Goal: Task Accomplishment & Management: Manage account settings

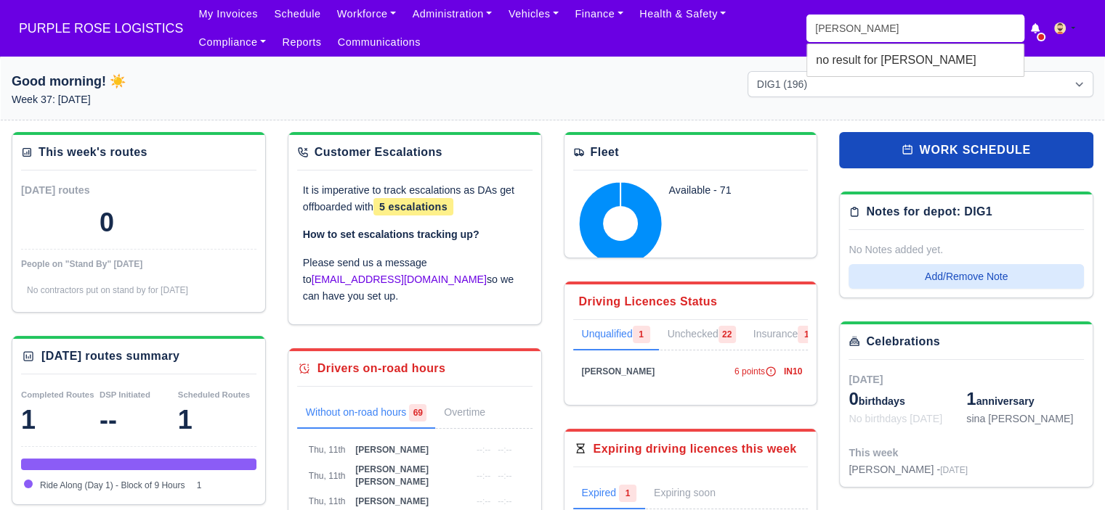
type input "musa"
type input "musa Ashraf Habib"
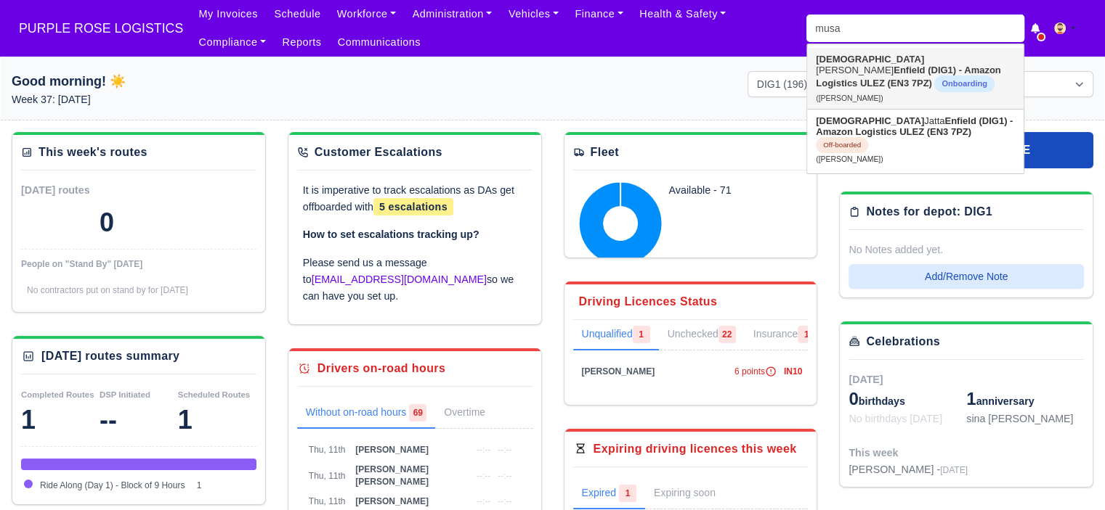
click at [900, 74] on strong "Enfield (DIG1) - Amazon Logistics ULEZ (EN3 7PZ)" at bounding box center [907, 77] width 185 height 24
type input "[PERSON_NAME]"
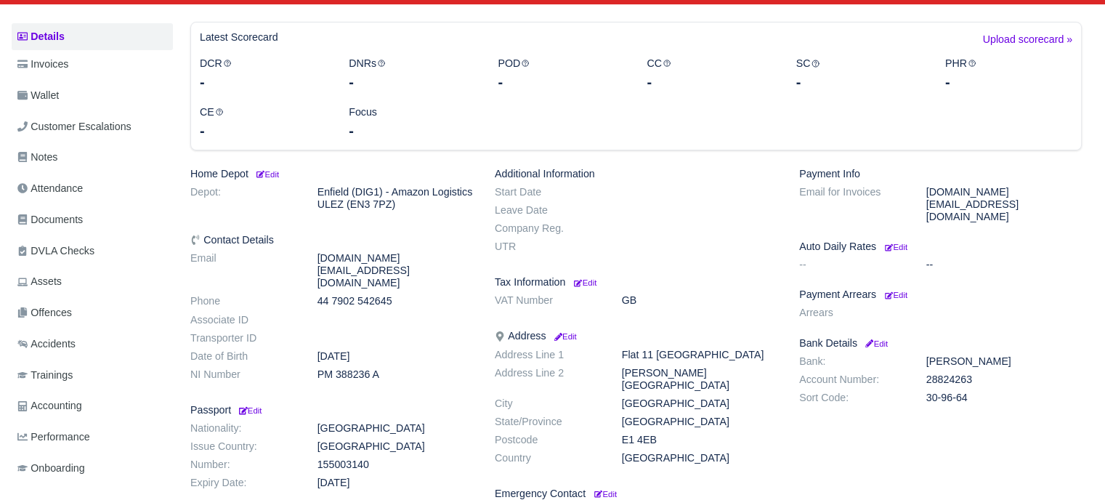
scroll to position [145, 0]
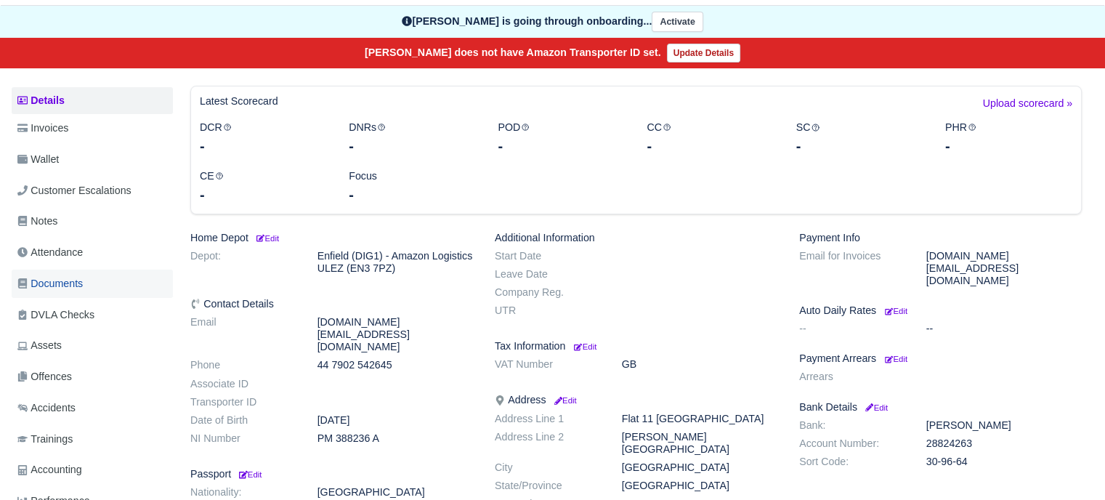
click at [63, 287] on span "Documents" at bounding box center [49, 283] width 65 height 17
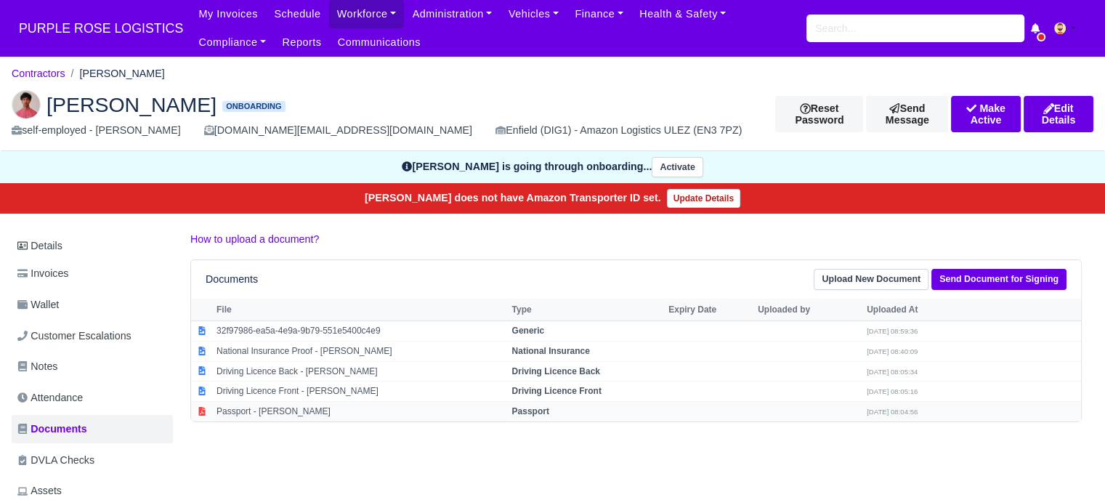
click at [264, 412] on td "Passport - Musa Ashraf Habib" at bounding box center [360, 412] width 295 height 20
select select "passport"
click at [526, 407] on strong "Passport" at bounding box center [529, 411] width 37 height 10
select select "passport"
select select "driving-licence-back"
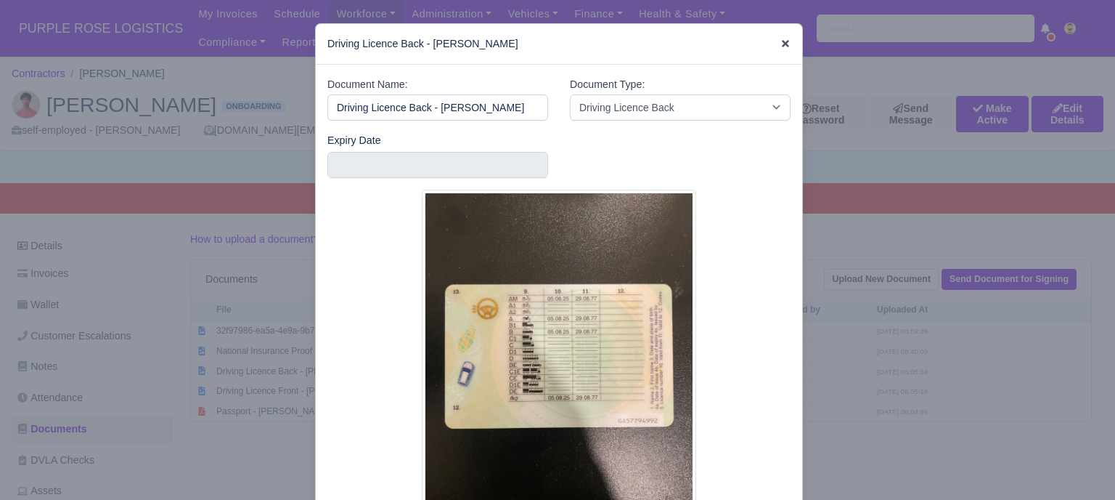
click at [782, 43] on icon at bounding box center [785, 43] width 7 height 7
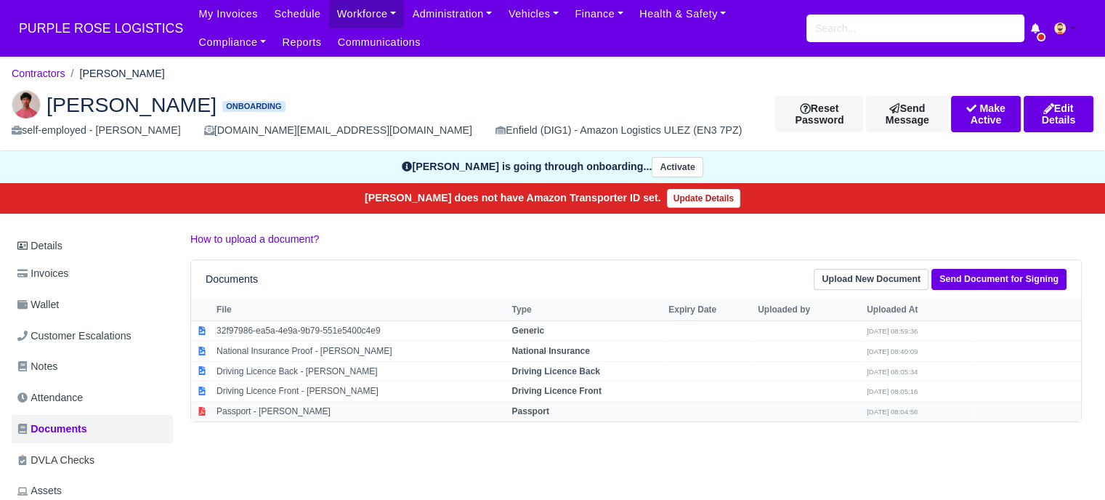
click at [532, 412] on strong "Passport" at bounding box center [529, 411] width 37 height 10
select select "passport"
click at [311, 412] on td "Passport - [PERSON_NAME]" at bounding box center [360, 412] width 295 height 20
select select "passport"
click at [39, 251] on link "Details" at bounding box center [92, 245] width 161 height 27
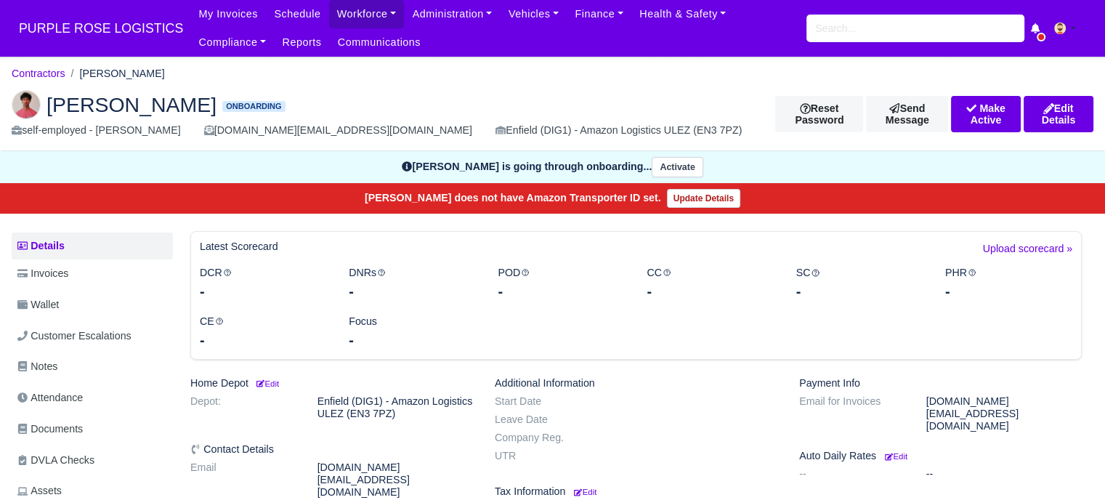
scroll to position [73, 0]
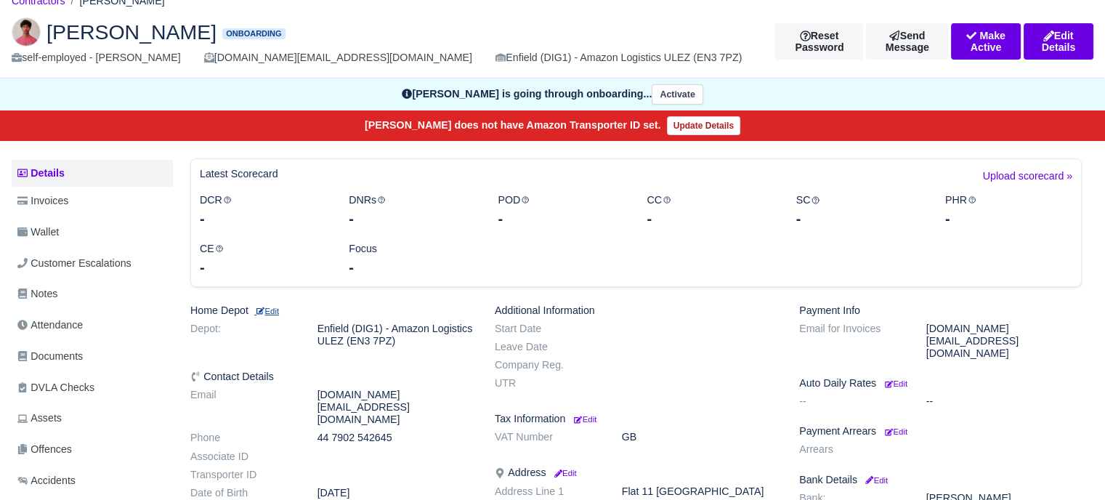
click at [278, 308] on small "Edit" at bounding box center [266, 310] width 25 height 9
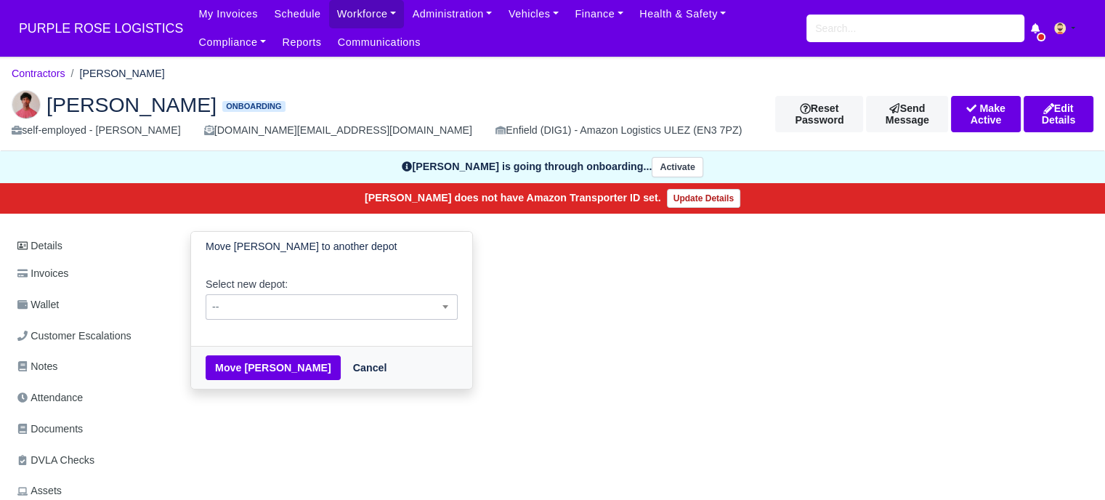
click at [337, 307] on span "--" at bounding box center [331, 307] width 251 height 18
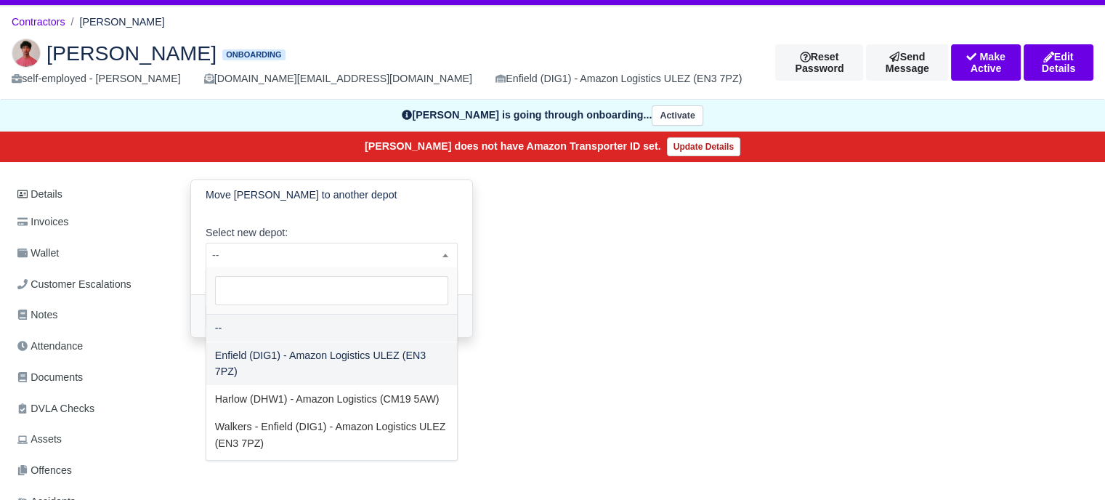
scroll to position [73, 0]
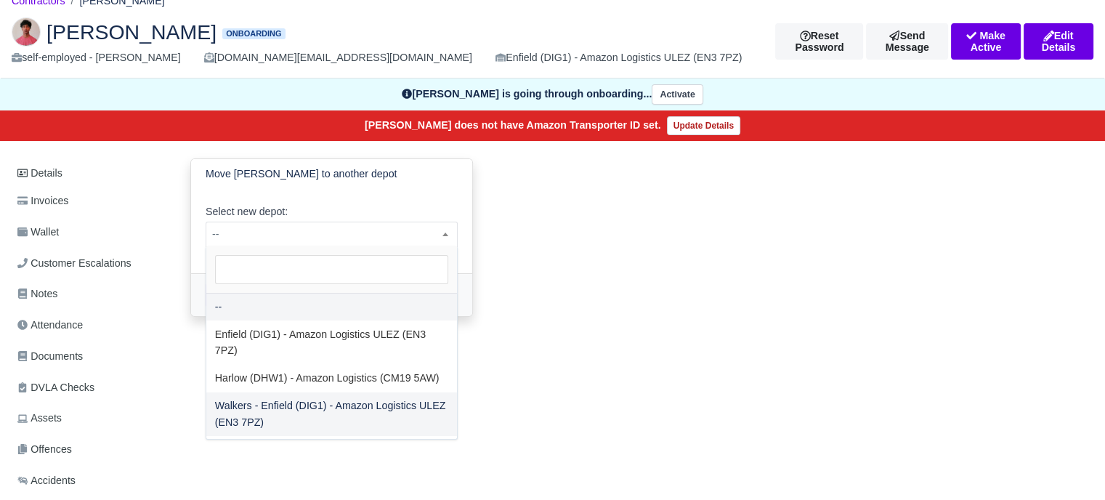
select select "5"
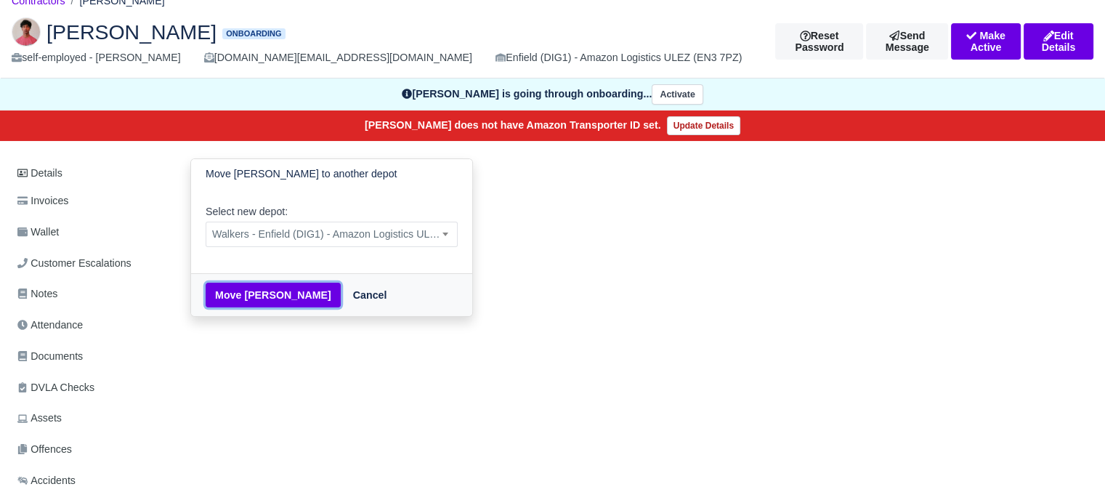
click at [262, 300] on button "Move Musa Ashraf Habib" at bounding box center [273, 294] width 135 height 25
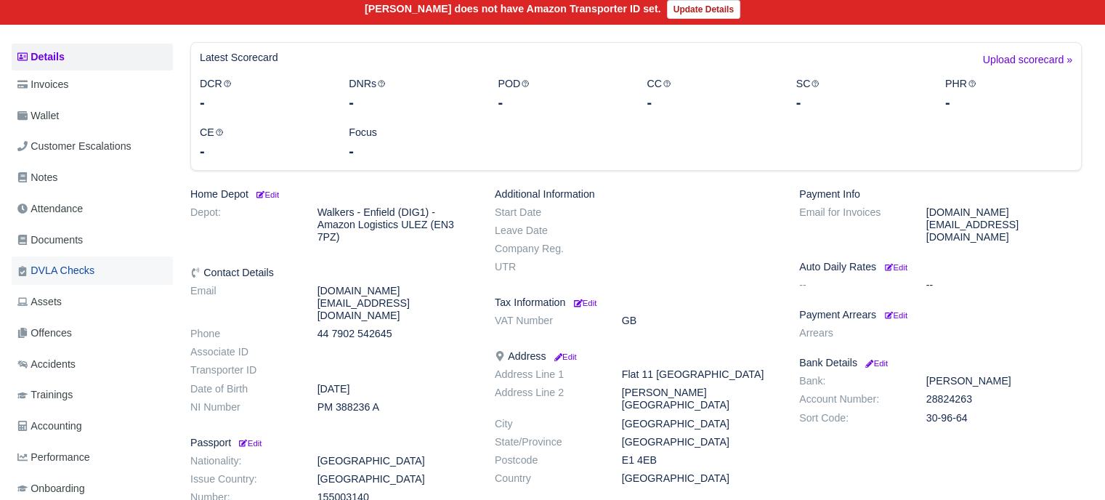
scroll to position [218, 0]
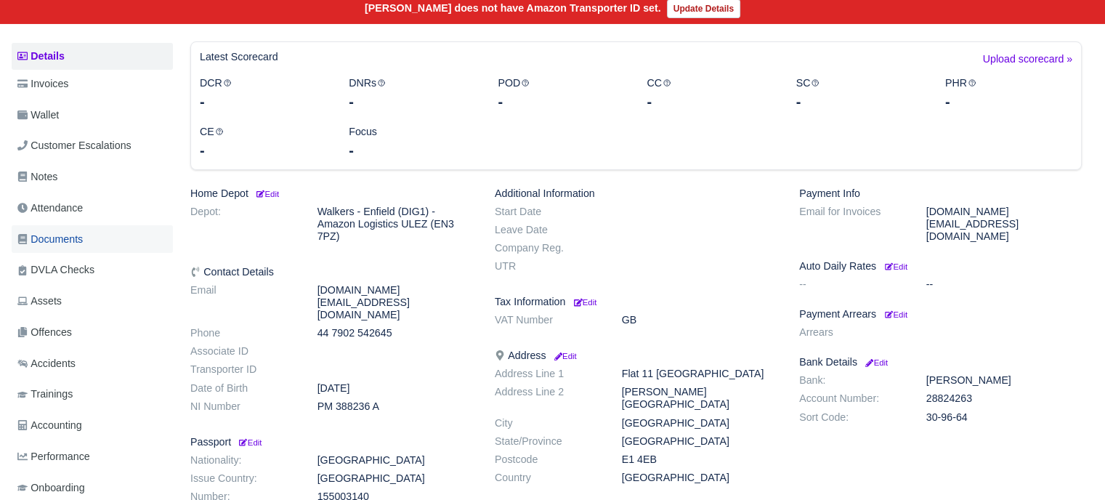
click at [89, 233] on link "Documents" at bounding box center [92, 239] width 161 height 28
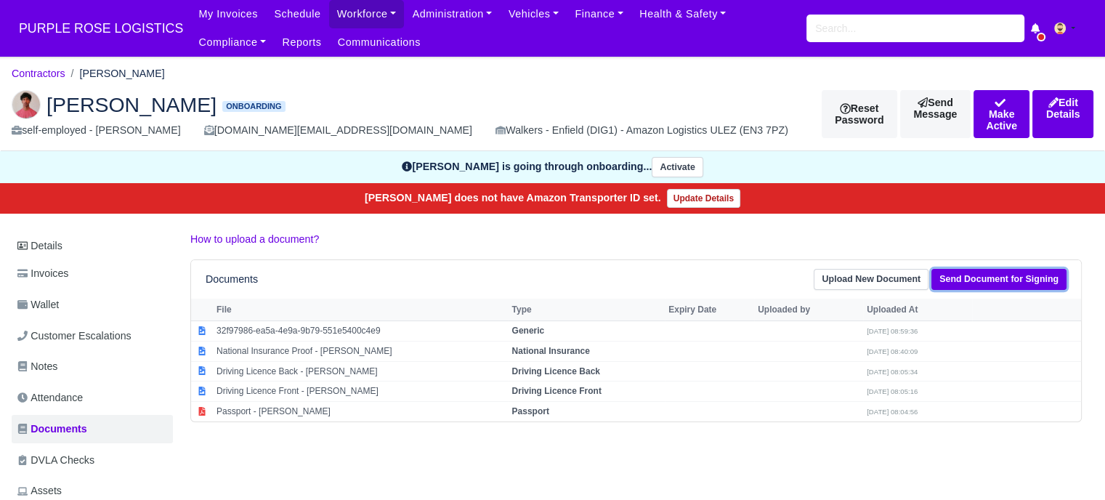
click at [1006, 276] on link "Send Document for Signing" at bounding box center [998, 279] width 135 height 21
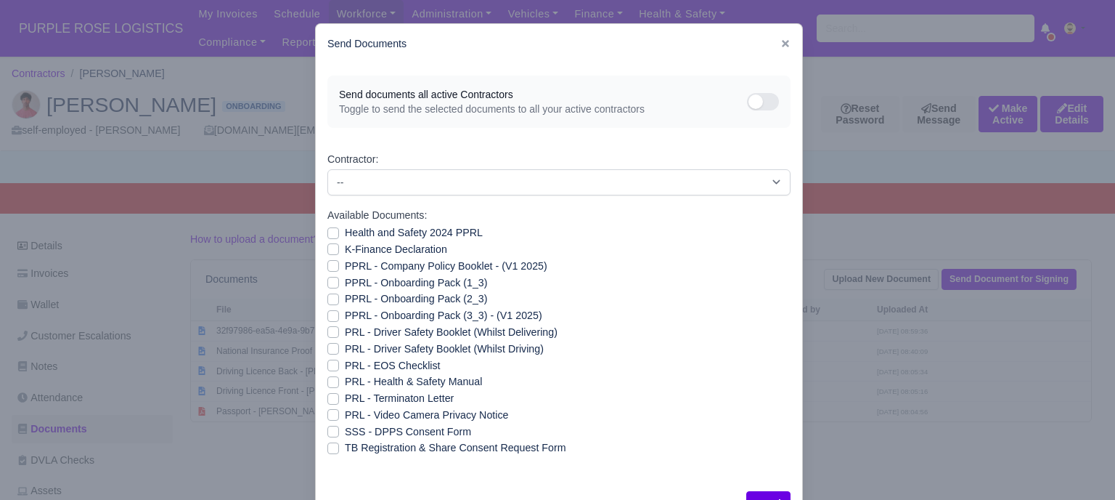
click at [345, 232] on label "Health and Safety 2024 PPRL" at bounding box center [414, 232] width 138 height 17
click at [328, 232] on input "Health and Safety 2024 PPRL" at bounding box center [334, 230] width 12 height 12
checkbox input "true"
click at [345, 248] on label "K-Finance Declaration" at bounding box center [396, 249] width 102 height 17
click at [328, 248] on input "K-Finance Declaration" at bounding box center [334, 247] width 12 height 12
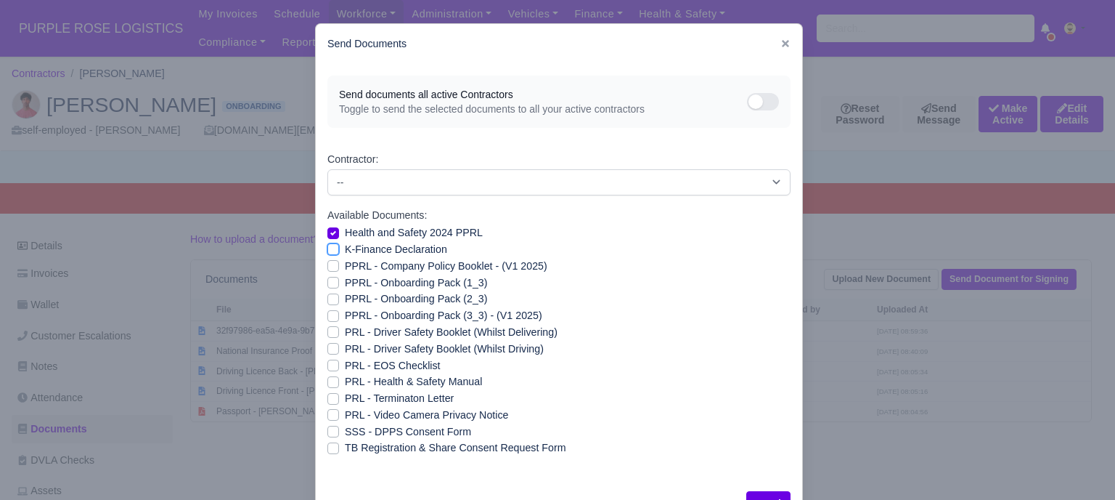
checkbox input "true"
drag, startPoint x: 323, startPoint y: 267, endPoint x: 331, endPoint y: 279, distance: 14.7
click at [345, 267] on label "PPRL - Company Policy Booklet - (V1 2025)" at bounding box center [446, 266] width 203 height 17
click at [328, 267] on input "PPRL - Company Policy Booklet - (V1 2025)" at bounding box center [334, 264] width 12 height 12
checkbox input "true"
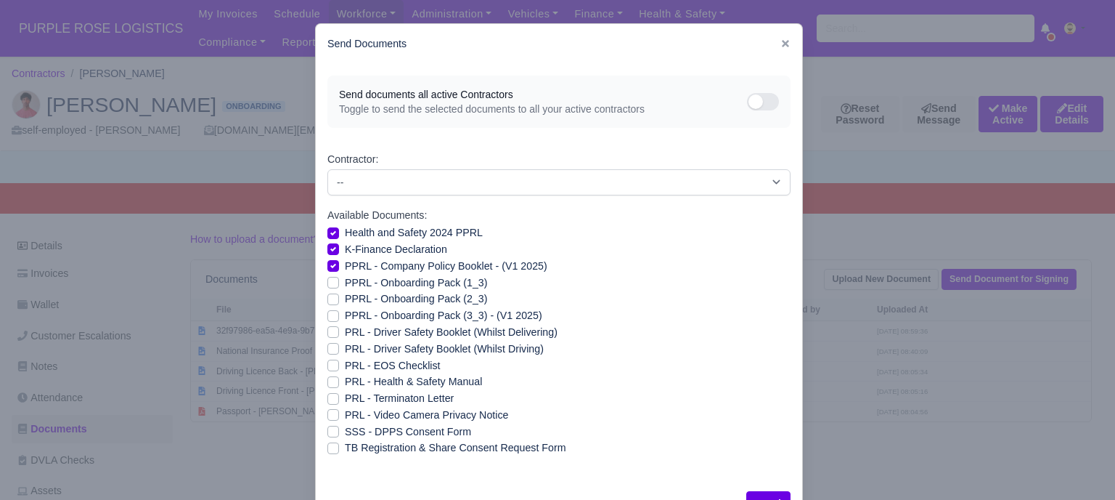
click at [345, 280] on label "PPRL - Onboarding Pack (1_3)" at bounding box center [416, 282] width 142 height 17
click at [331, 280] on input "PPRL - Onboarding Pack (1_3)" at bounding box center [334, 280] width 12 height 12
checkbox input "true"
click at [345, 301] on label "PPRL - Onboarding Pack (2_3)" at bounding box center [416, 298] width 142 height 17
click at [328, 301] on input "PPRL - Onboarding Pack (2_3)" at bounding box center [334, 296] width 12 height 12
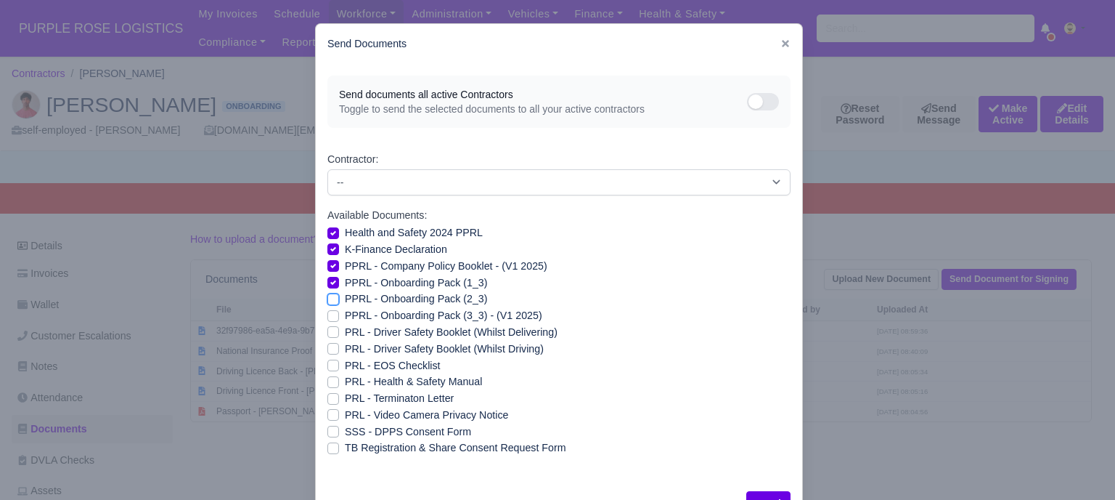
checkbox input "true"
click at [345, 314] on label "PPRL - Onboarding Pack (3_3) - (V1 2025)" at bounding box center [444, 315] width 198 height 17
click at [330, 314] on input "PPRL - Onboarding Pack (3_3) - (V1 2025)" at bounding box center [334, 313] width 12 height 12
checkbox input "true"
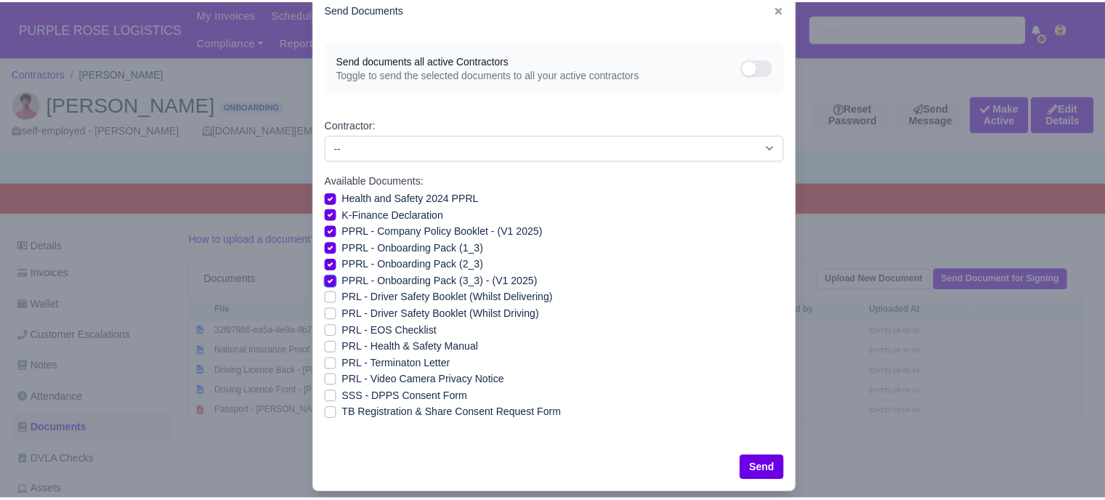
scroll to position [52, 0]
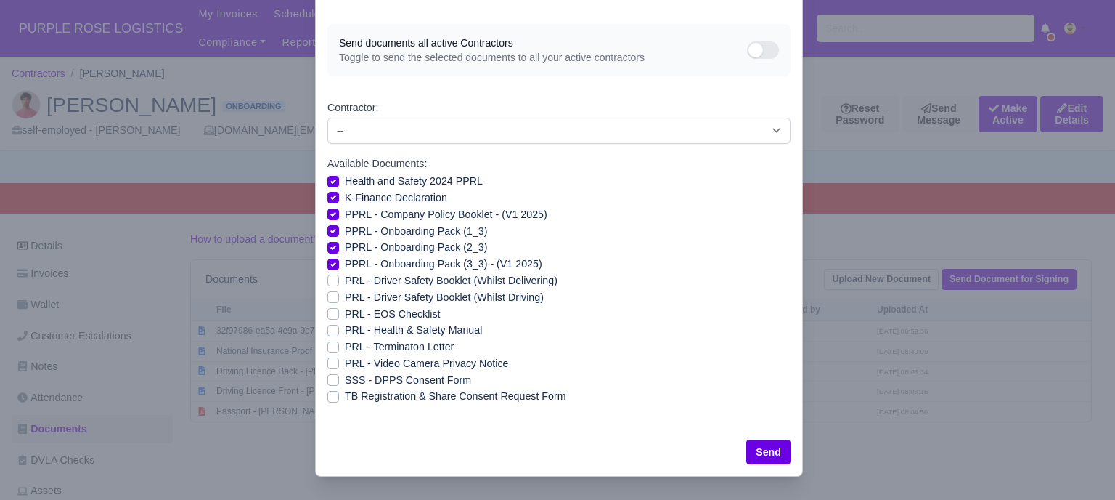
click at [345, 331] on label "PRL - Health & Safety Manual" at bounding box center [413, 330] width 137 height 17
click at [330, 331] on input "PRL - Health & Safety Manual" at bounding box center [334, 328] width 12 height 12
checkbox input "true"
click at [345, 364] on label "PRL - Video Camera Privacy Notice" at bounding box center [426, 363] width 163 height 17
click at [329, 364] on input "PRL - Video Camera Privacy Notice" at bounding box center [334, 361] width 12 height 12
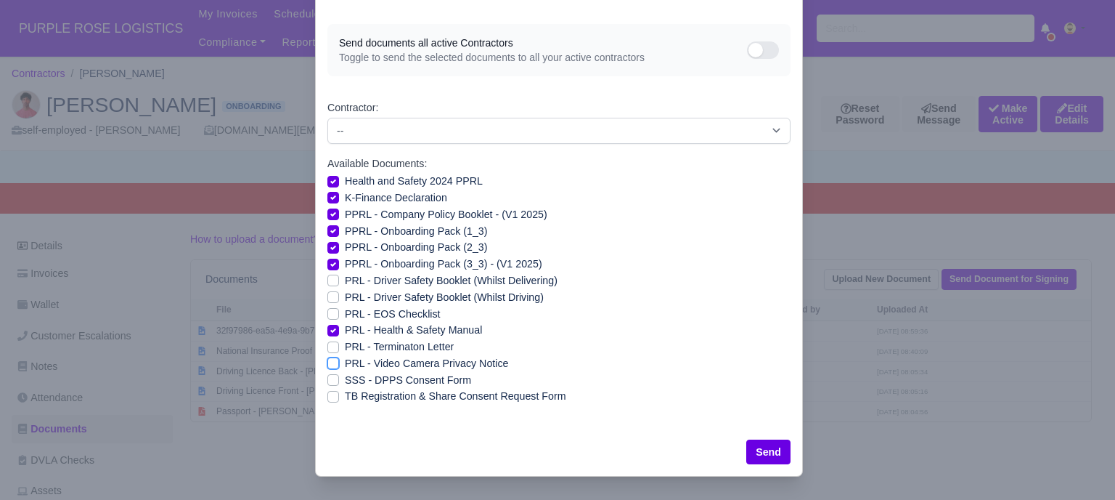
checkbox input "true"
click at [765, 449] on button "Send" at bounding box center [769, 451] width 44 height 25
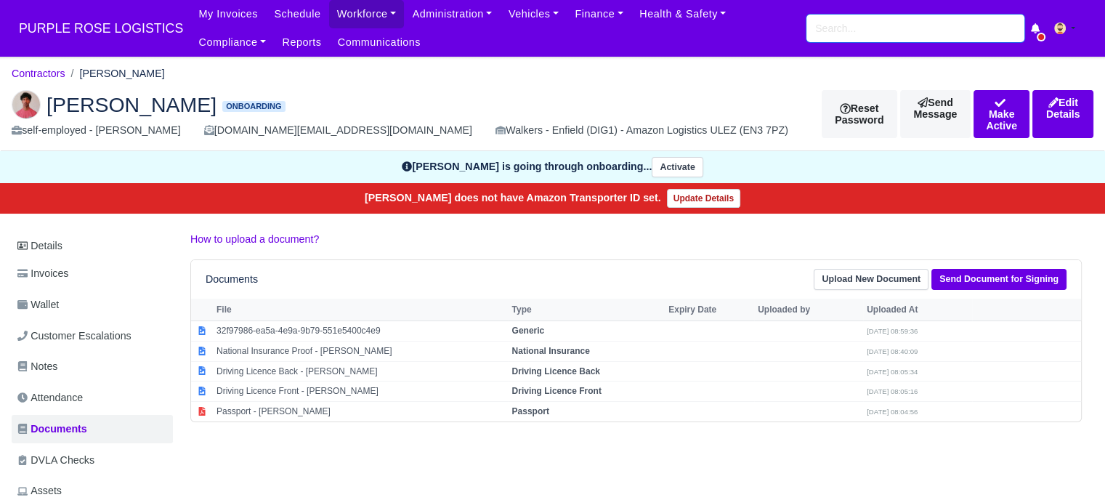
click at [859, 32] on input "search" at bounding box center [915, 29] width 218 height 28
type input "al"
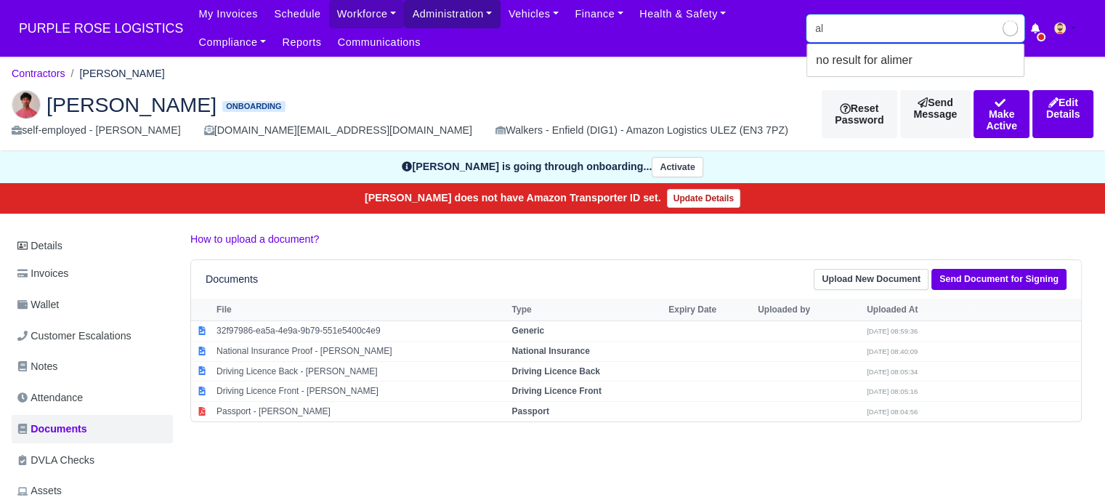
type input "alain Kwizera"
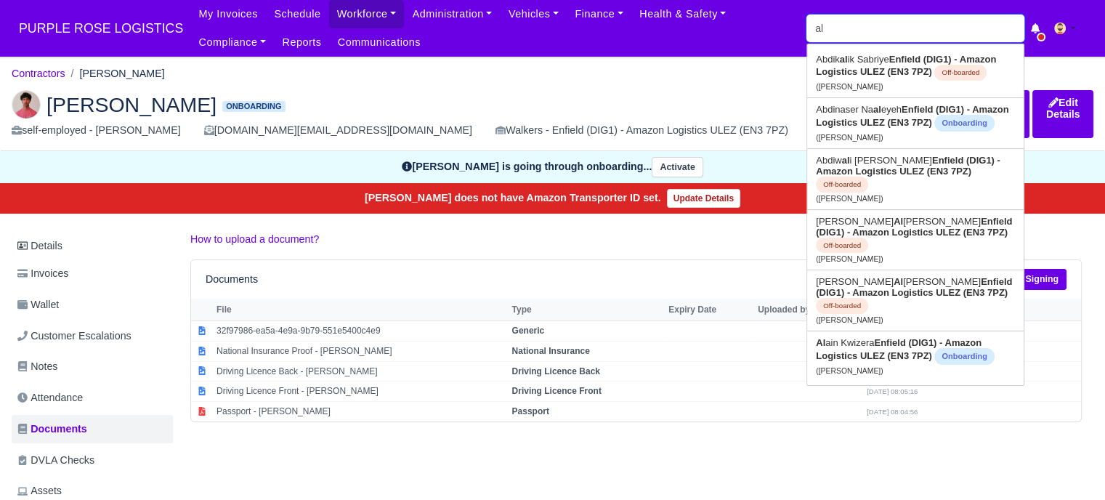
type input "ali"
type input "aliremo"
type input "aliremo Dema"
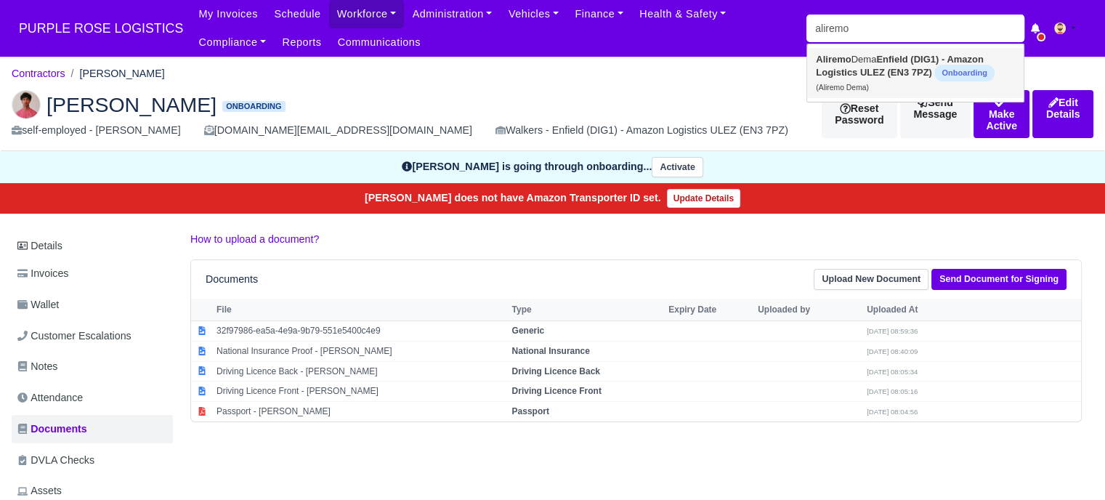
click at [921, 66] on link "Aliremo Dema Enfield (DIG1) - Amazon Logistics ULEZ (EN3 7PZ) Onboarding (Alire…" at bounding box center [915, 73] width 216 height 50
type input "Aliremo Dema"
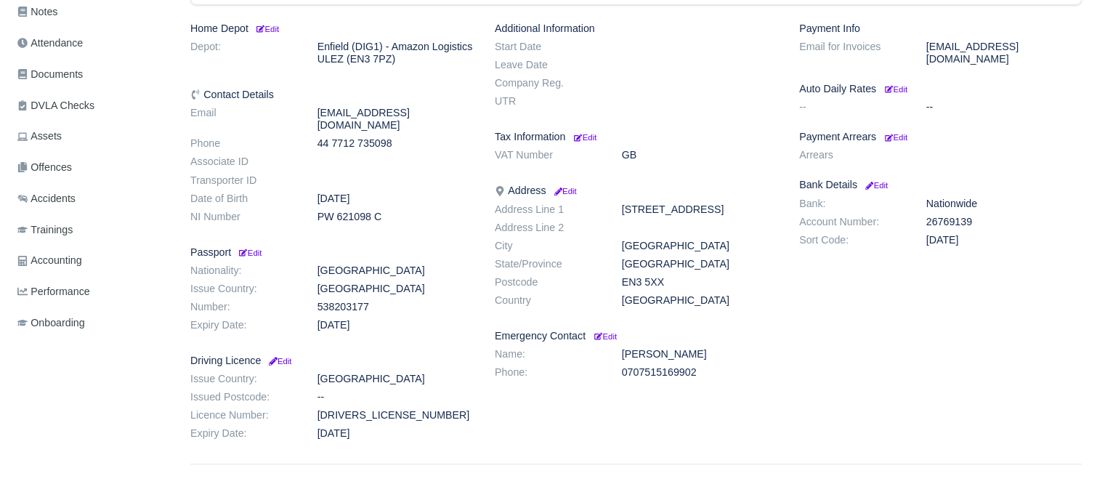
scroll to position [116, 0]
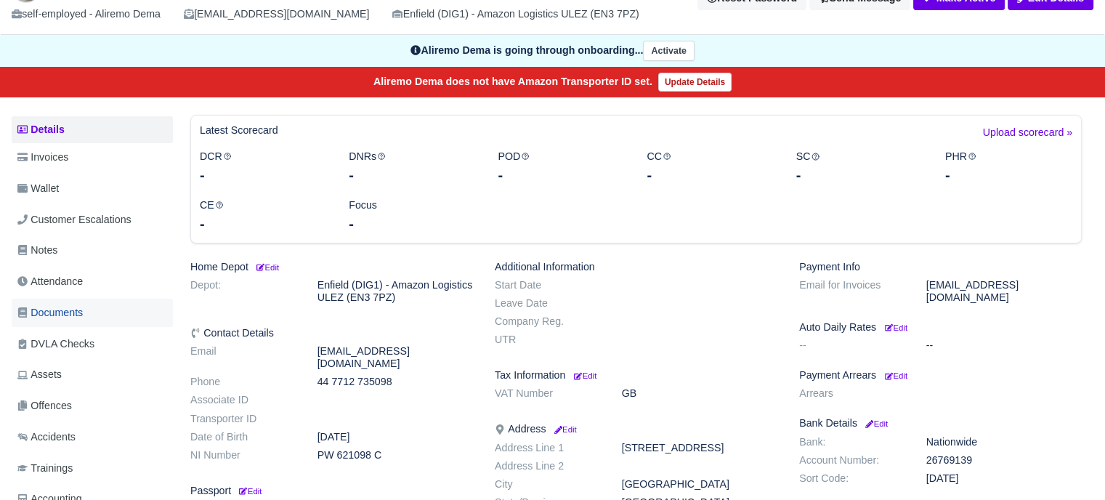
click at [73, 311] on span "Documents" at bounding box center [49, 312] width 65 height 17
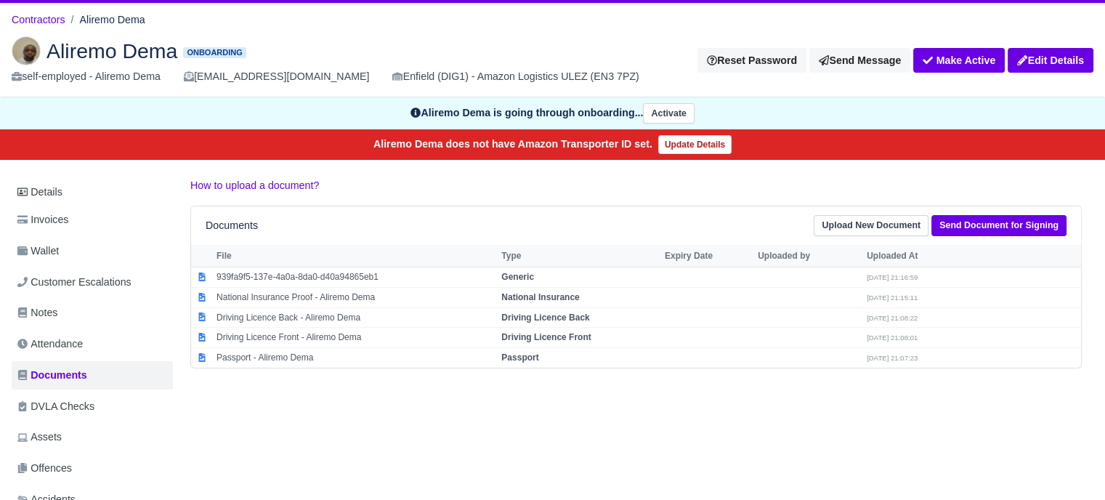
scroll to position [145, 0]
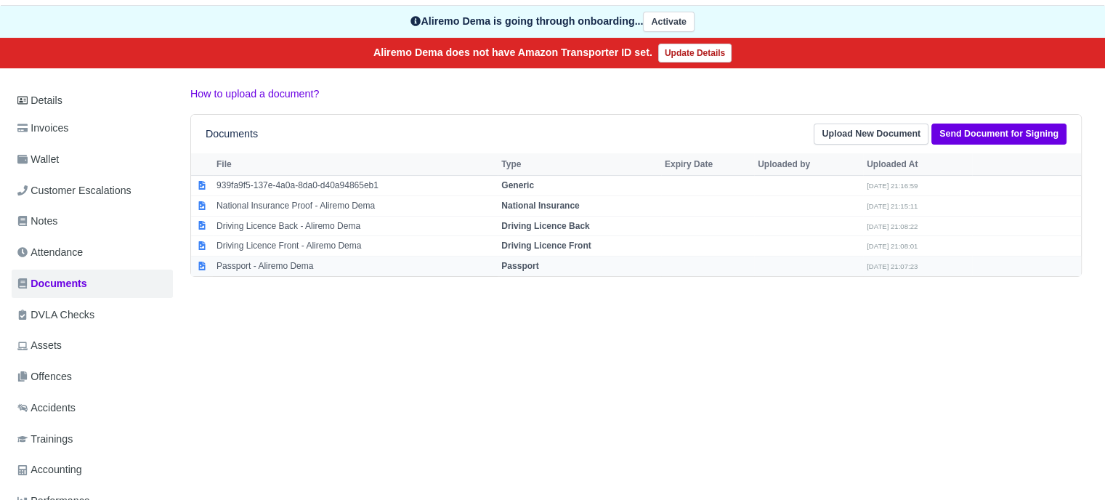
click at [527, 267] on strong "Passport" at bounding box center [519, 266] width 37 height 10
select select "passport"
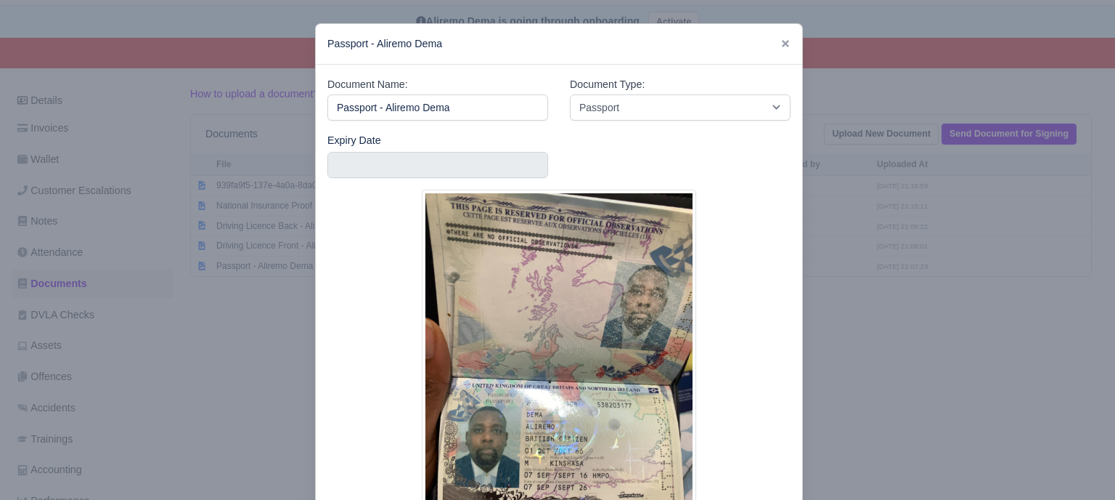
click at [863, 274] on div at bounding box center [557, 250] width 1115 height 500
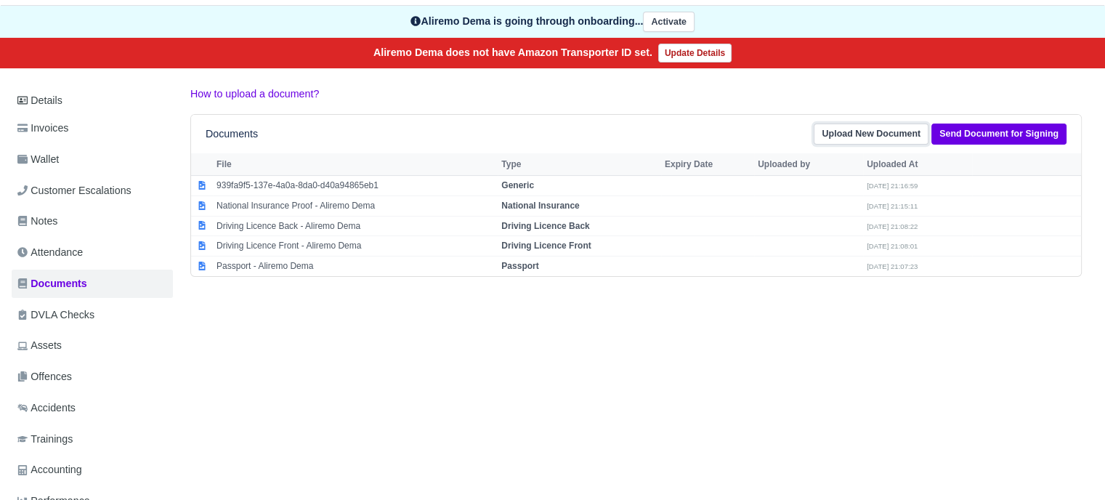
click at [844, 127] on link "Upload New Document" at bounding box center [870, 133] width 115 height 21
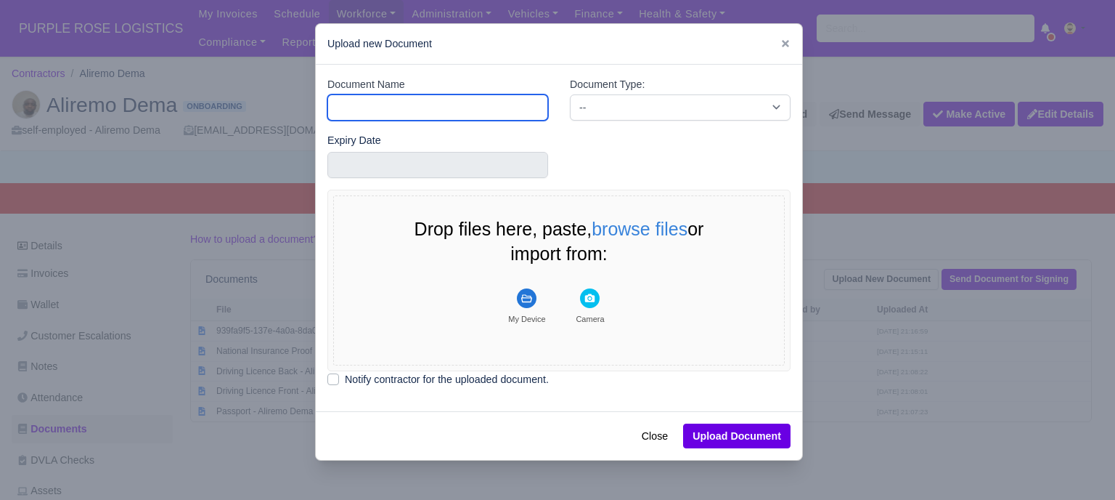
click at [430, 107] on input "Document Name" at bounding box center [438, 107] width 221 height 26
type input "Driver License"
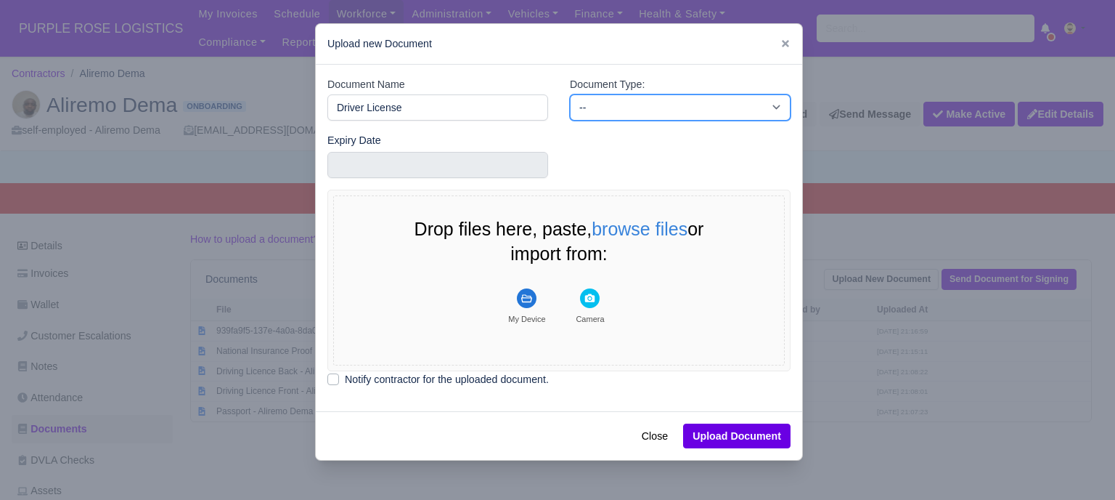
click at [670, 101] on select "-- Accounting Engagement Letter Age Verification Confirmation Background Check …" at bounding box center [680, 107] width 221 height 26
select select "driver-licence-declaration"
click at [570, 94] on select "-- Accounting Engagement Letter Age Verification Confirmation Background Check …" at bounding box center [680, 107] width 221 height 26
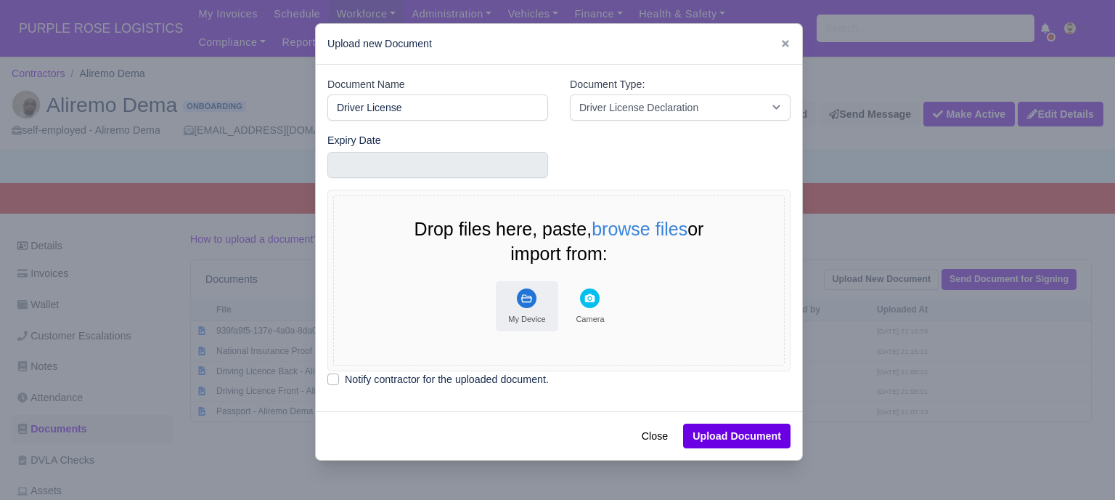
click at [531, 301] on button "My Device" at bounding box center [527, 306] width 62 height 50
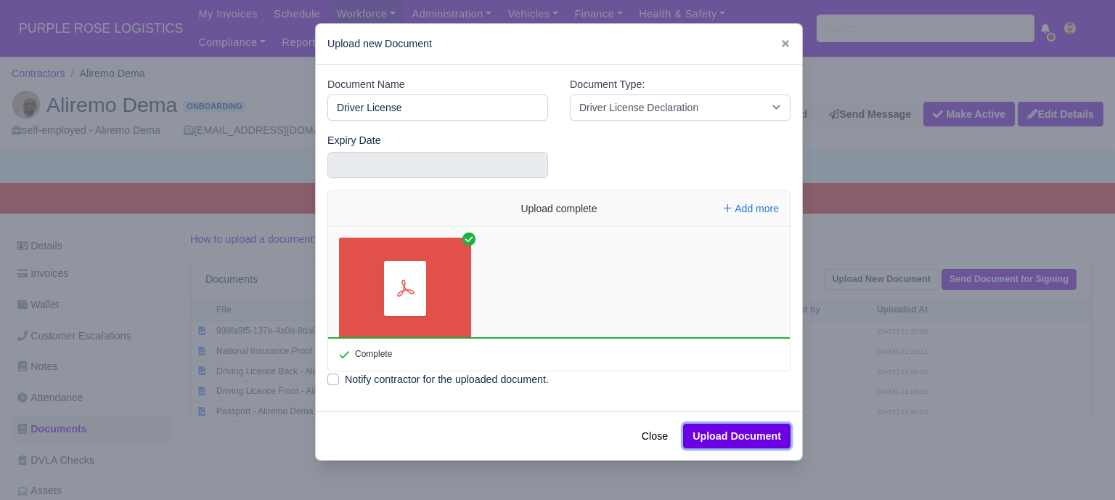
click at [752, 432] on button "Upload Document" at bounding box center [736, 435] width 107 height 25
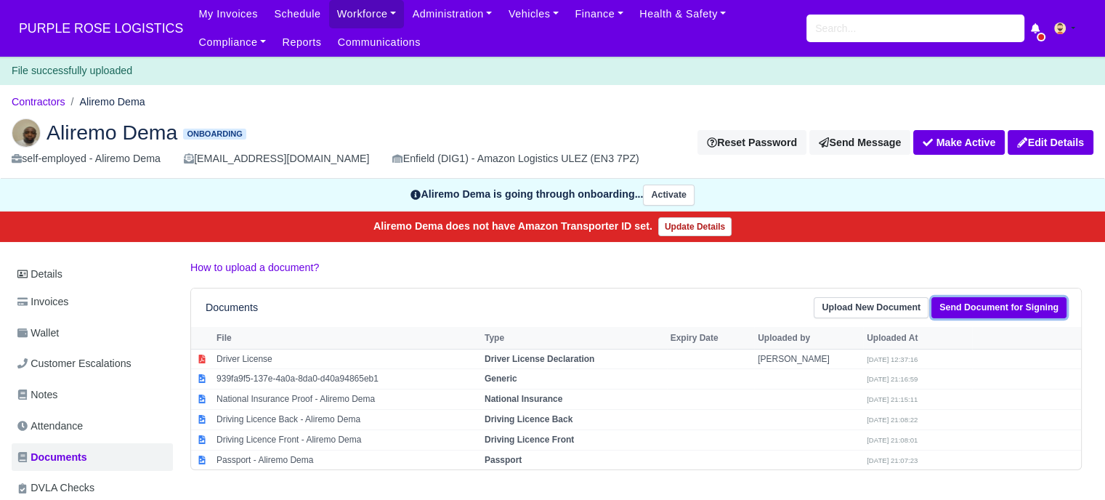
click at [993, 305] on link "Send Document for Signing" at bounding box center [998, 307] width 135 height 21
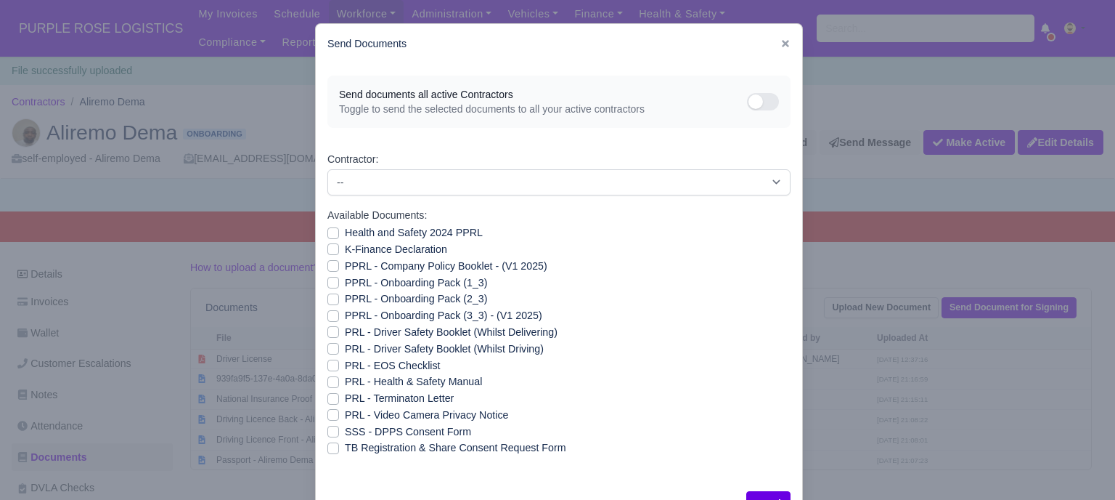
click at [345, 227] on label "Health and Safety 2024 PPRL" at bounding box center [414, 232] width 138 height 17
click at [329, 227] on input "Health and Safety 2024 PPRL" at bounding box center [334, 230] width 12 height 12
checkbox input "true"
click at [345, 254] on label "K-Finance Declaration" at bounding box center [396, 249] width 102 height 17
click at [330, 253] on input "K-Finance Declaration" at bounding box center [334, 247] width 12 height 12
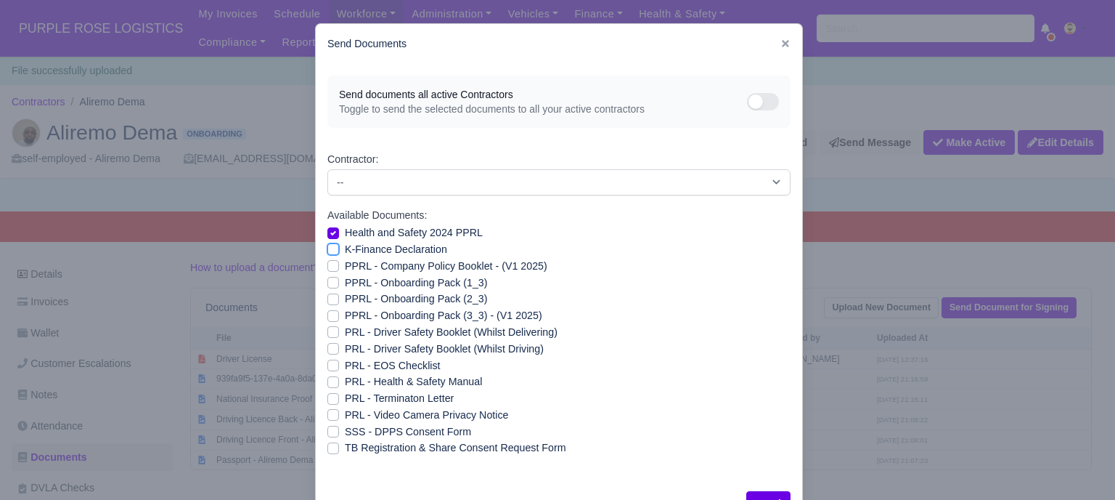
checkbox input "true"
click at [345, 264] on label "PPRL - Company Policy Booklet - (V1 2025)" at bounding box center [446, 266] width 203 height 17
click at [330, 264] on input "PPRL - Company Policy Booklet - (V1 2025)" at bounding box center [334, 264] width 12 height 12
checkbox input "true"
click at [331, 275] on div "PPRL - Onboarding Pack (1_3)" at bounding box center [559, 282] width 463 height 17
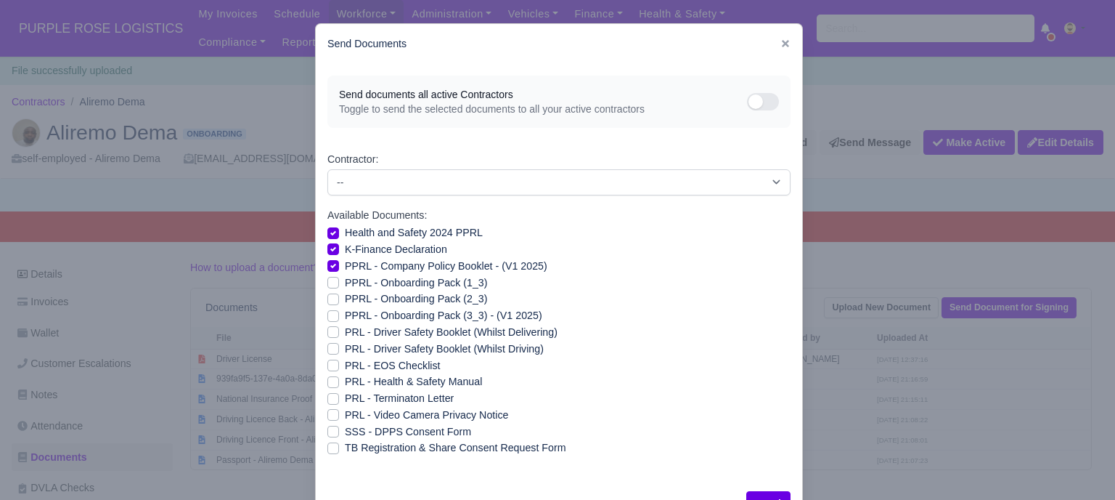
click at [331, 290] on div "PPRL - Onboarding Pack (1_3)" at bounding box center [559, 282] width 463 height 17
click at [345, 283] on label "PPRL - Onboarding Pack (1_3)" at bounding box center [416, 282] width 142 height 17
click at [330, 283] on input "PPRL - Onboarding Pack (1_3)" at bounding box center [334, 280] width 12 height 12
checkbox input "true"
click at [334, 302] on div "PPRL - Onboarding Pack (2_3)" at bounding box center [559, 298] width 463 height 17
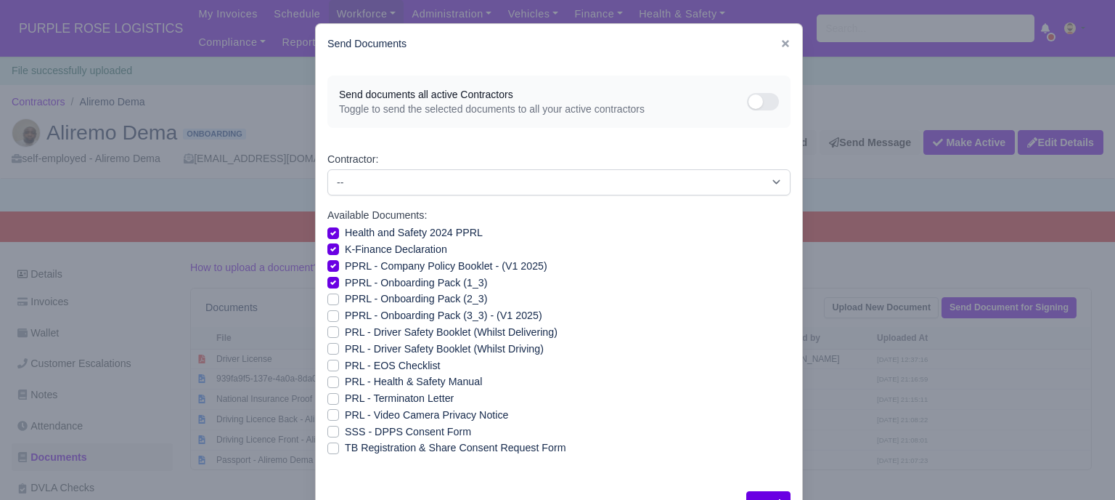
click at [345, 296] on label "PPRL - Onboarding Pack (2_3)" at bounding box center [416, 298] width 142 height 17
click at [328, 296] on input "PPRL - Onboarding Pack (2_3)" at bounding box center [334, 296] width 12 height 12
checkbox input "true"
click at [345, 311] on label "PPRL - Onboarding Pack (3_3) - (V1 2025)" at bounding box center [444, 315] width 198 height 17
click at [330, 311] on input "PPRL - Onboarding Pack (3_3) - (V1 2025)" at bounding box center [334, 313] width 12 height 12
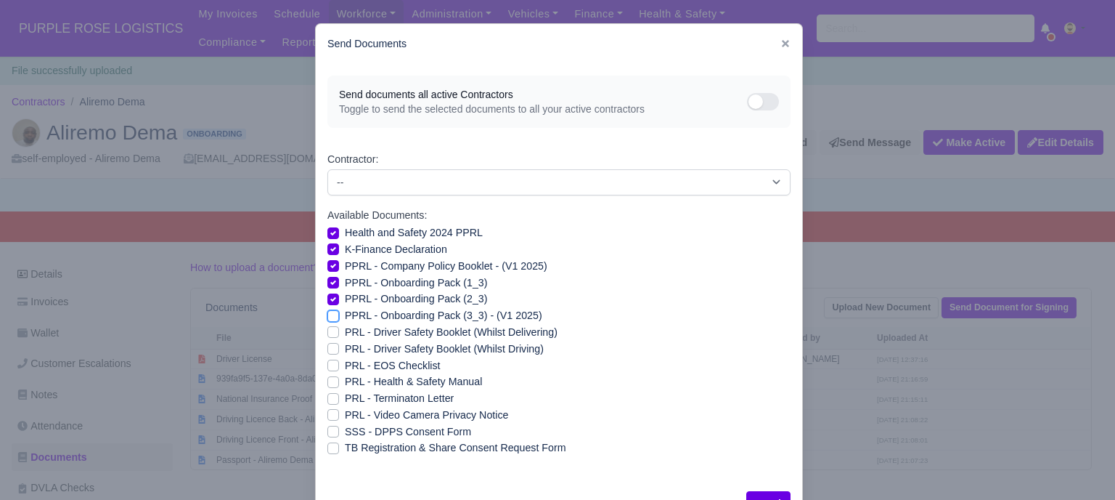
checkbox input "true"
click at [345, 334] on label "PRL - Driver Safety Booklet (Whilst Delivering)" at bounding box center [451, 332] width 213 height 17
click at [328, 334] on input "PRL - Driver Safety Booklet (Whilst Delivering)" at bounding box center [334, 330] width 12 height 12
checkbox input "true"
click at [345, 345] on label "PRL - Driver Safety Booklet (Whilst Driving)" at bounding box center [444, 349] width 199 height 17
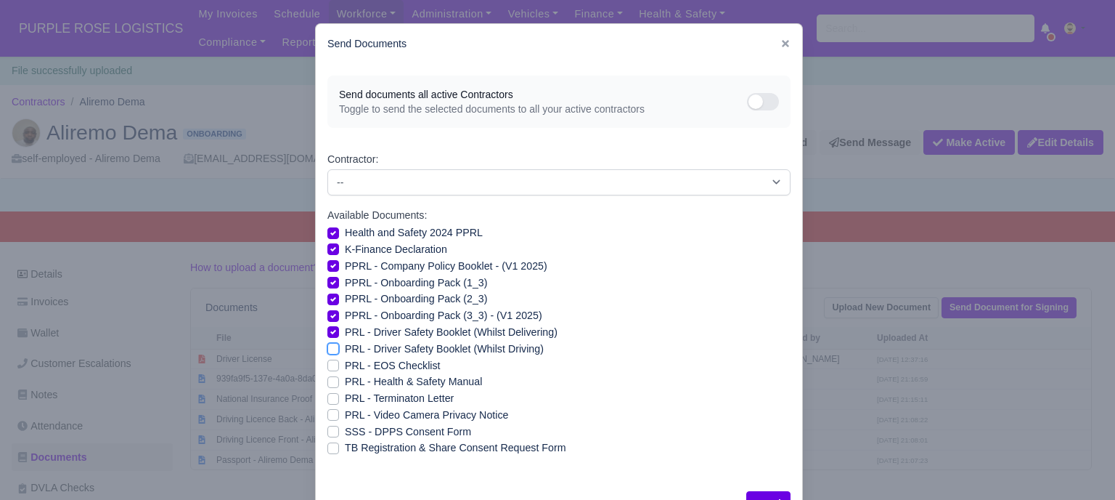
click at [328, 345] on input "PRL - Driver Safety Booklet (Whilst Driving)" at bounding box center [334, 347] width 12 height 12
checkbox input "true"
drag, startPoint x: 328, startPoint y: 381, endPoint x: 330, endPoint y: 395, distance: 14.7
click at [345, 381] on label "PRL - Health & Safety Manual" at bounding box center [413, 381] width 137 height 17
click at [328, 381] on input "PRL - Health & Safety Manual" at bounding box center [334, 379] width 12 height 12
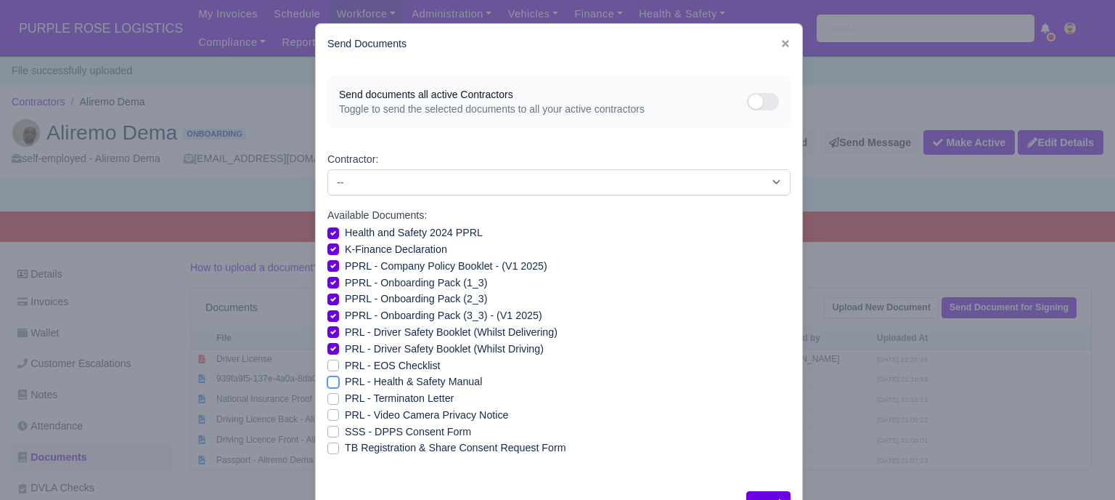
checkbox input "true"
click at [345, 412] on label "PRL - Video Camera Privacy Notice" at bounding box center [426, 415] width 163 height 17
click at [328, 412] on input "PRL - Video Camera Privacy Notice" at bounding box center [334, 413] width 12 height 12
checkbox input "true"
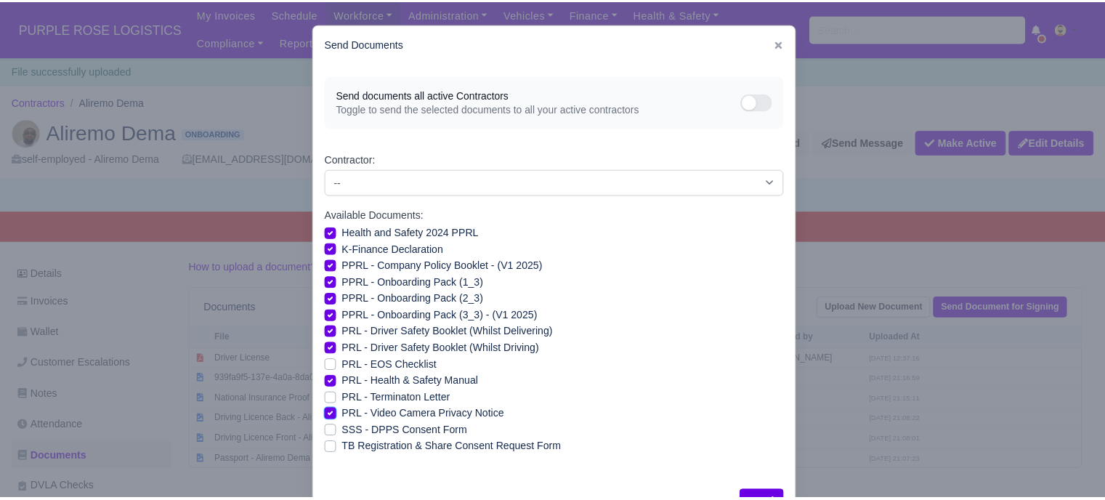
scroll to position [52, 0]
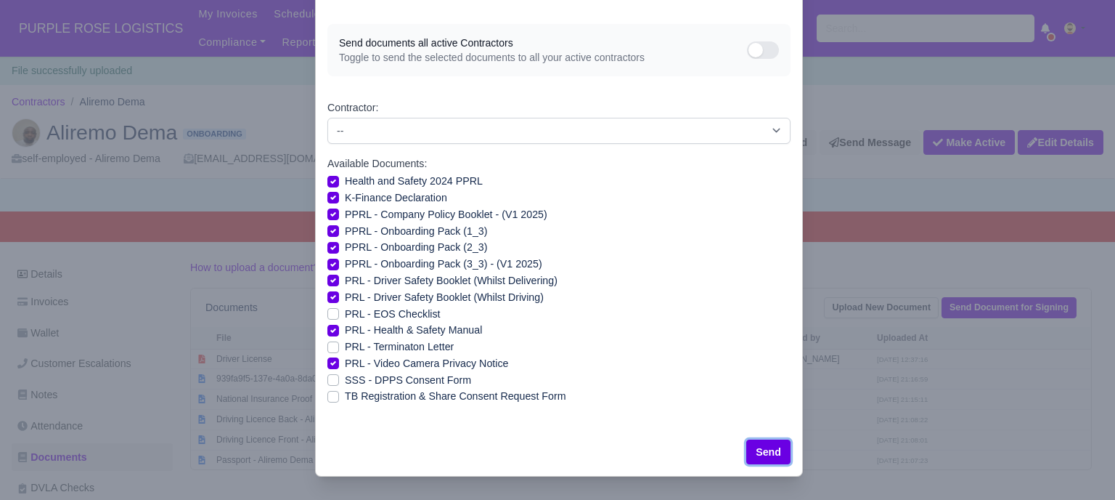
click at [774, 445] on button "Send" at bounding box center [769, 451] width 44 height 25
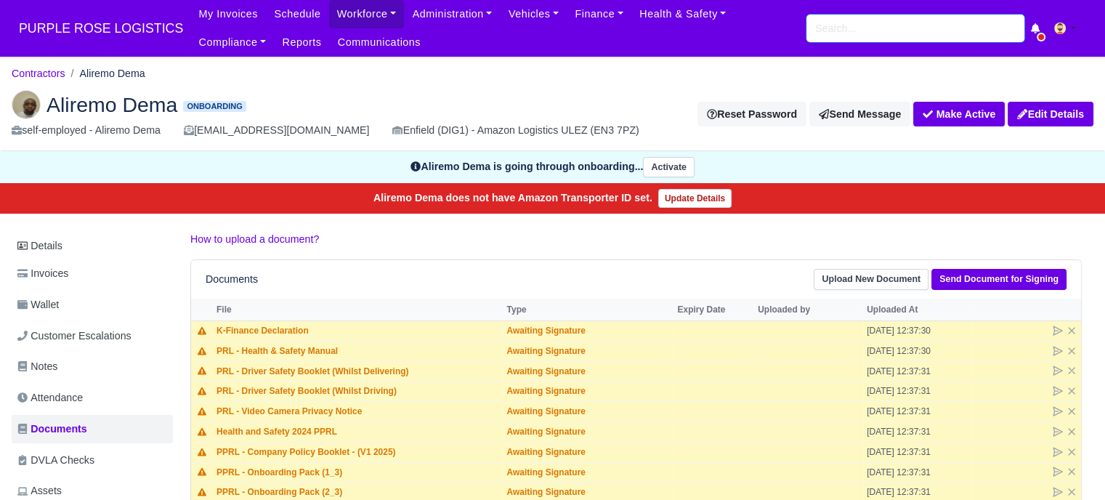
click at [909, 30] on input "search" at bounding box center [915, 29] width 218 height 28
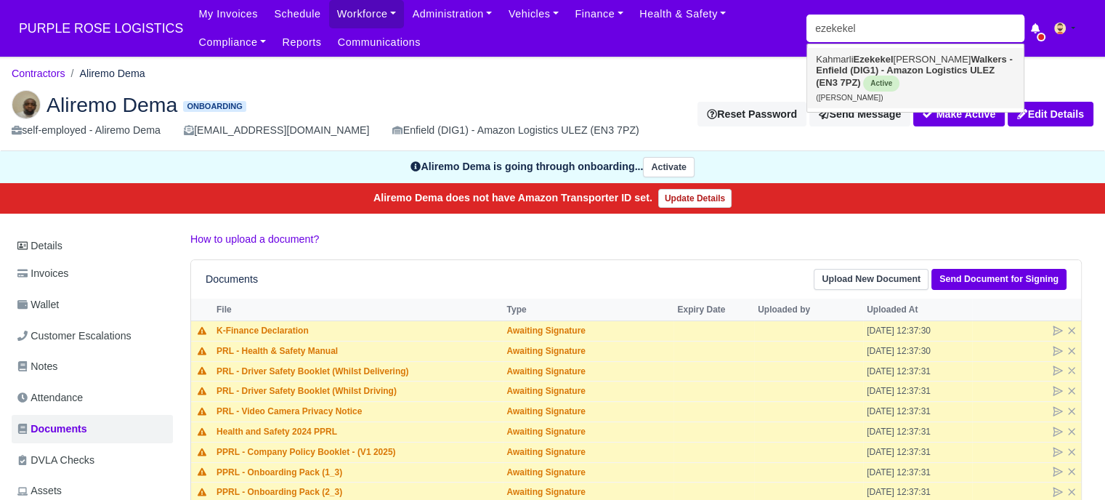
click at [911, 57] on link "Kahmarli Ezekekel Mccurdy-Powlette Walkers - Enfield (DIG1) - Amazon Logistics …" at bounding box center [915, 78] width 216 height 60
type input "[PERSON_NAME] [PERSON_NAME]"
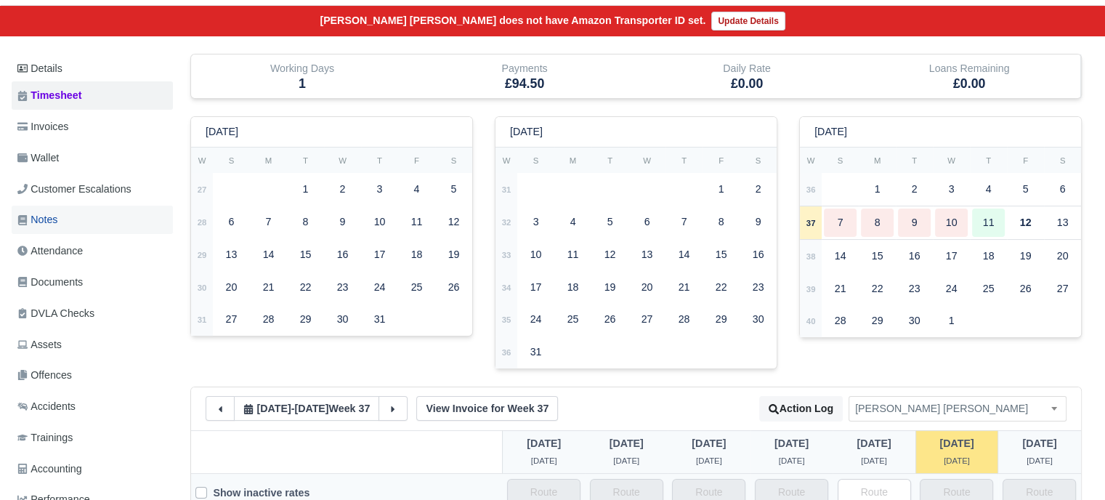
scroll to position [145, 0]
click at [86, 279] on link "Documents" at bounding box center [92, 282] width 161 height 28
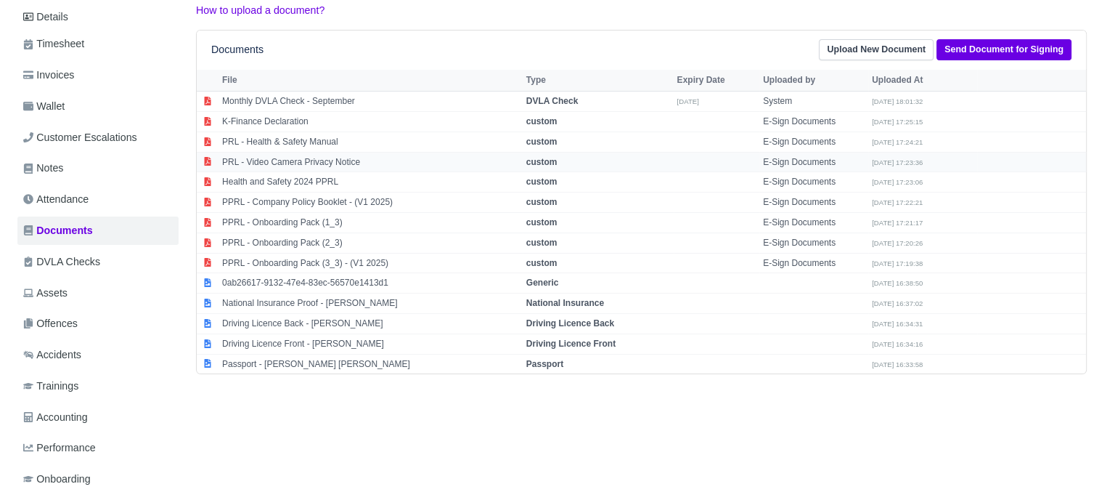
scroll to position [218, 0]
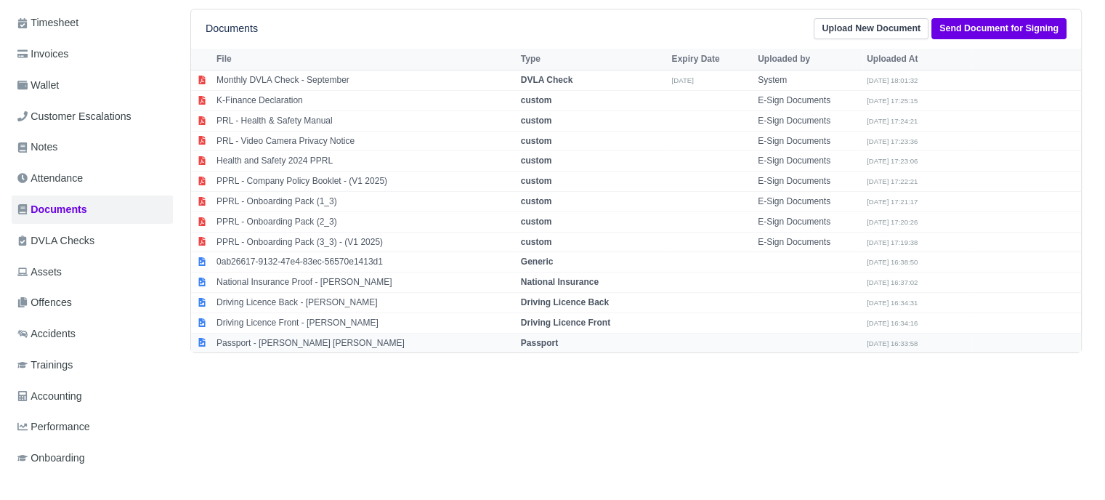
click at [338, 337] on td "Passport - Kahmarli Ezekekel Mccurdy-Powlette" at bounding box center [365, 343] width 304 height 20
select select "passport"
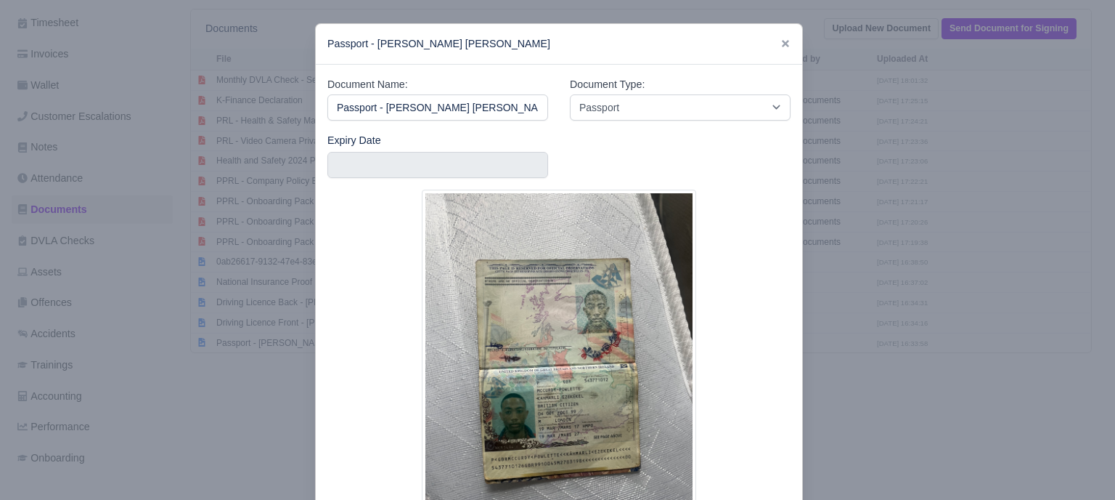
scroll to position [0, 9]
click at [866, 323] on div at bounding box center [557, 250] width 1115 height 500
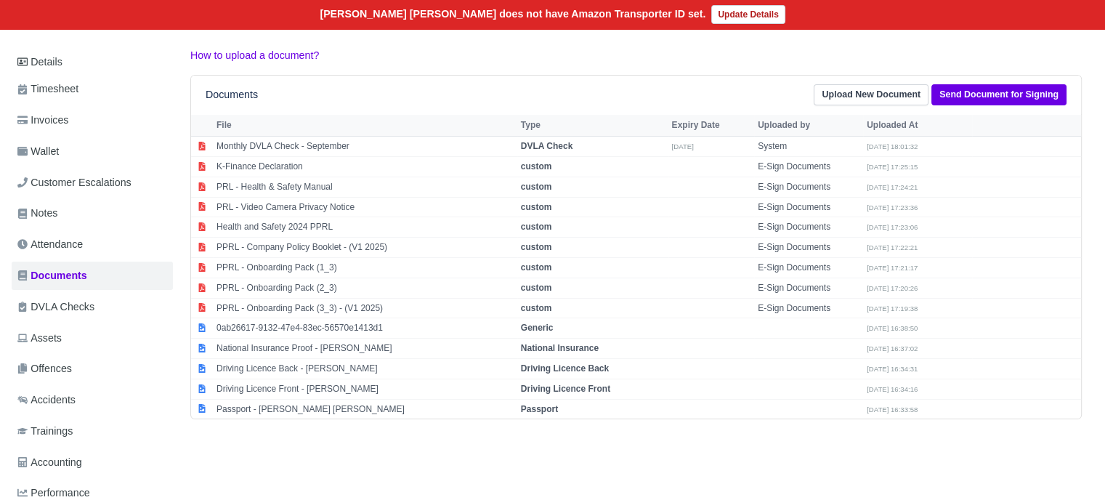
scroll to position [0, 0]
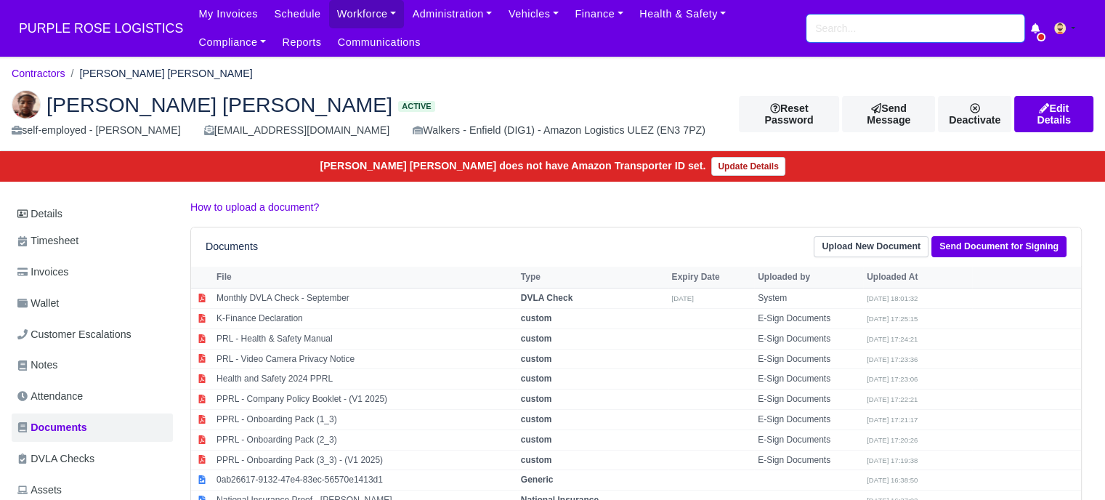
click at [842, 25] on input "search" at bounding box center [915, 29] width 218 height 28
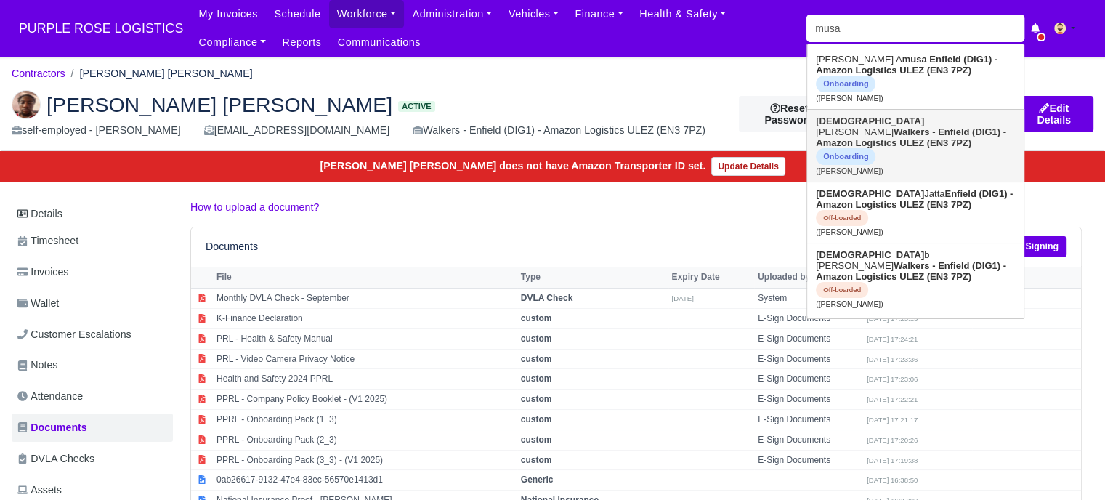
click at [948, 126] on strong "Walkers - Enfield (DIG1) - Amazon Logistics ULEZ (EN3 7PZ)" at bounding box center [910, 137] width 190 height 22
type input "[PERSON_NAME]"
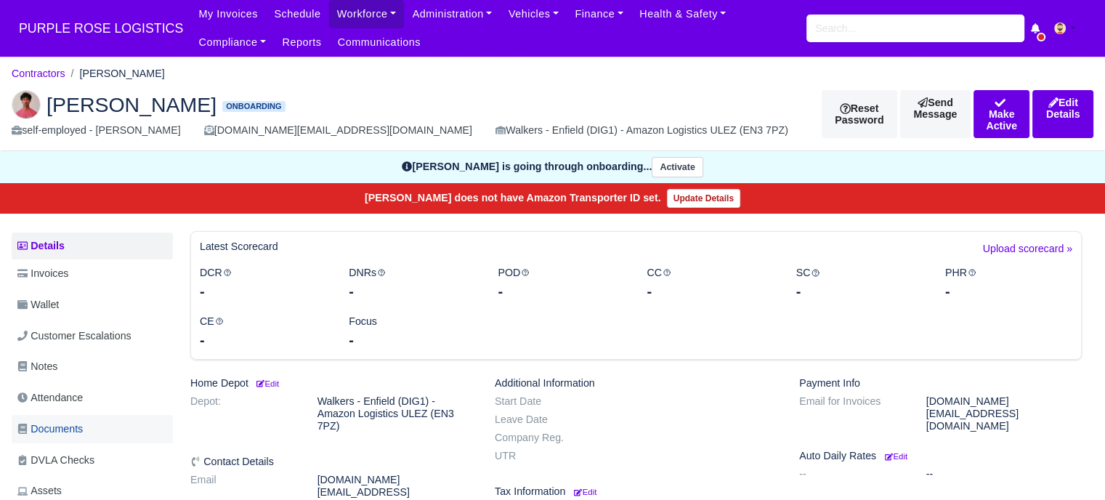
click at [64, 426] on span "Documents" at bounding box center [49, 428] width 65 height 17
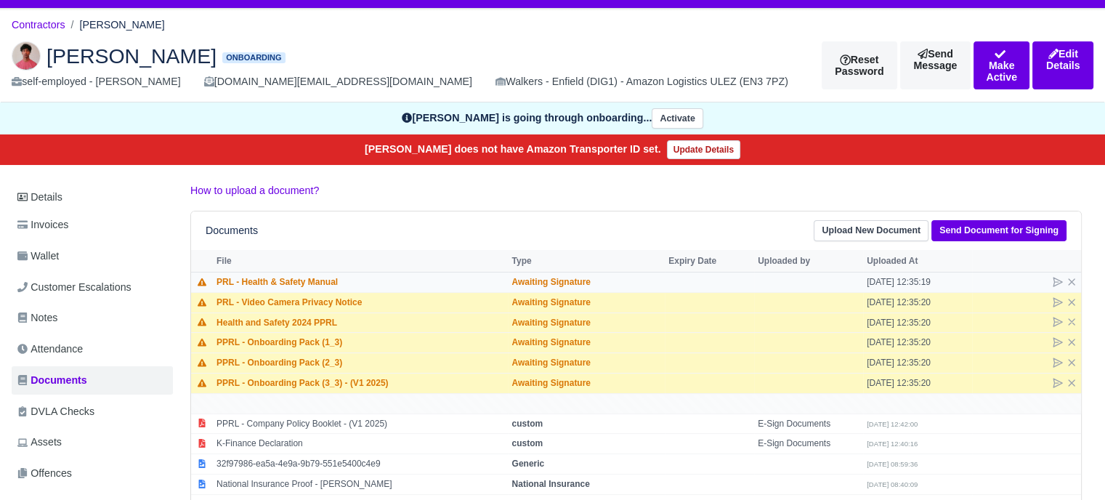
scroll to position [145, 0]
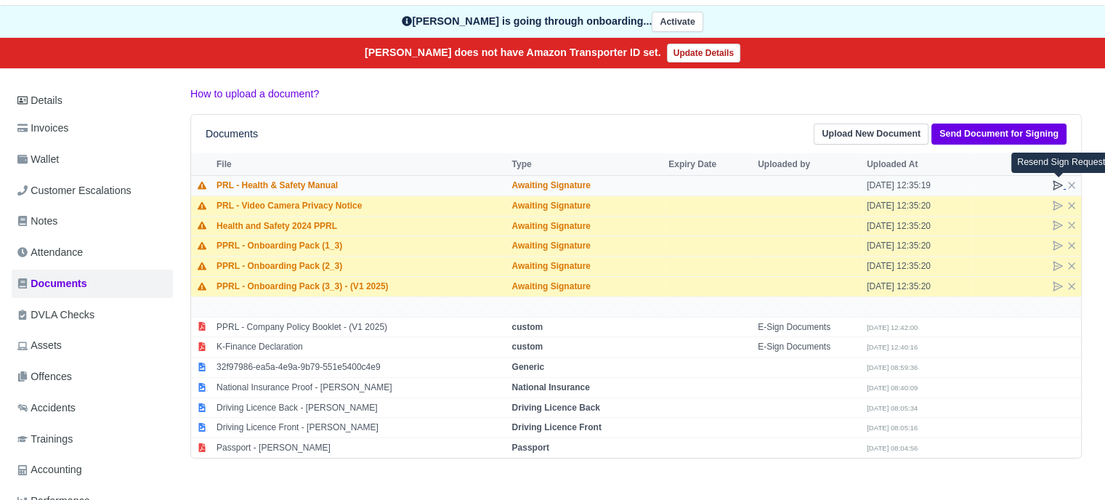
click at [1057, 182] on icon at bounding box center [1057, 185] width 12 height 12
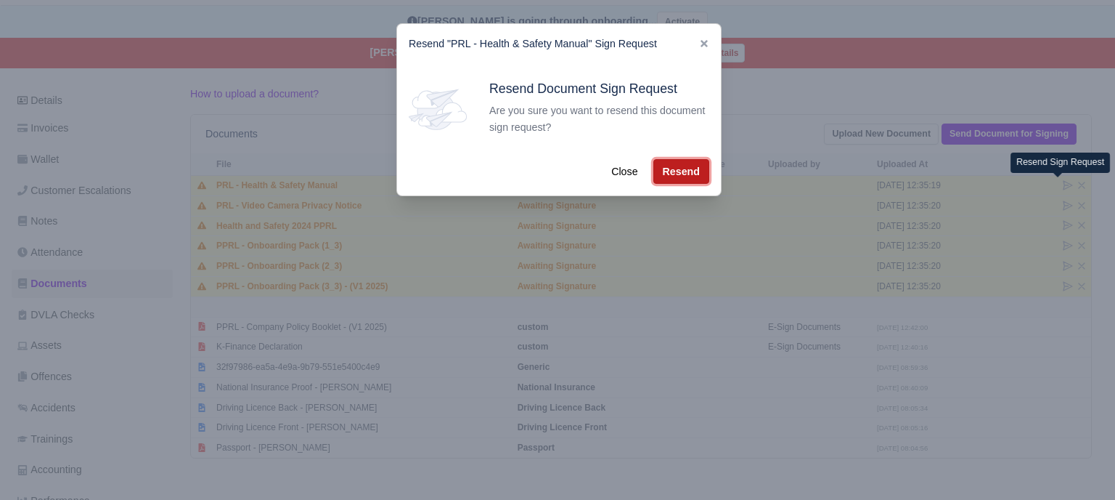
click at [697, 171] on button "Resend" at bounding box center [682, 171] width 56 height 25
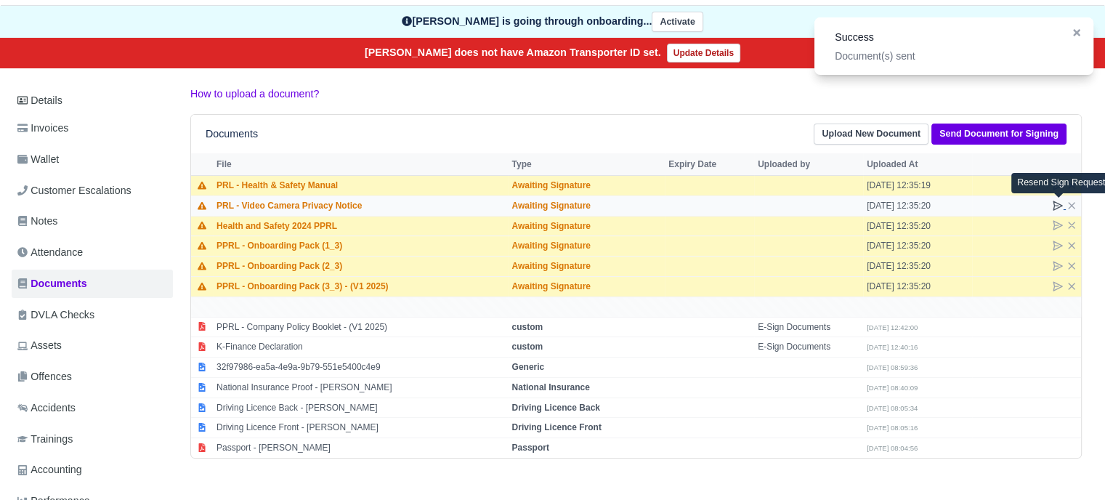
click at [1059, 205] on icon at bounding box center [1057, 206] width 12 height 12
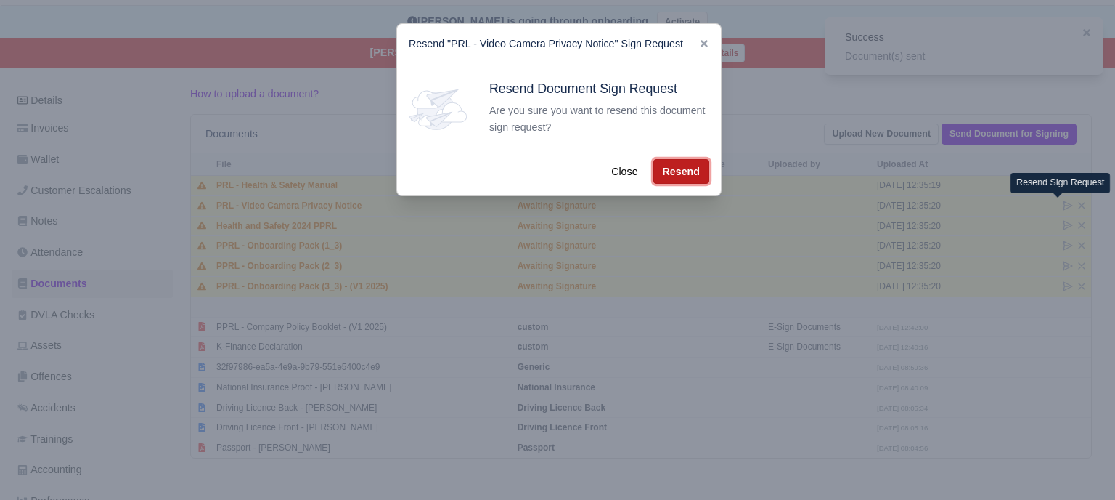
click at [696, 174] on button "Resend" at bounding box center [682, 171] width 56 height 25
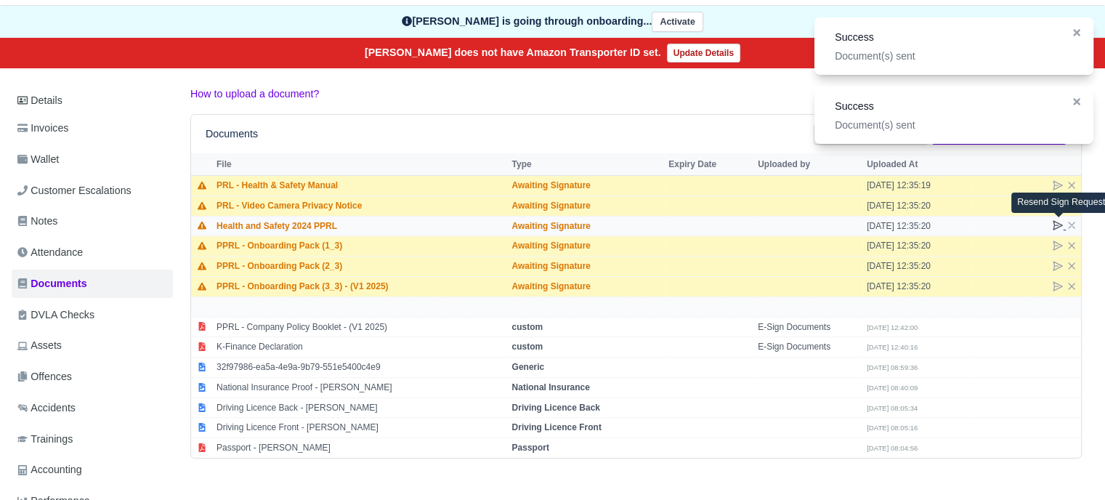
click at [1054, 224] on icon at bounding box center [1057, 225] width 9 height 9
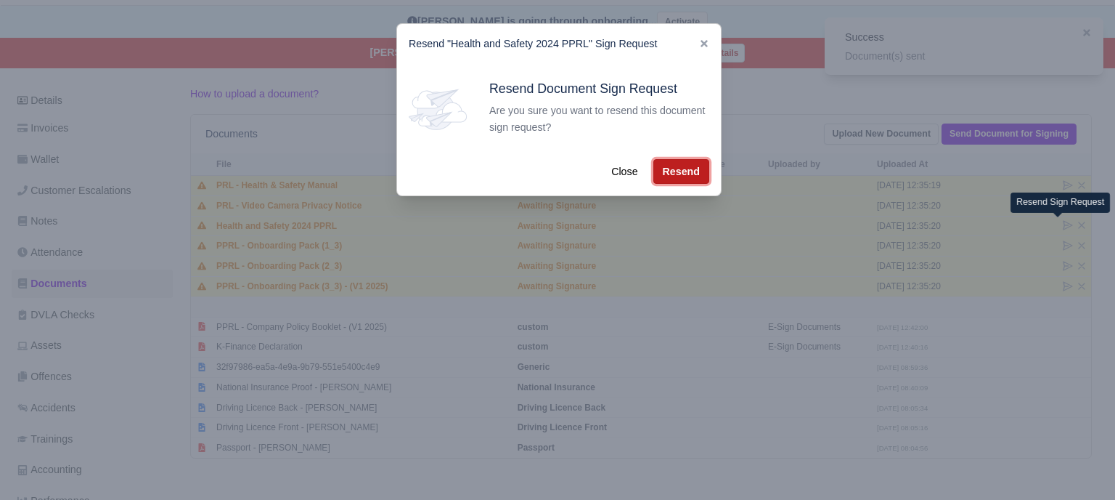
click at [692, 171] on button "Resend" at bounding box center [682, 171] width 56 height 25
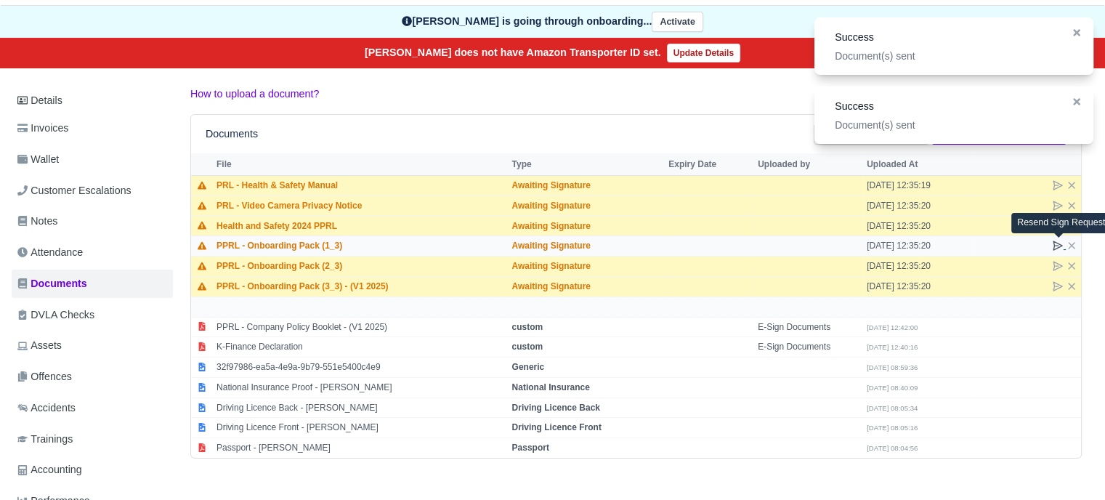
click at [1053, 243] on icon at bounding box center [1057, 246] width 12 height 12
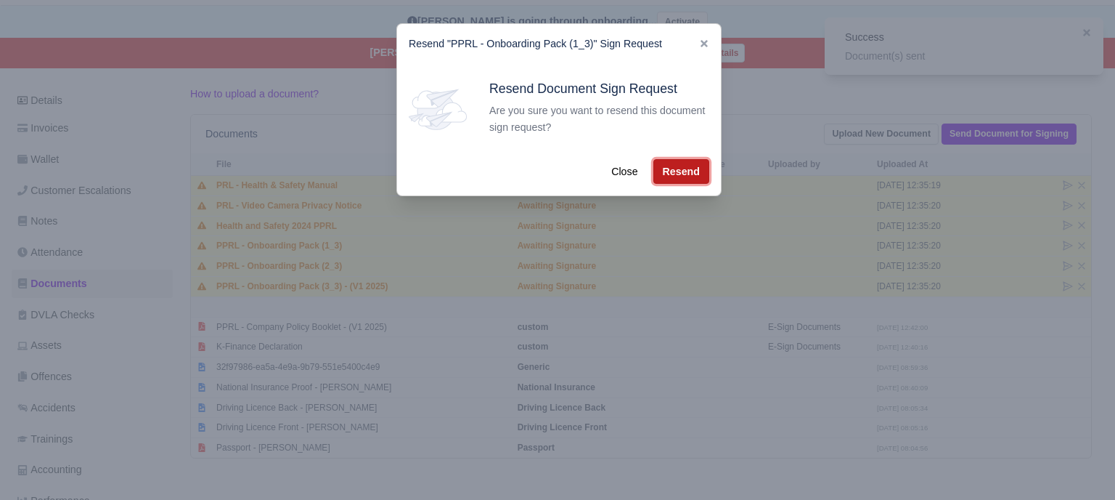
drag, startPoint x: 675, startPoint y: 174, endPoint x: 716, endPoint y: 182, distance: 42.3
click at [675, 174] on button "Resend" at bounding box center [682, 171] width 56 height 25
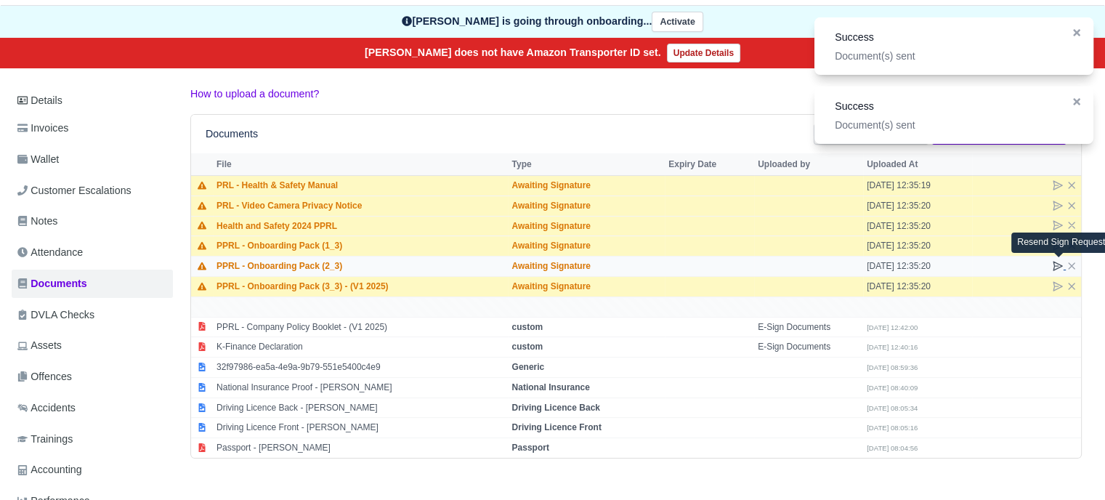
click at [1054, 264] on icon at bounding box center [1057, 265] width 9 height 9
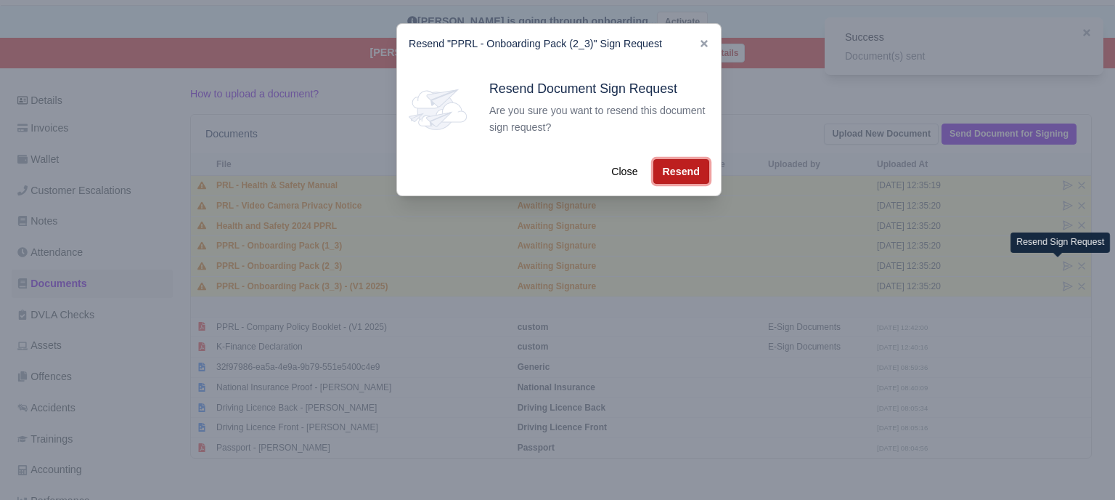
click at [674, 171] on button "Resend" at bounding box center [682, 171] width 56 height 25
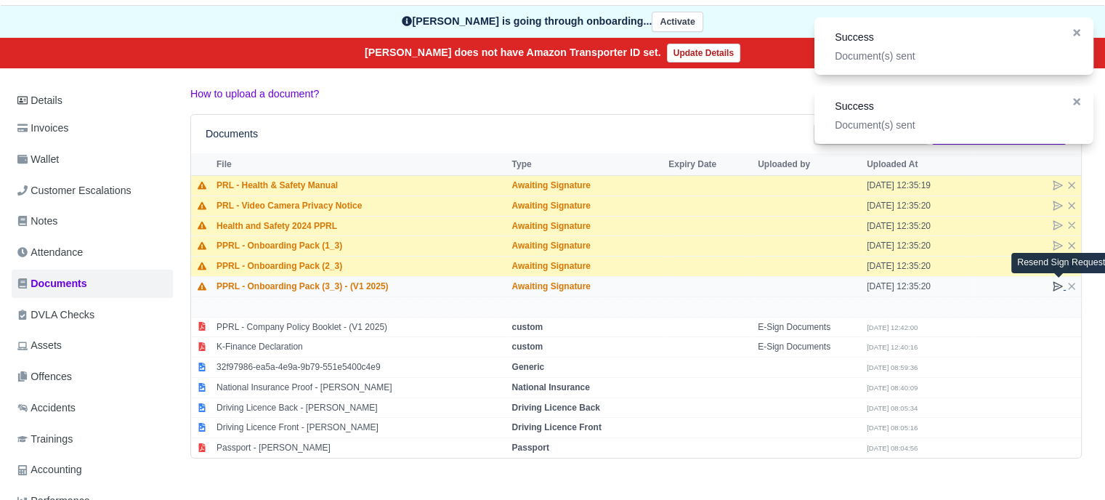
click at [1054, 285] on icon at bounding box center [1057, 286] width 9 height 9
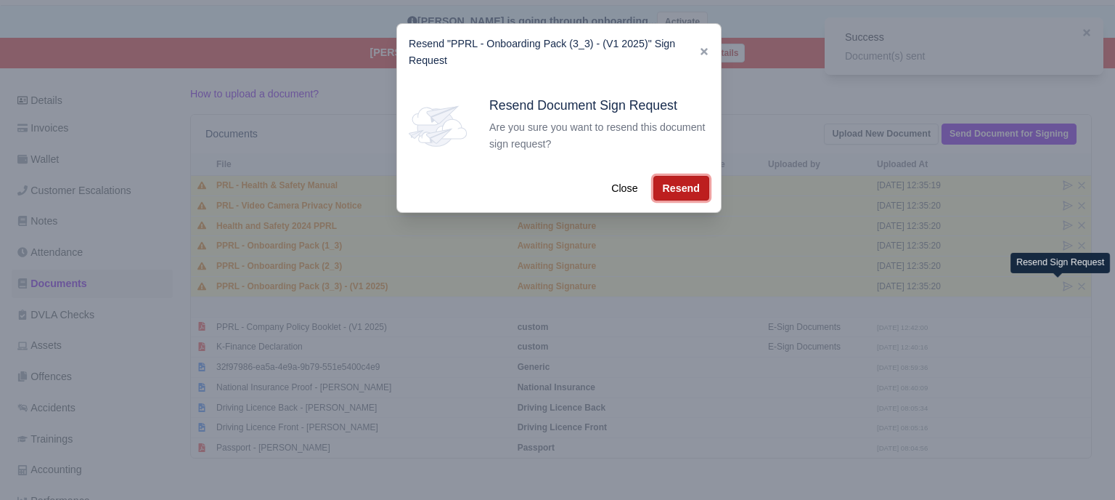
click at [683, 191] on button "Resend" at bounding box center [682, 188] width 56 height 25
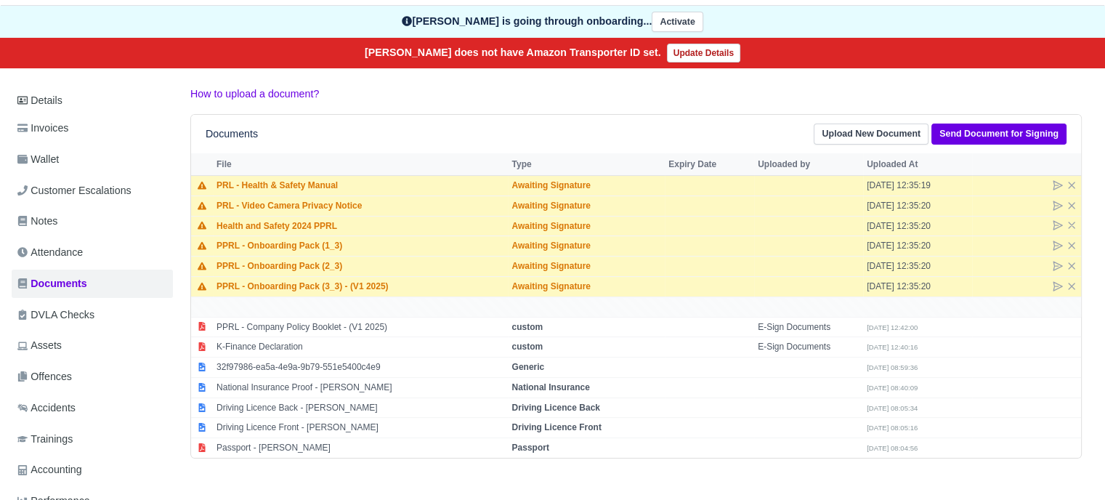
scroll to position [0, 0]
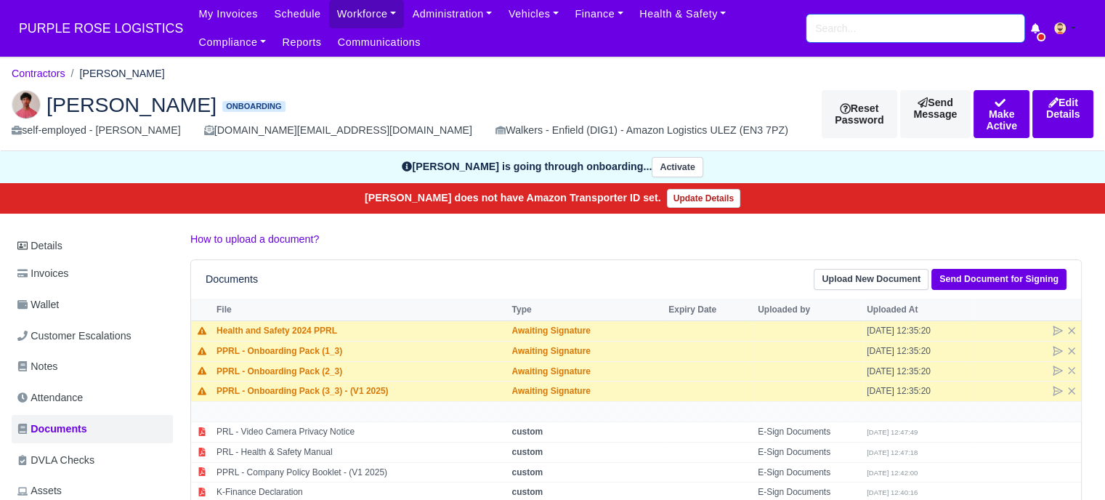
click at [853, 33] on input "search" at bounding box center [915, 29] width 218 height 28
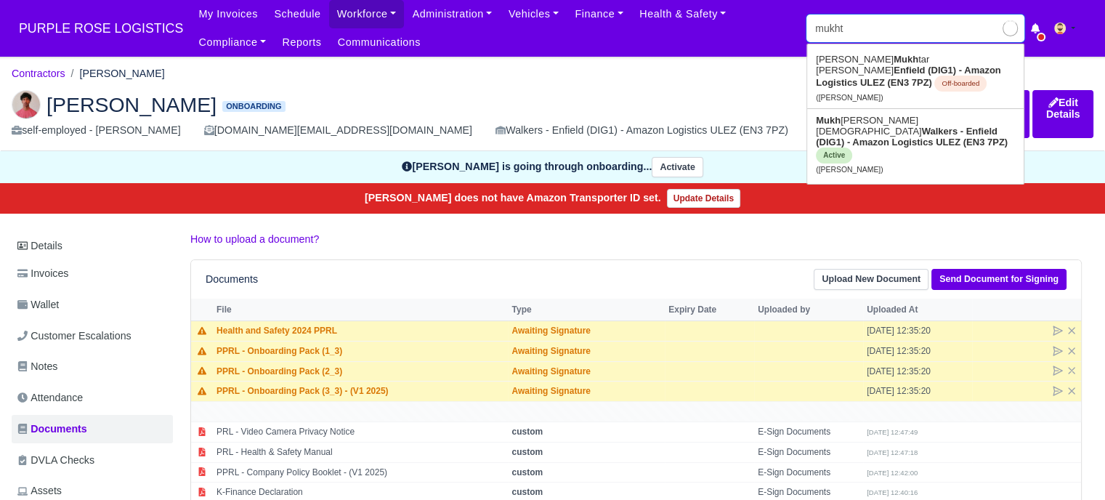
type input "mukhta"
type input "[PERSON_NAME]"
type input "mukhtar"
type input "[PERSON_NAME]"
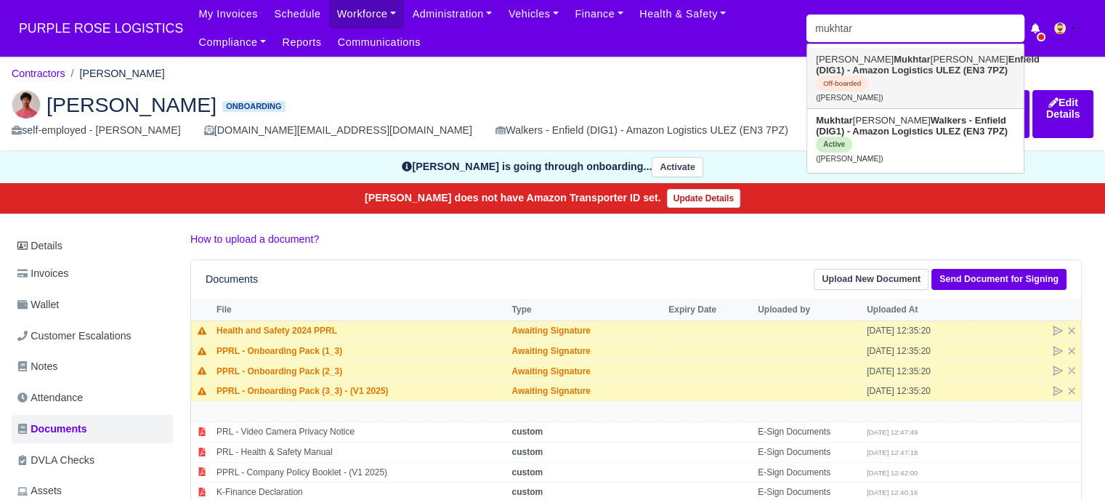
click at [875, 74] on strong "Enfield (DIG1) - Amazon Logistics ULEZ (EN3 7PZ)" at bounding box center [927, 65] width 224 height 22
type input "[PERSON_NAME]"
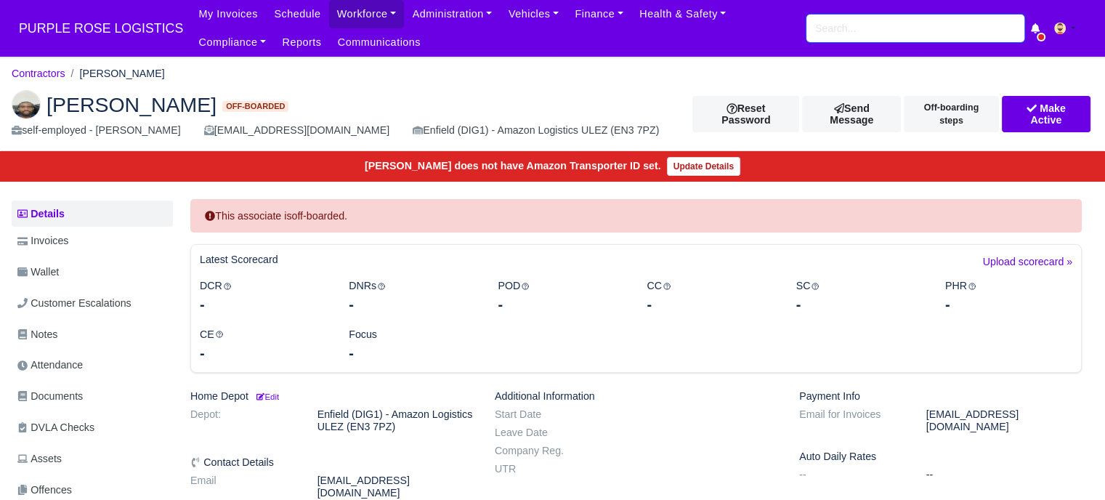
click at [864, 36] on input "search" at bounding box center [915, 29] width 218 height 28
click at [863, 24] on input "search" at bounding box center [915, 29] width 218 height 28
type input "mukhtar"
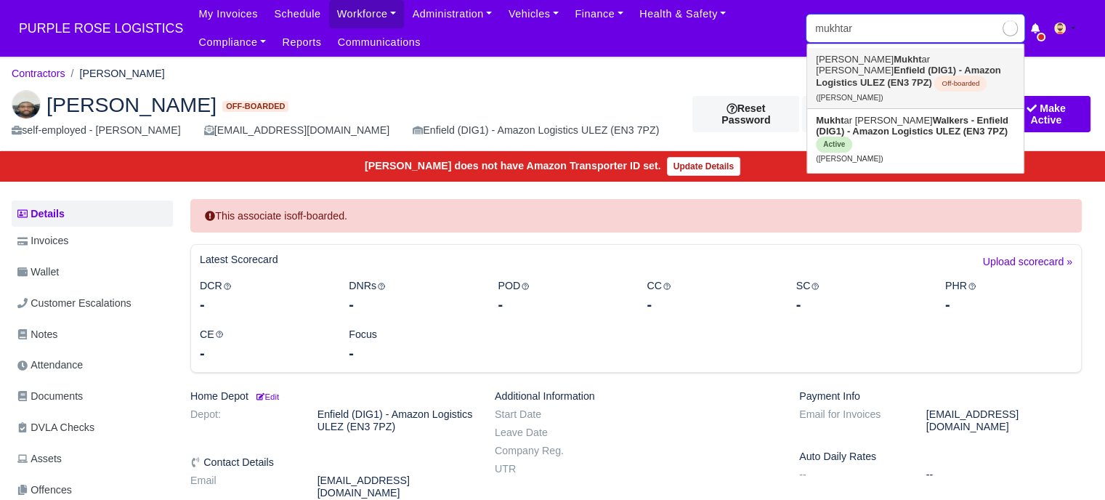
type input "mukhtar Mohamed"
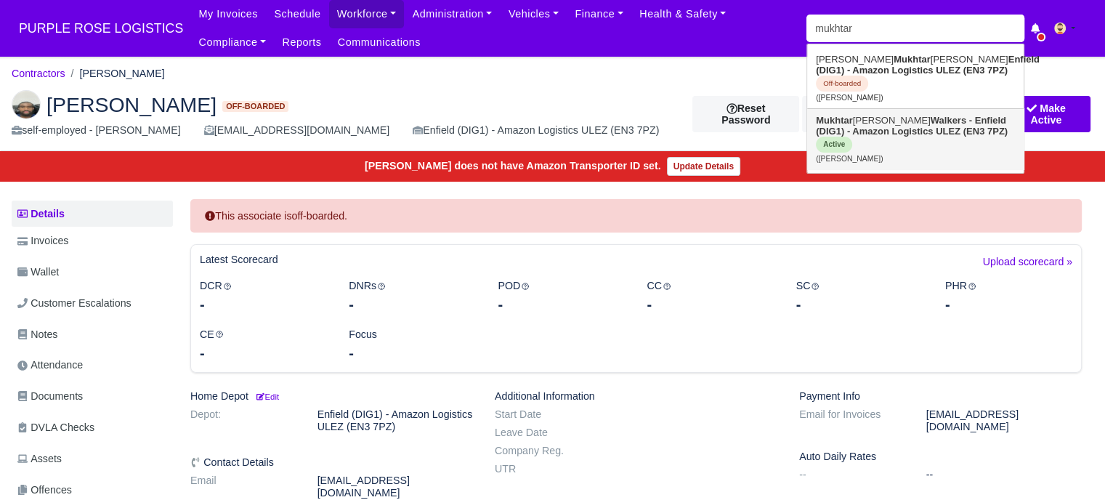
click at [918, 131] on strong "Walkers - Enfield (DIG1) - Amazon Logistics ULEZ (EN3 7PZ)" at bounding box center [911, 126] width 192 height 22
type input "Mukhtar Mohamed"
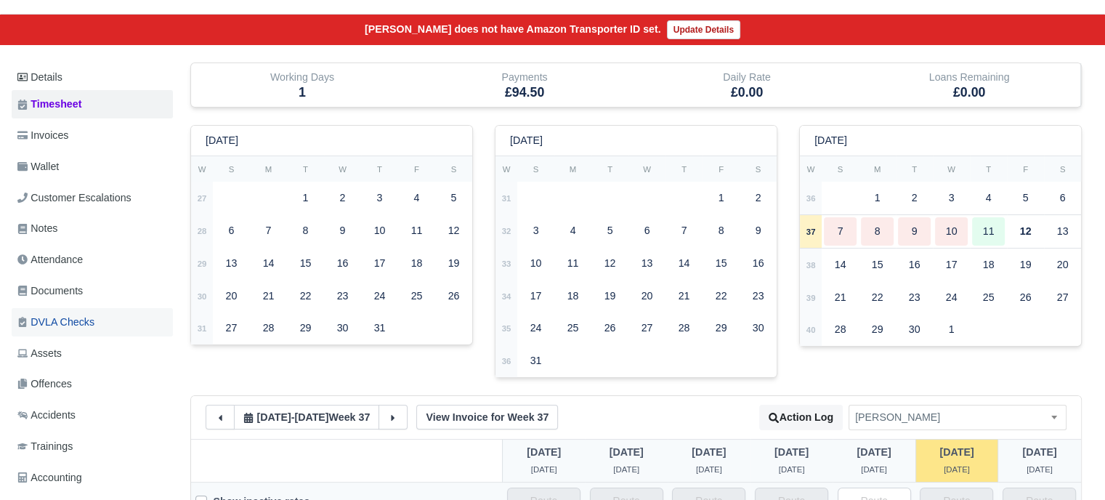
scroll to position [145, 0]
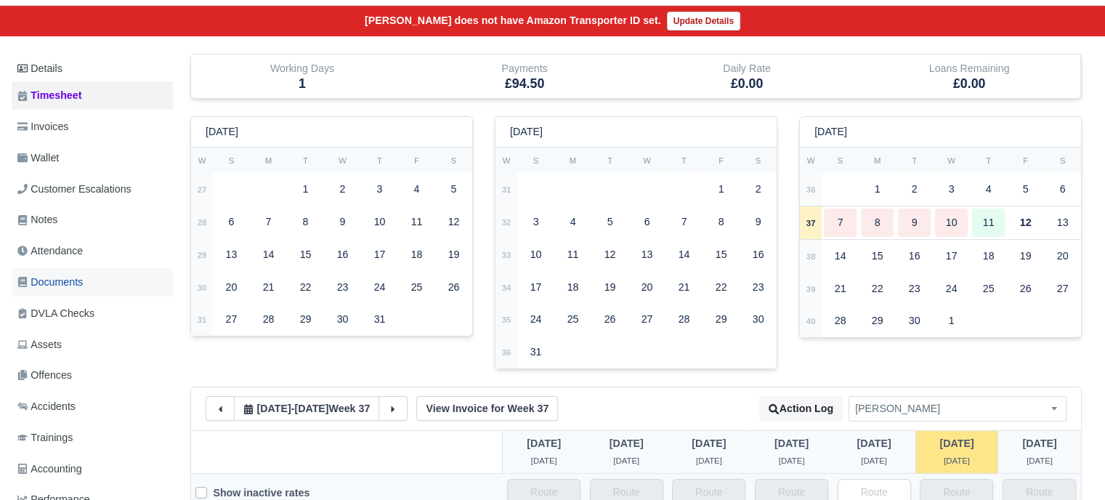
click at [99, 278] on link "Documents" at bounding box center [92, 282] width 161 height 28
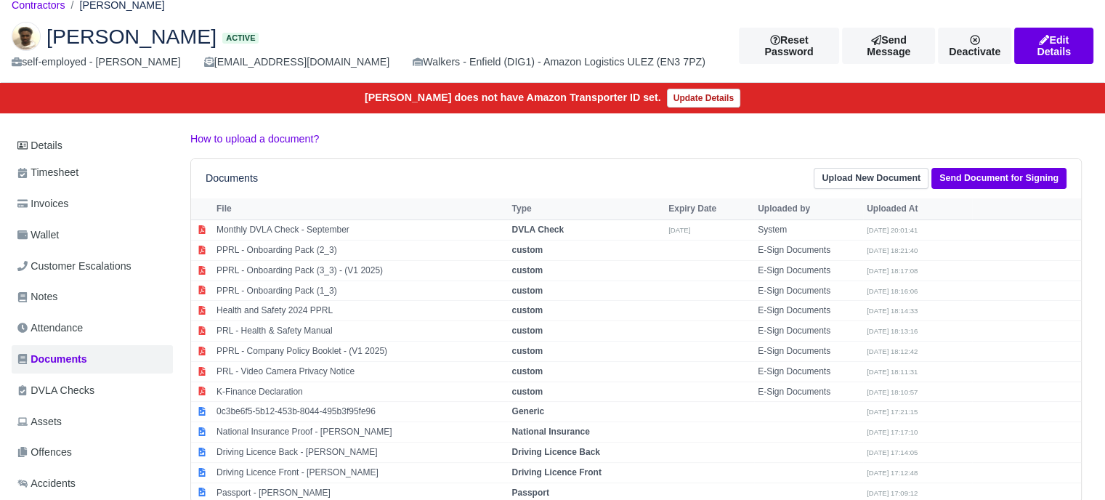
scroll to position [282, 0]
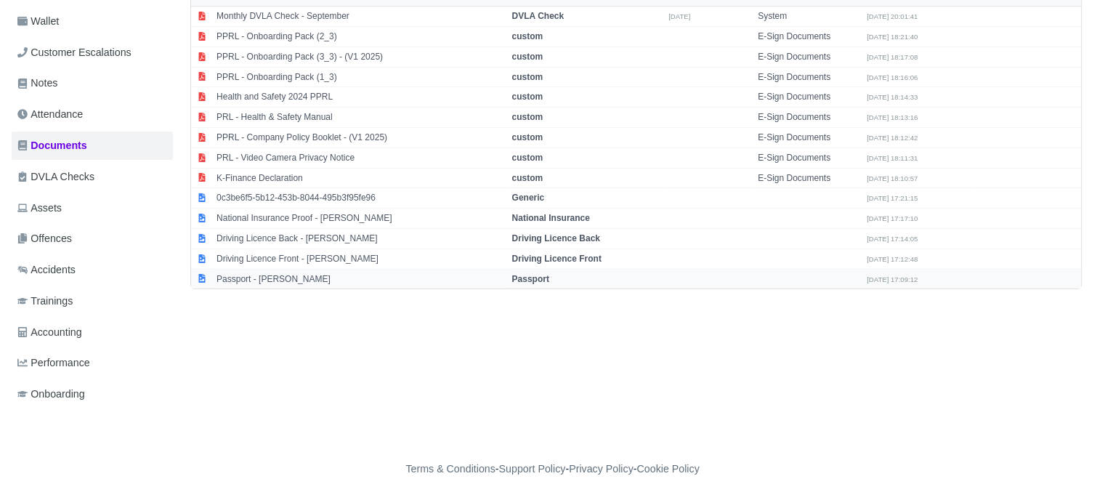
click at [521, 275] on strong "Passport" at bounding box center [529, 279] width 37 height 10
select select "passport"
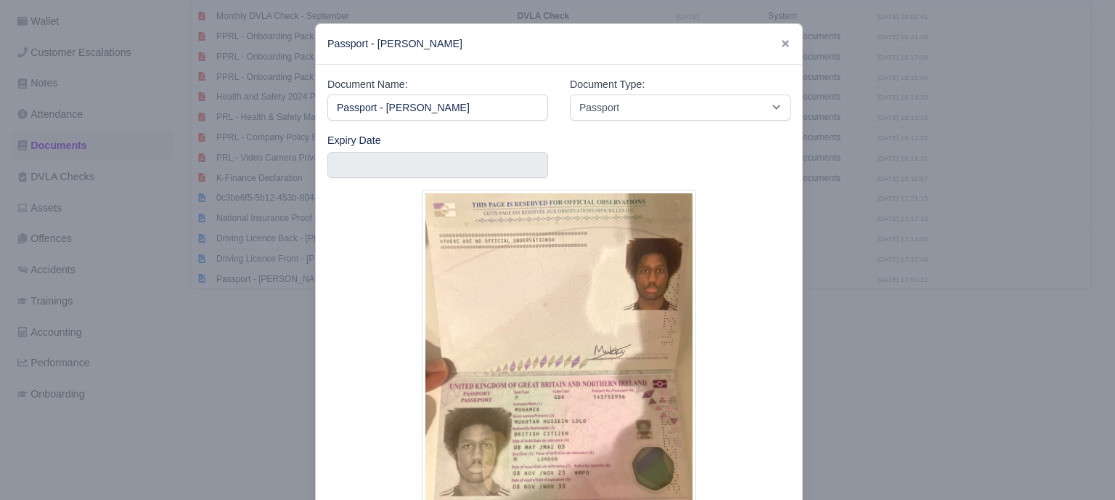
click at [853, 317] on div at bounding box center [557, 250] width 1115 height 500
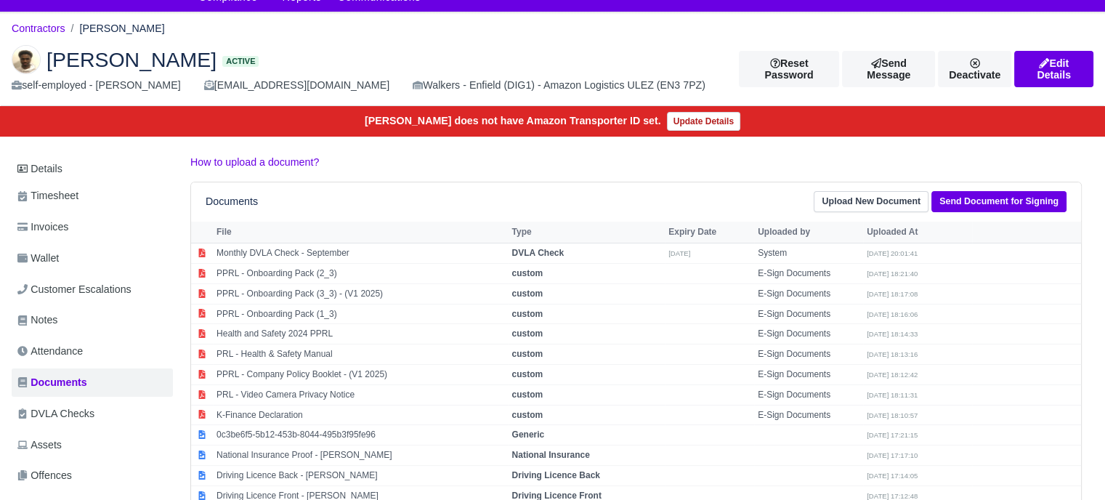
scroll to position [0, 0]
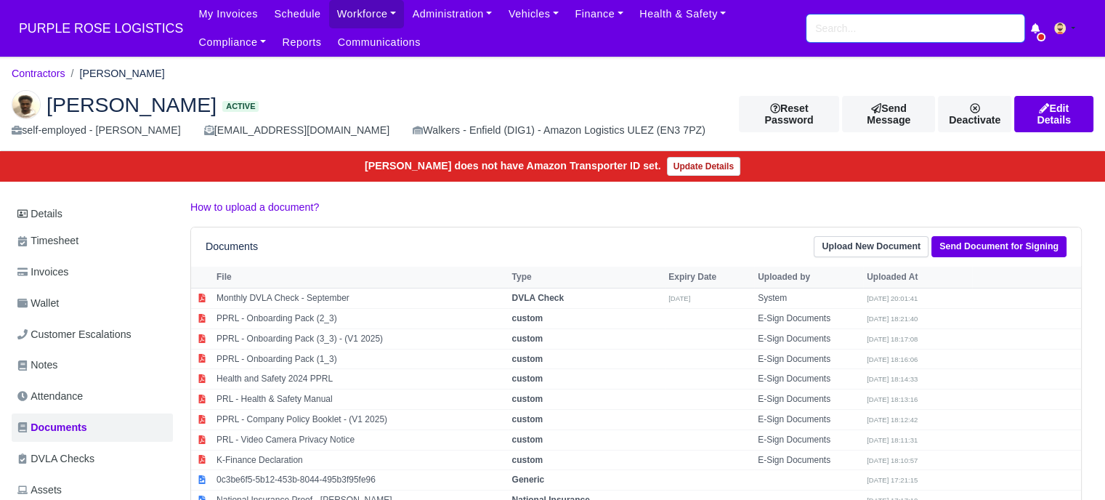
click at [860, 28] on input "search" at bounding box center [915, 29] width 218 height 28
type input "billal"
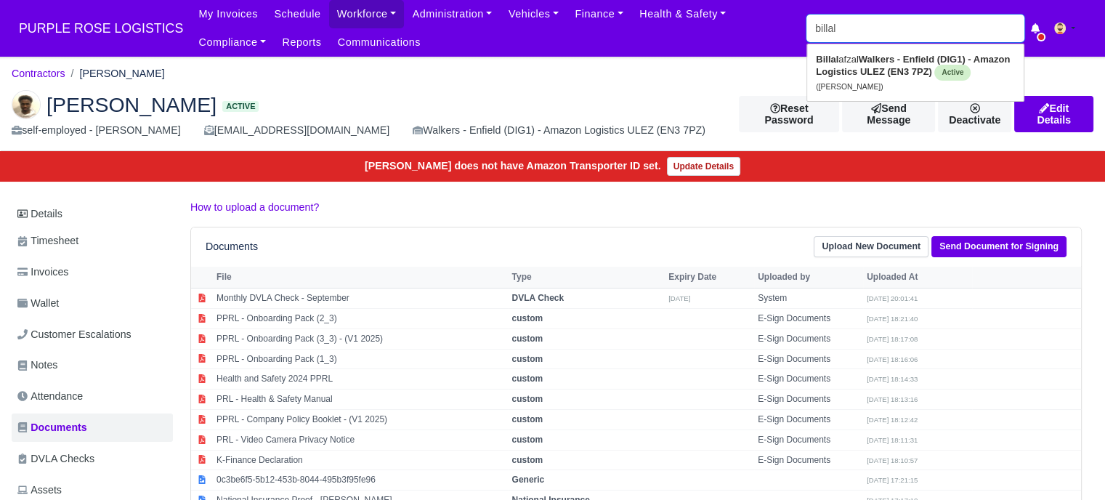
type input "billal afzal"
click at [890, 73] on strong "Walkers - Enfield (DIG1) - Amazon Logistics ULEZ (EN3 7PZ)" at bounding box center [912, 65] width 194 height 23
type input "[PERSON_NAME]"
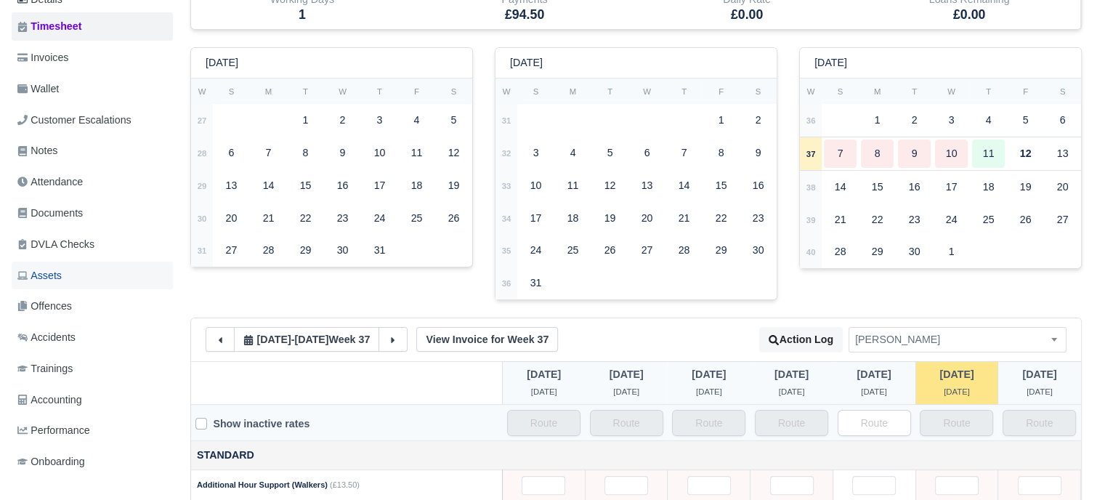
scroll to position [218, 0]
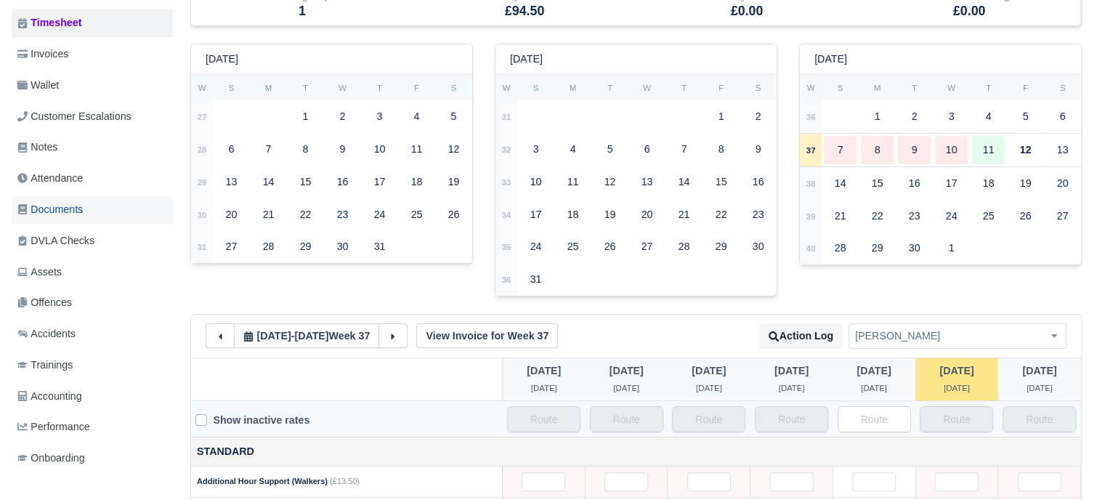
click at [81, 211] on span "Documents" at bounding box center [49, 209] width 65 height 17
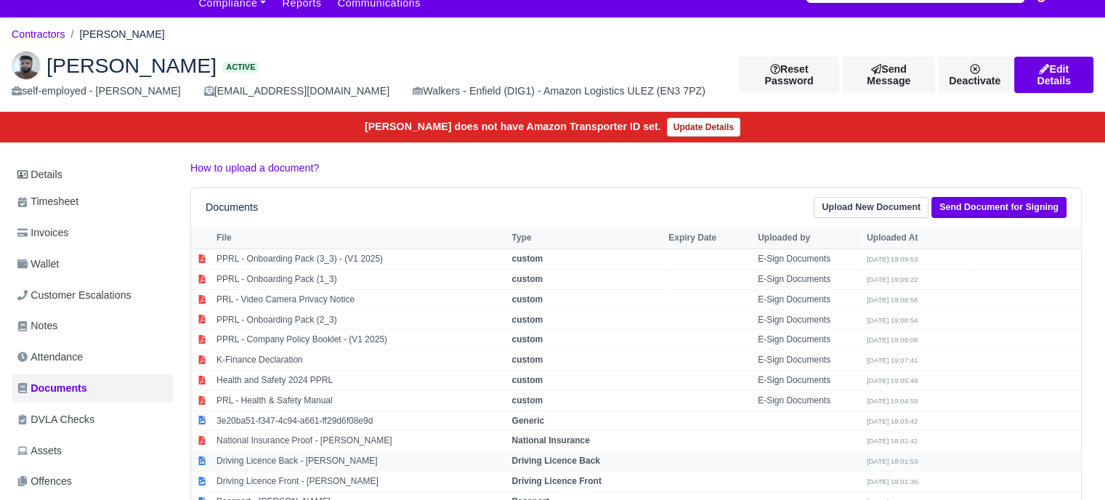
scroll to position [145, 0]
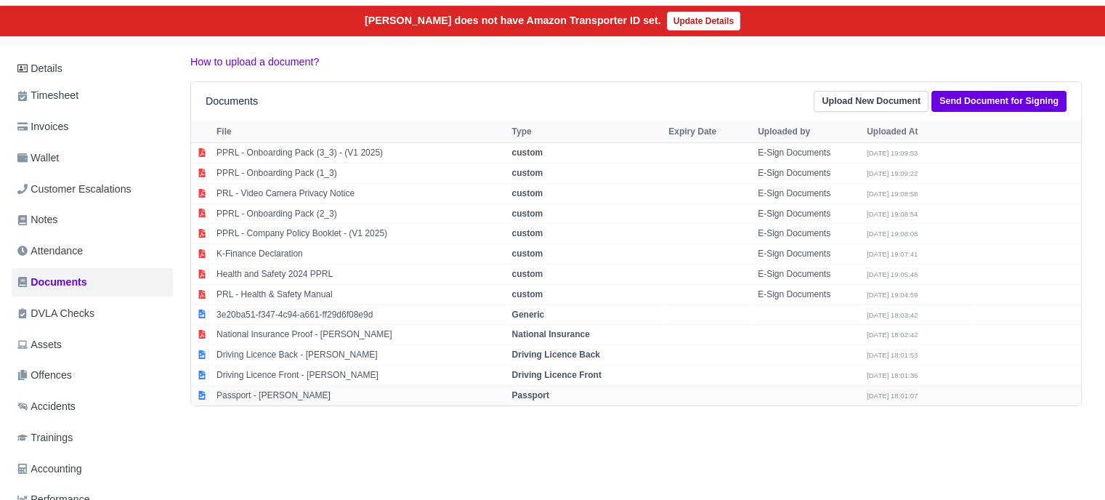
click at [531, 394] on strong "Passport" at bounding box center [529, 395] width 37 height 10
select select "passport"
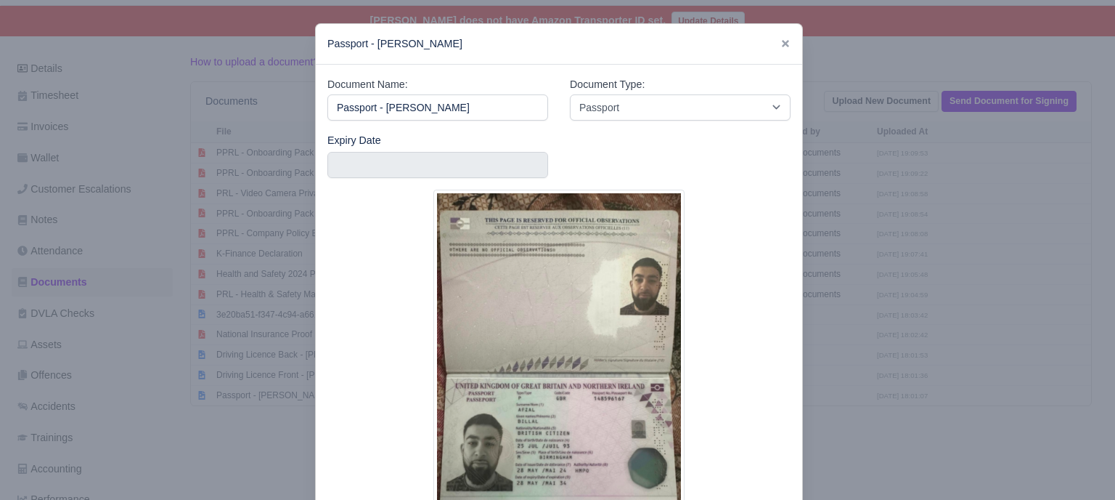
click at [877, 325] on div at bounding box center [557, 250] width 1115 height 500
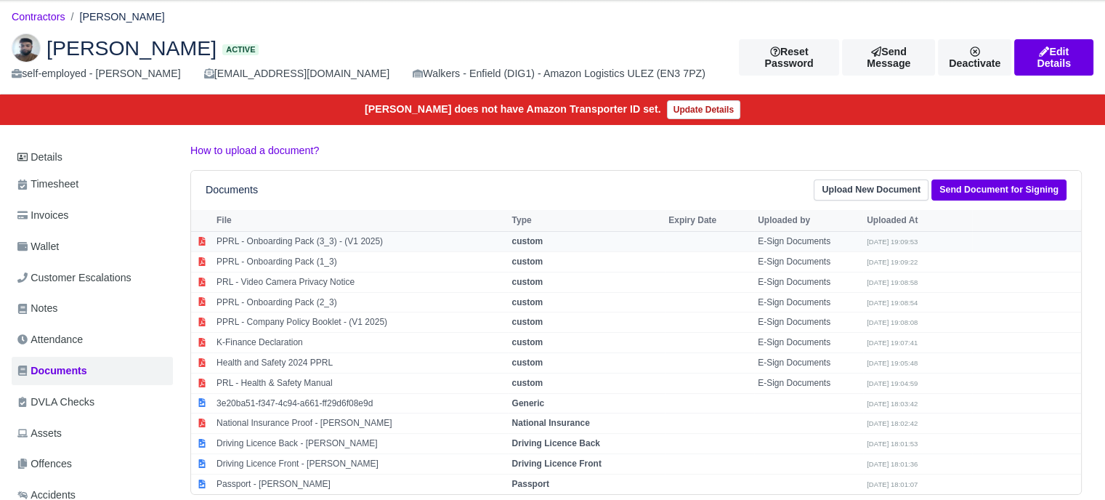
scroll to position [0, 0]
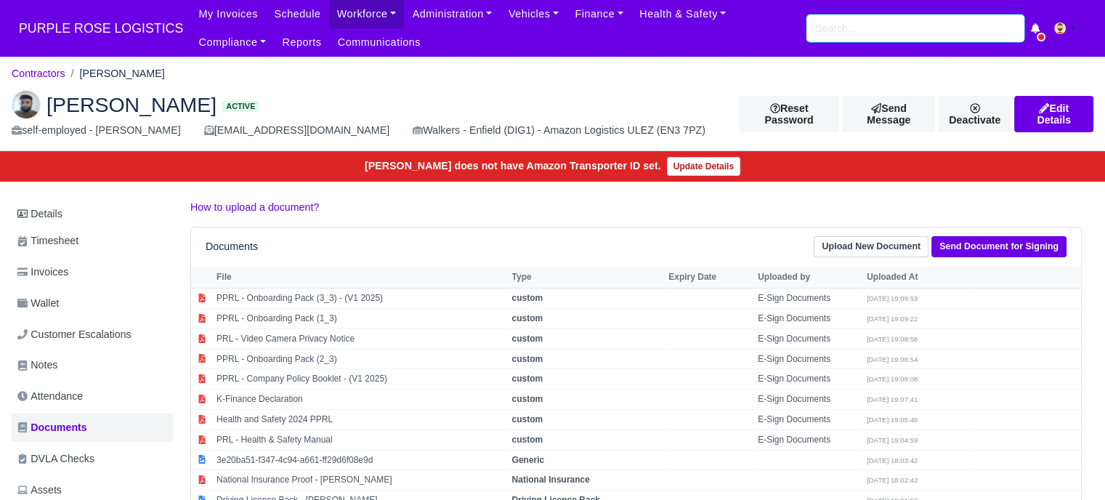
click at [862, 36] on input "search" at bounding box center [915, 29] width 218 height 28
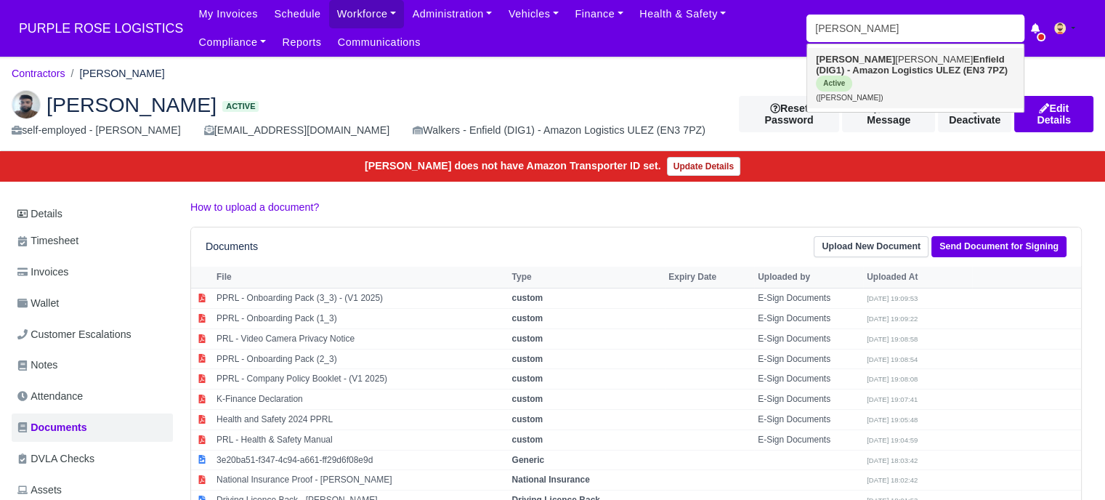
click at [889, 60] on link "Murad Abdmelrezak Ibrahim Enfield (DIG1) - Amazon Logistics ULEZ (EN3 7PZ) Acti…" at bounding box center [915, 78] width 216 height 60
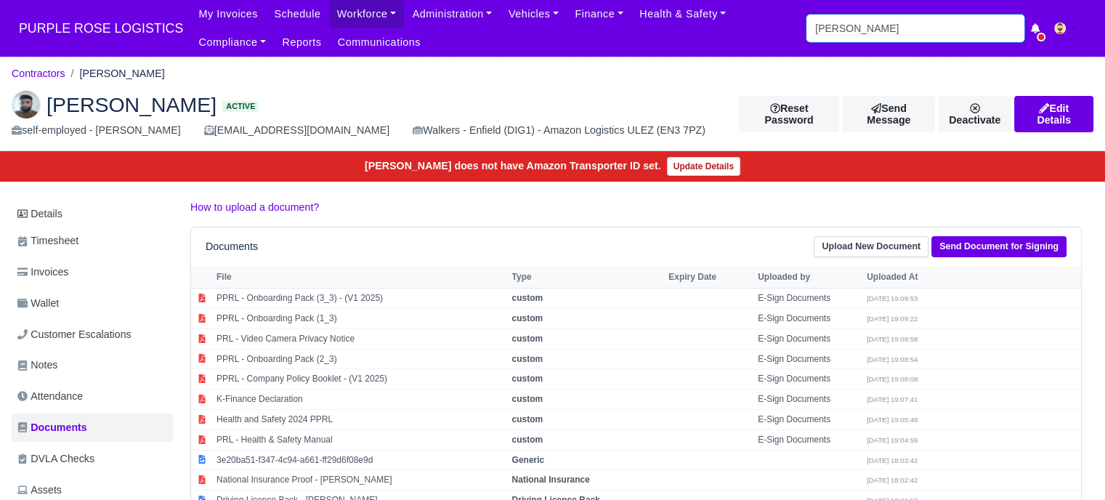
type input "[PERSON_NAME]"
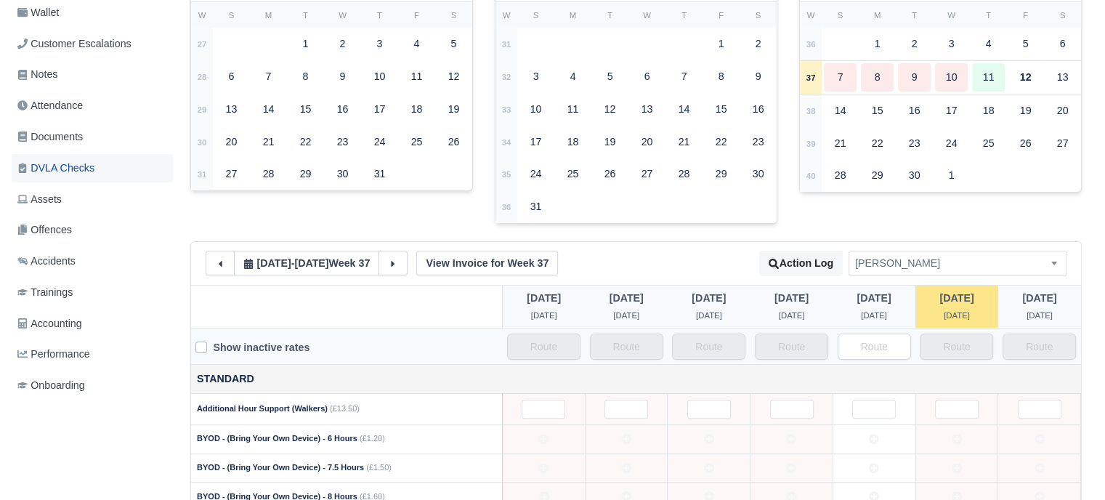
scroll to position [290, 0]
click at [99, 138] on link "Documents" at bounding box center [92, 137] width 161 height 28
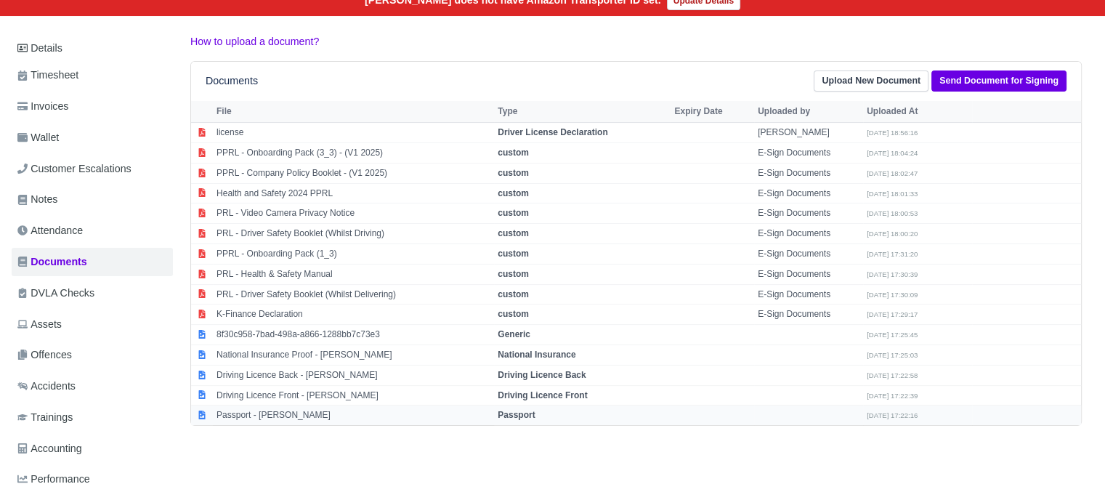
scroll to position [282, 0]
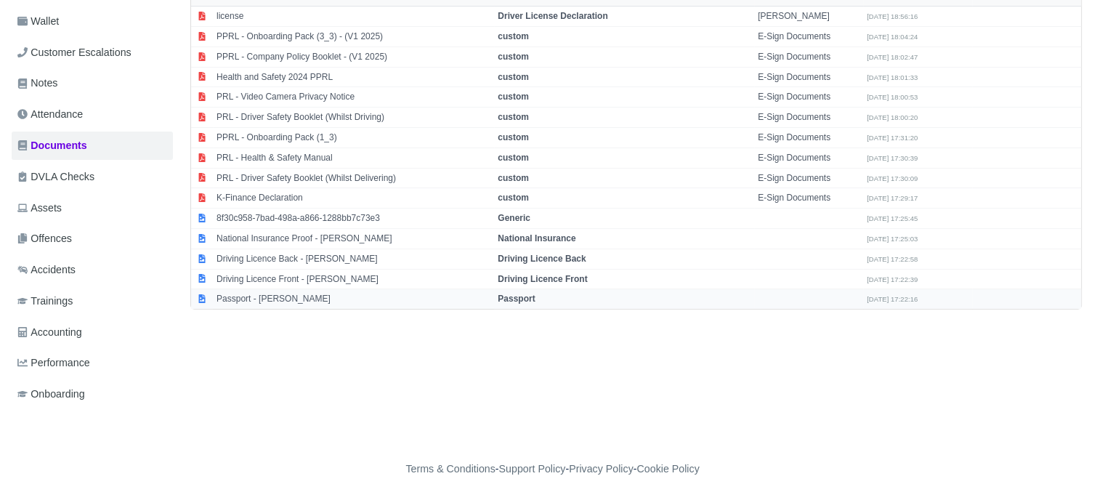
click at [288, 296] on td "Passport - [PERSON_NAME]" at bounding box center [353, 299] width 281 height 20
select select "passport"
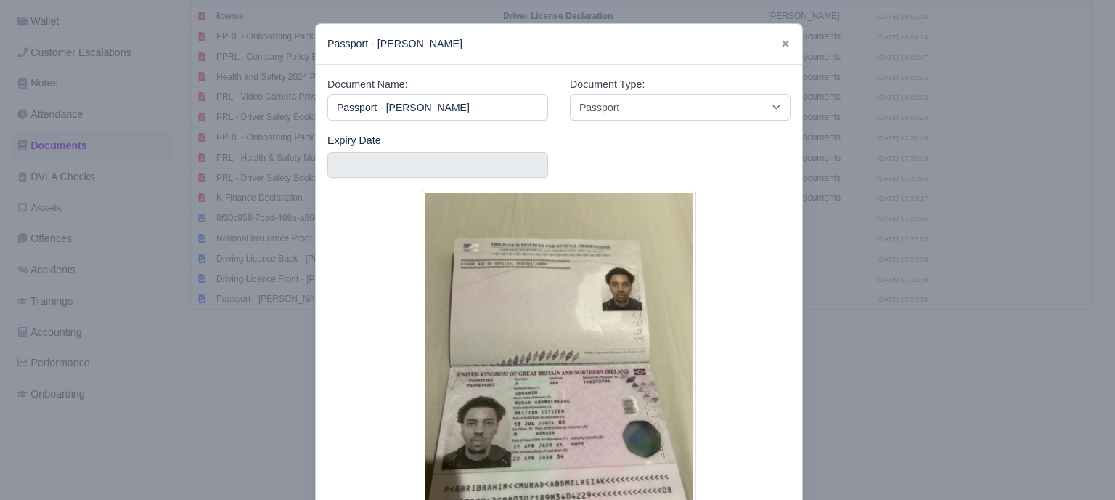
click at [903, 284] on div at bounding box center [557, 250] width 1115 height 500
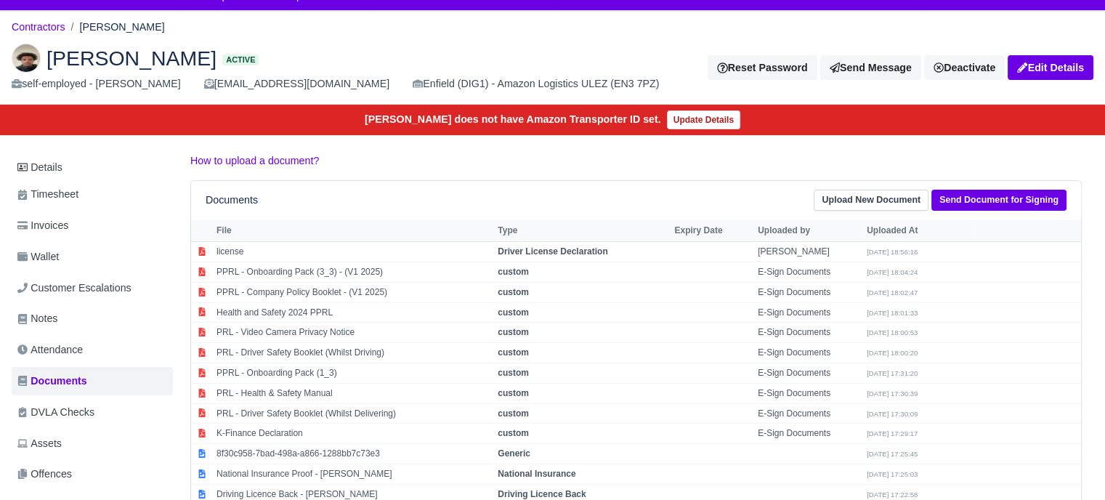
scroll to position [0, 0]
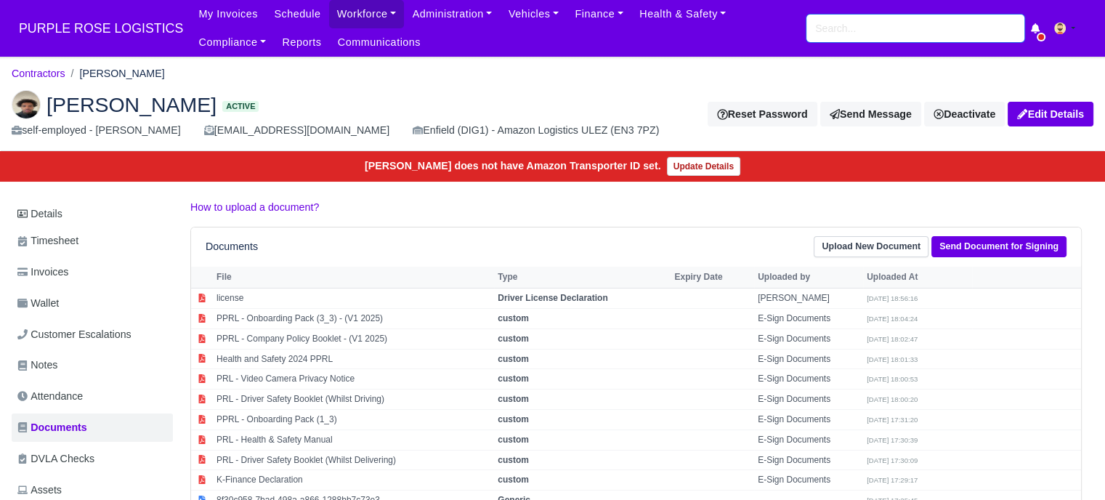
click at [847, 30] on input "search" at bounding box center [915, 29] width 218 height 28
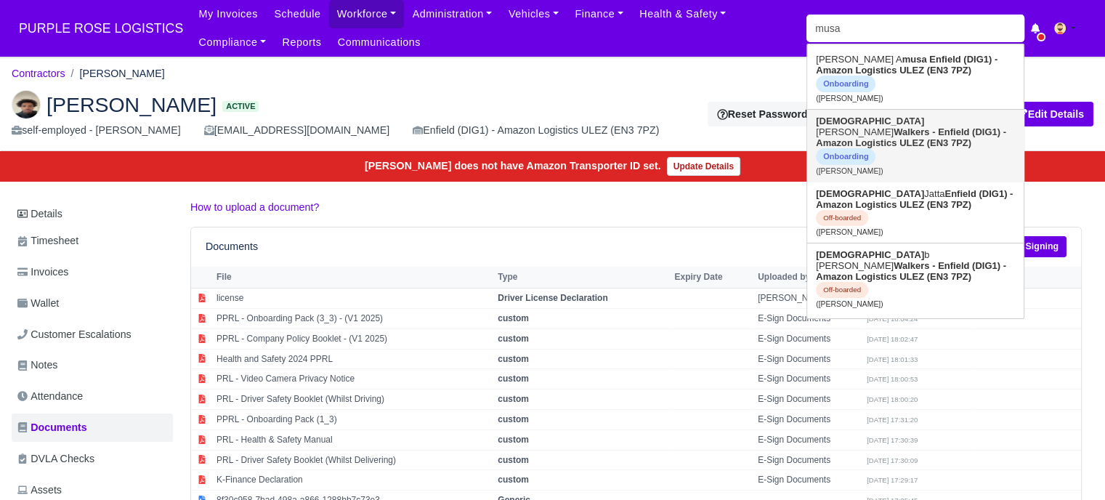
click at [906, 126] on strong "Walkers - Enfield (DIG1) - Amazon Logistics ULEZ (EN3 7PZ)" at bounding box center [910, 137] width 190 height 22
type input "[PERSON_NAME]"
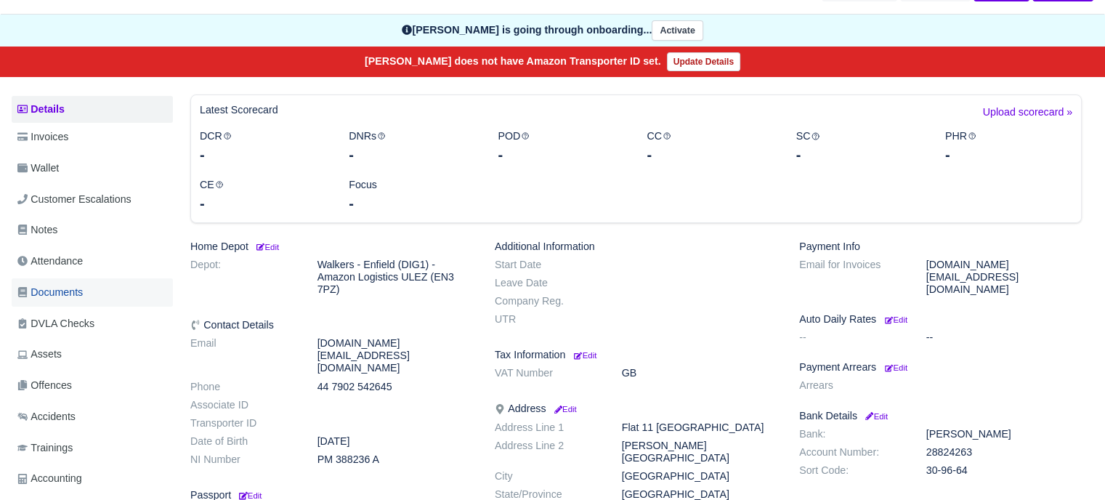
scroll to position [145, 0]
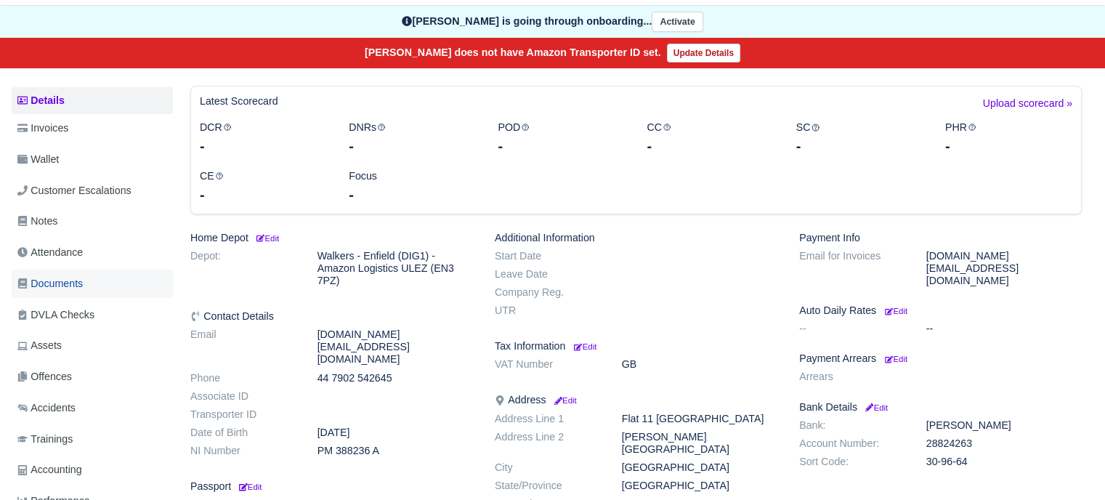
click at [99, 290] on link "Documents" at bounding box center [92, 283] width 161 height 28
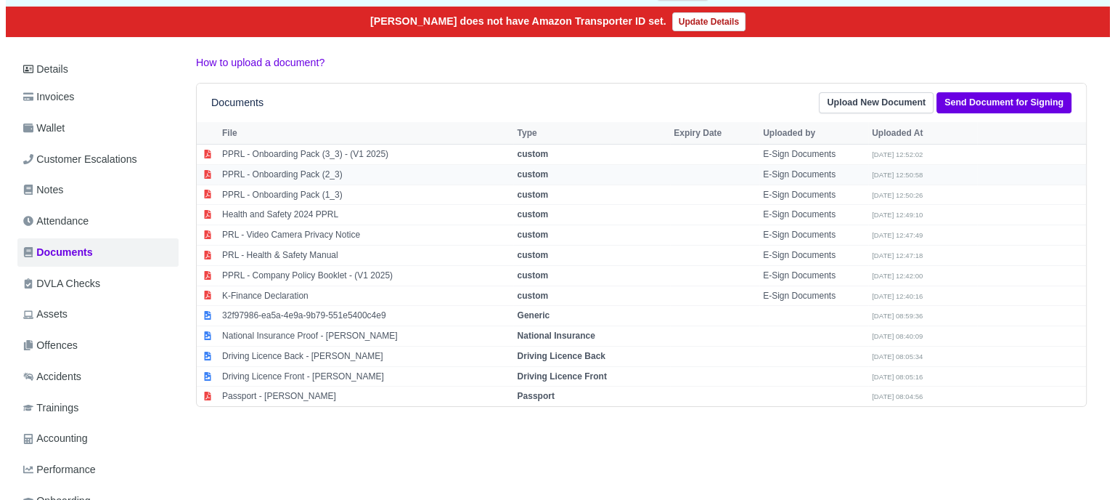
scroll to position [218, 0]
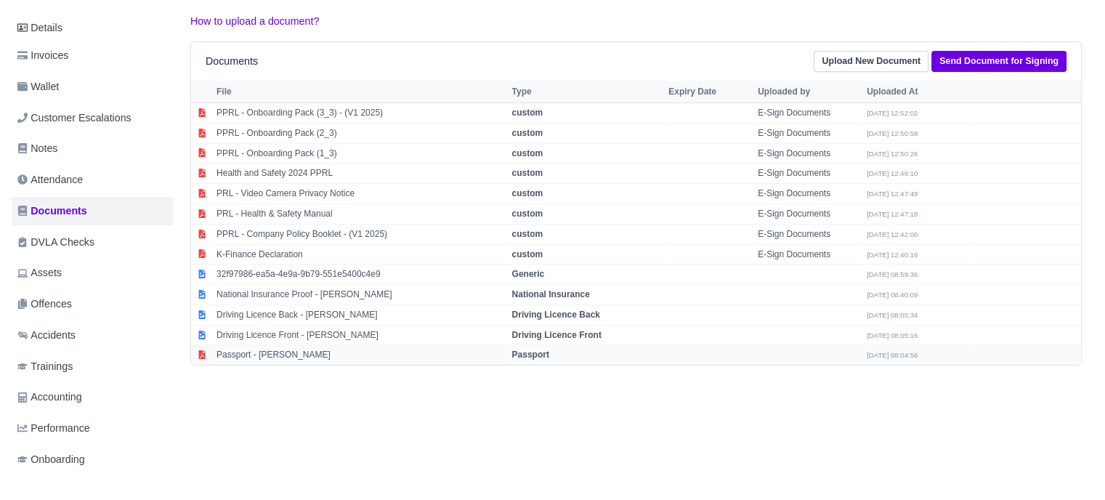
click at [548, 354] on strong "Passport" at bounding box center [529, 354] width 37 height 10
select select "passport"
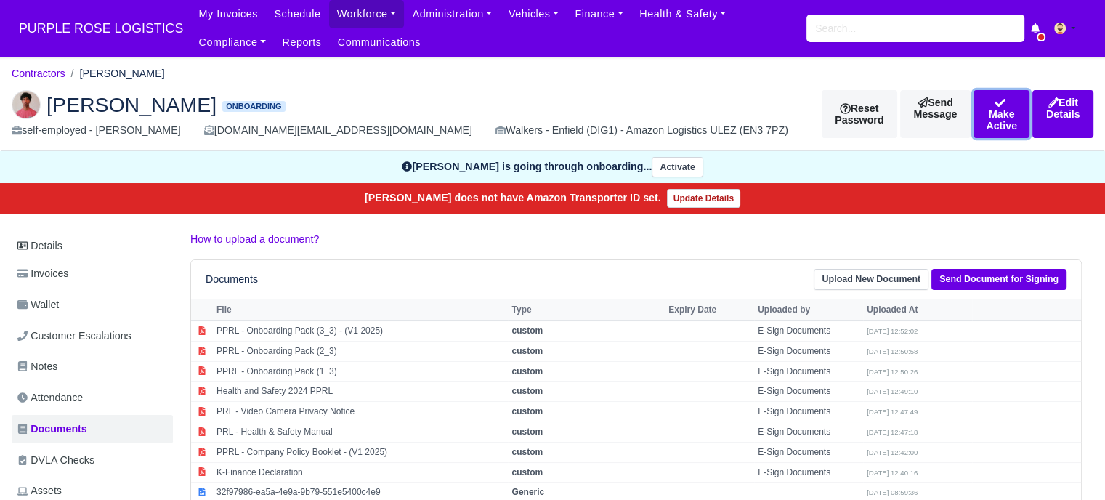
click at [973, 116] on button "Make Active" at bounding box center [1001, 114] width 57 height 48
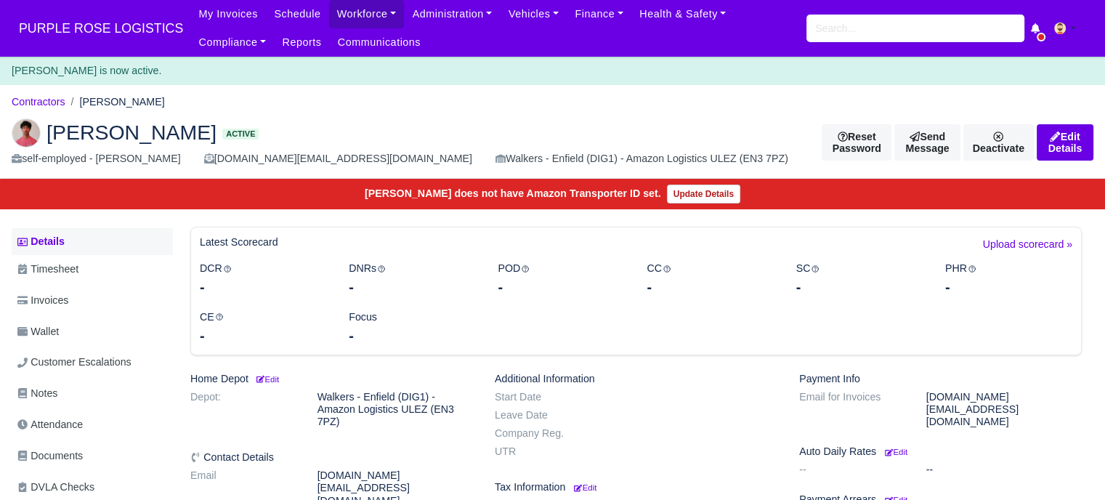
click at [62, 248] on link "Details" at bounding box center [92, 241] width 161 height 27
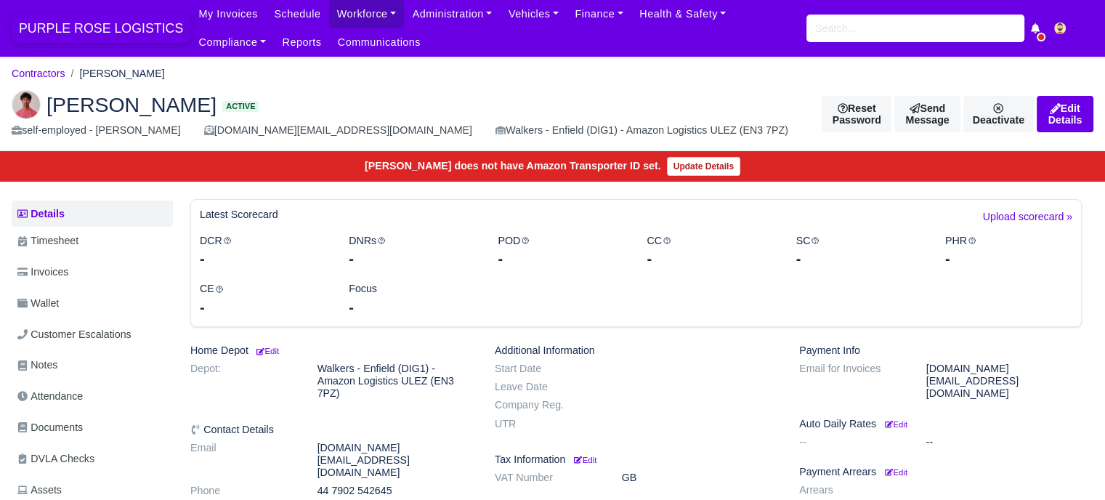
click at [68, 24] on span "PURPLE ROSE LOGISTICS" at bounding box center [101, 28] width 179 height 29
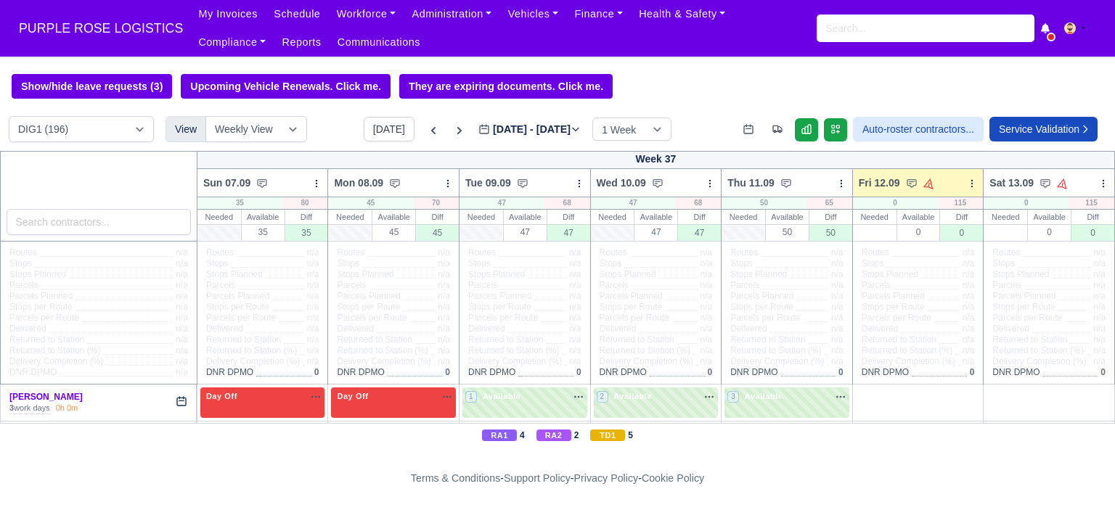
select select "5"
click at [9, 118] on select "DIG1 (196) DAK1 (1) GIMD (40)" at bounding box center [81, 129] width 145 height 26
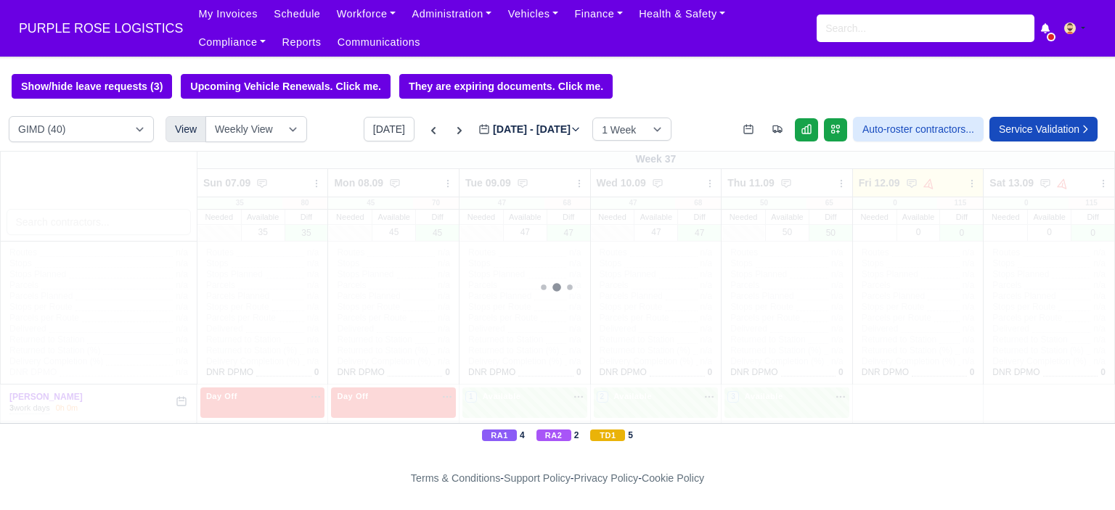
click at [70, 224] on div at bounding box center [557, 287] width 1115 height 272
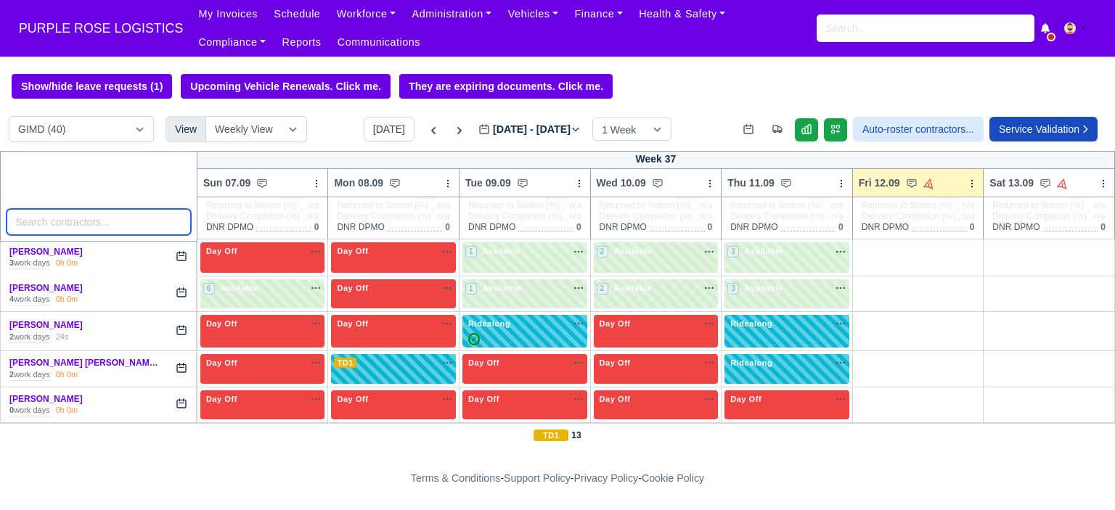
click at [116, 227] on input "search" at bounding box center [99, 222] width 184 height 26
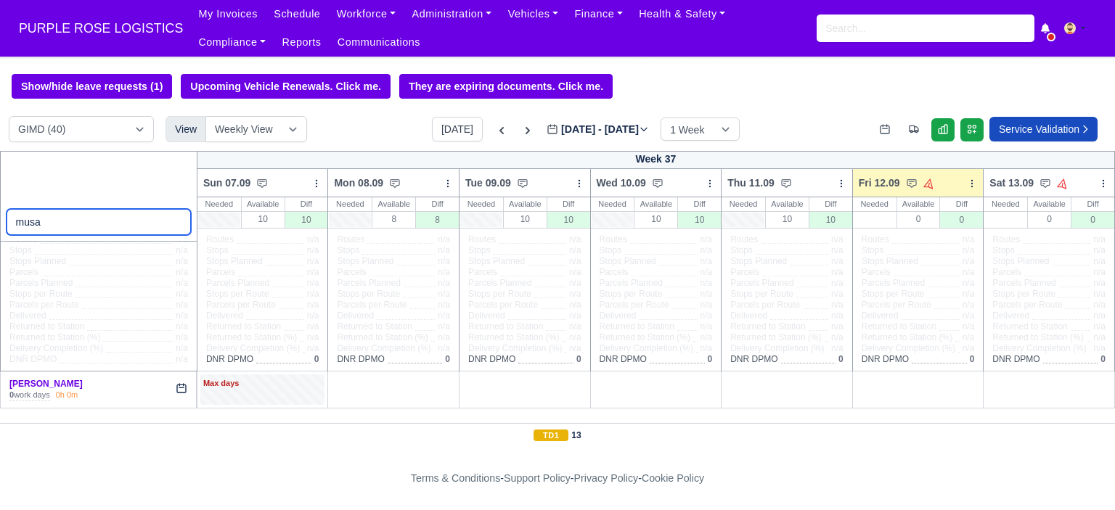
scroll to position [14, 0]
type input "musa"
click at [290, 386] on div "Max days" at bounding box center [262, 384] width 119 height 13
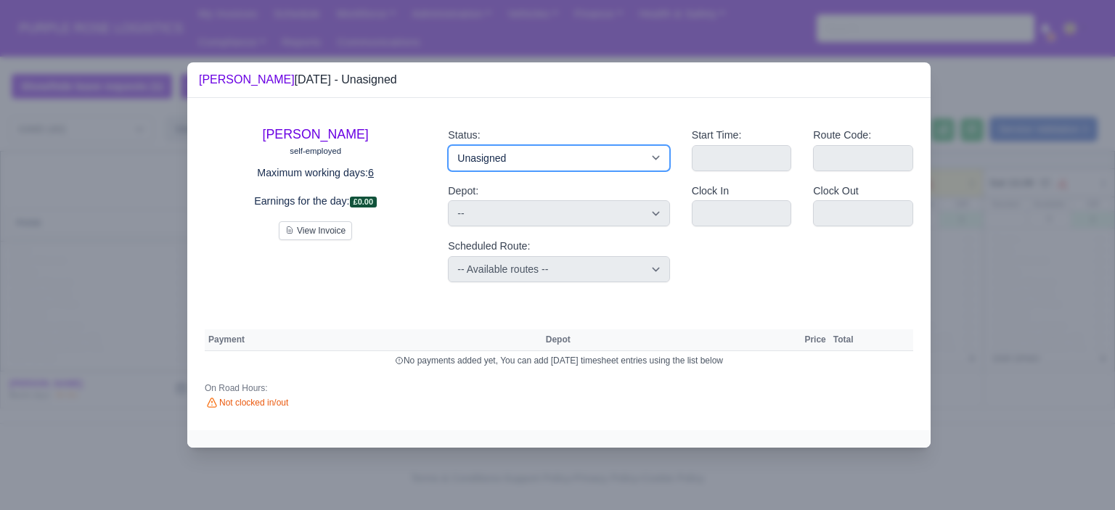
drag, startPoint x: 548, startPoint y: 162, endPoint x: 558, endPoint y: 163, distance: 10.2
click at [548, 162] on select "Available Day Off Stand By Holiday Other Depot In Office OSM Ridealong Nursery …" at bounding box center [558, 158] width 221 height 26
select select "Day Off"
click at [448, 145] on select "Available Day Off Stand By Holiday Other Depot In Office OSM Ridealong Nursery …" at bounding box center [558, 158] width 221 height 26
select select
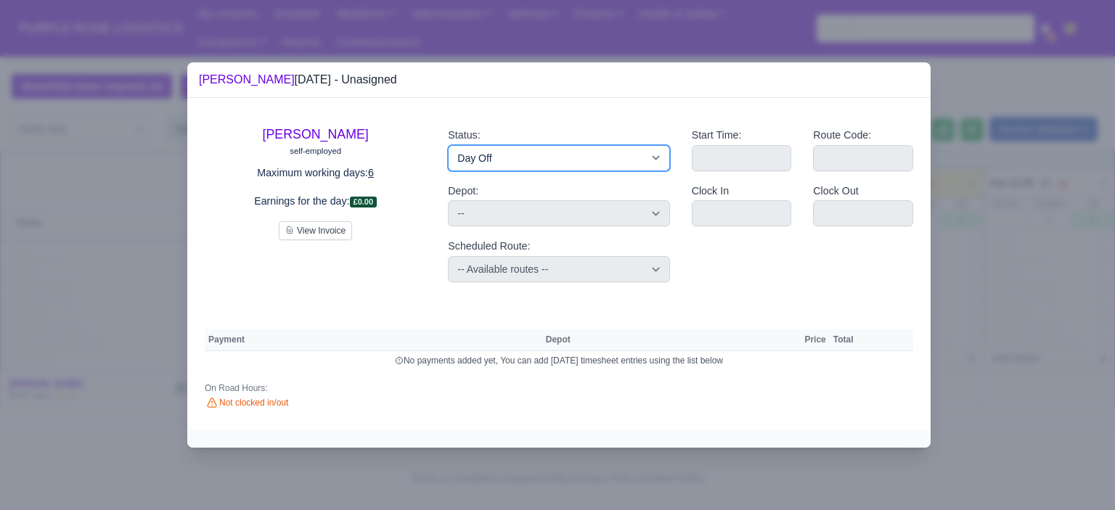
select select "na"
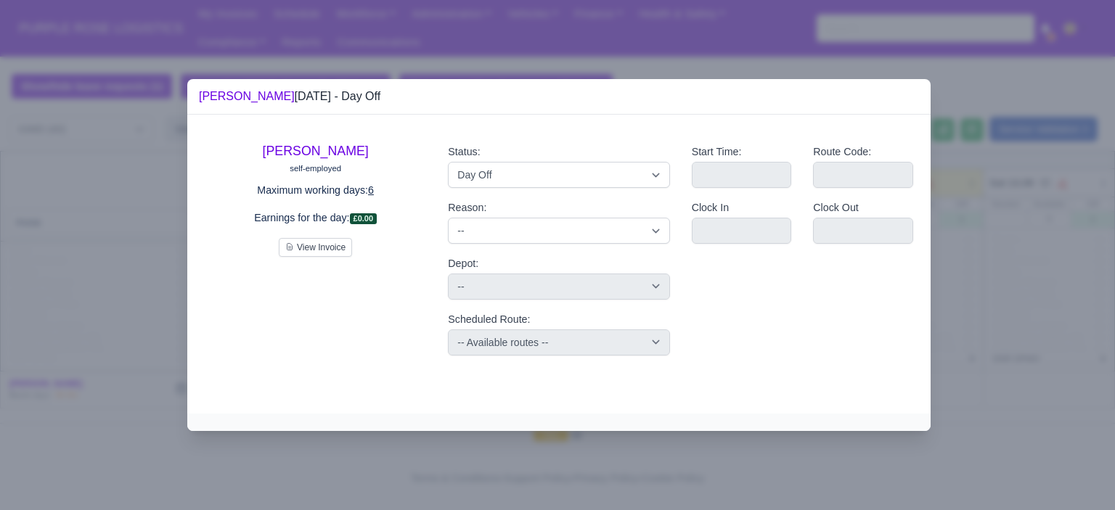
click at [931, 210] on div at bounding box center [557, 255] width 1115 height 510
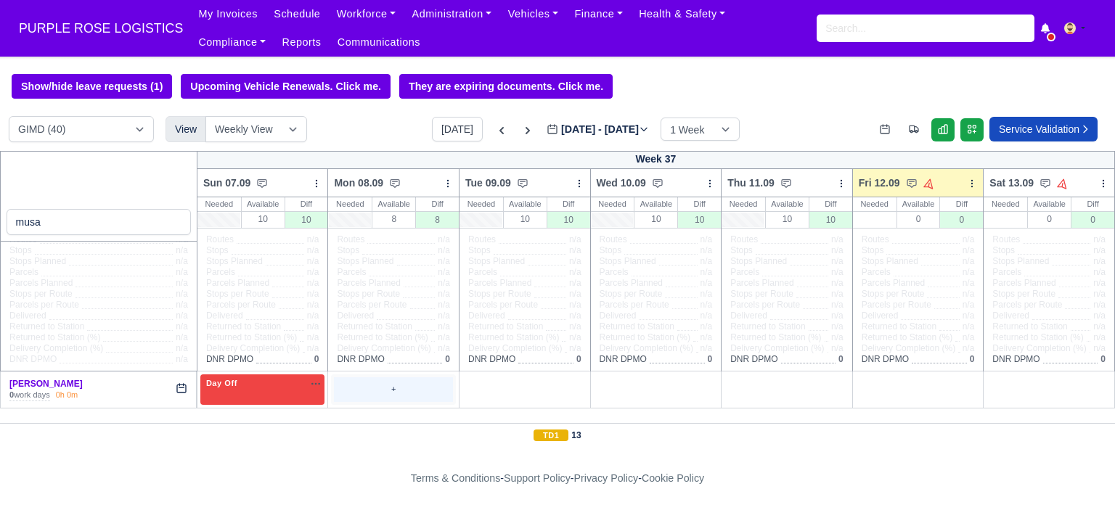
click at [395, 394] on div "+" at bounding box center [393, 390] width 119 height 24
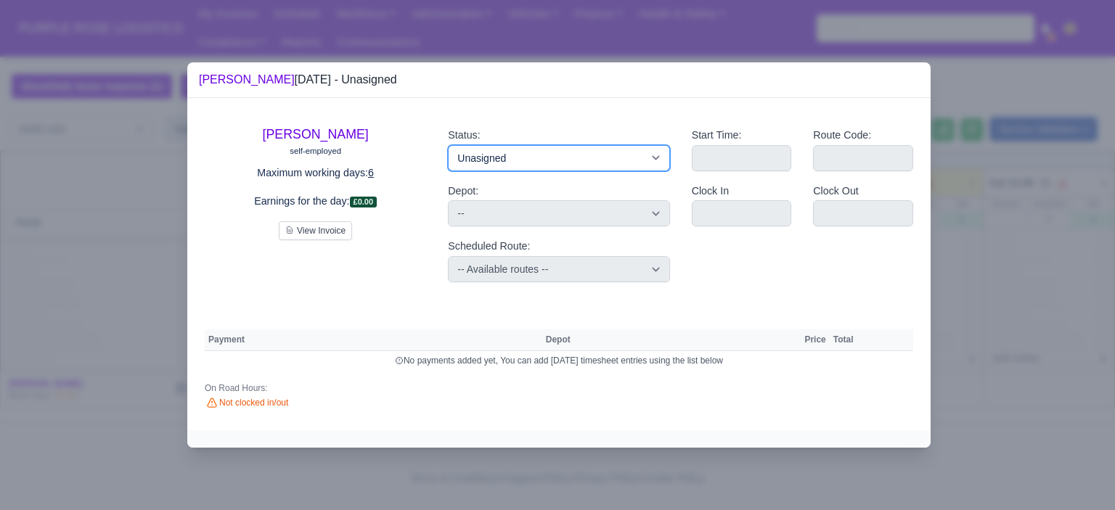
drag, startPoint x: 508, startPoint y: 164, endPoint x: 529, endPoint y: 168, distance: 22.2
click at [508, 164] on select "Available Day Off Stand By Holiday Other Depot In Office OSM Ridealong Nursery …" at bounding box center [558, 158] width 221 height 26
select select "Day Off"
click at [448, 145] on select "Available Day Off Stand By Holiday Other Depot In Office OSM Ridealong Nursery …" at bounding box center [558, 158] width 221 height 26
select select
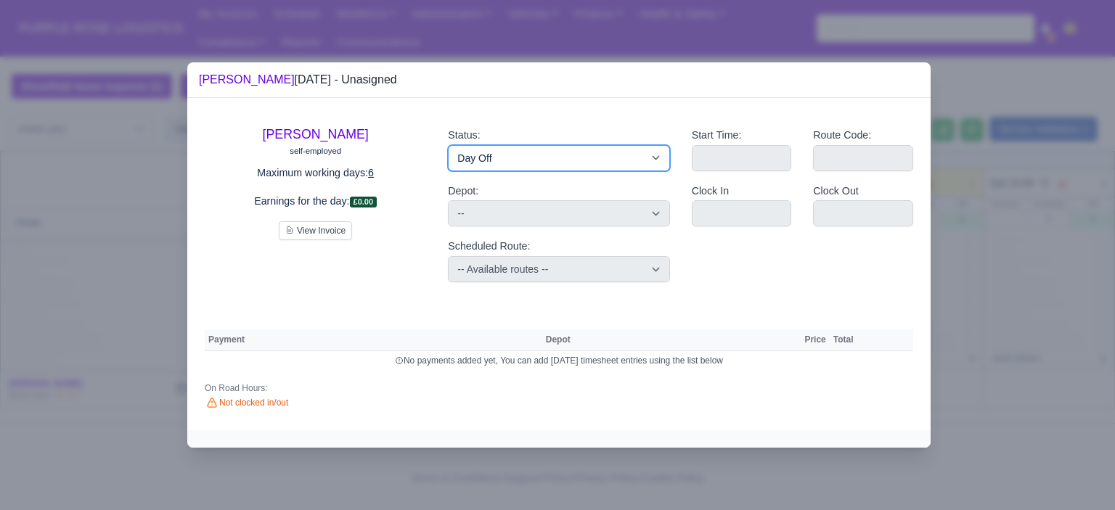
select select "na"
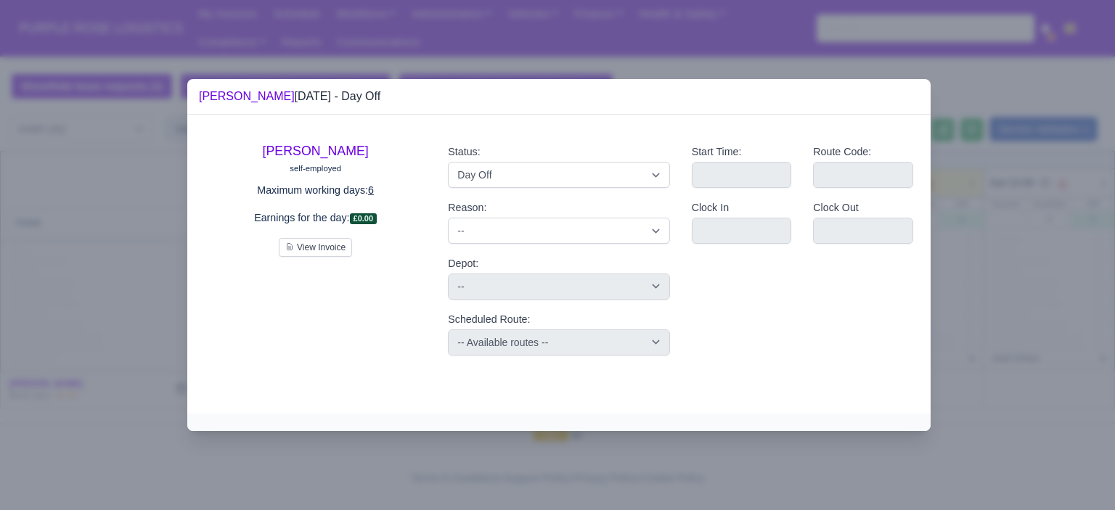
click at [947, 241] on div at bounding box center [557, 255] width 1115 height 510
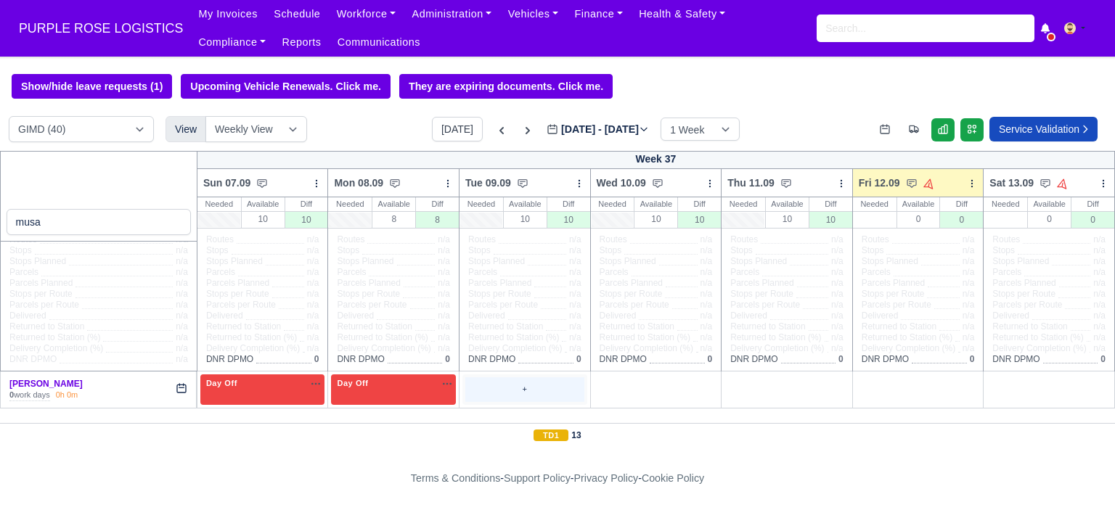
click at [500, 375] on div "+" at bounding box center [525, 390] width 125 height 30
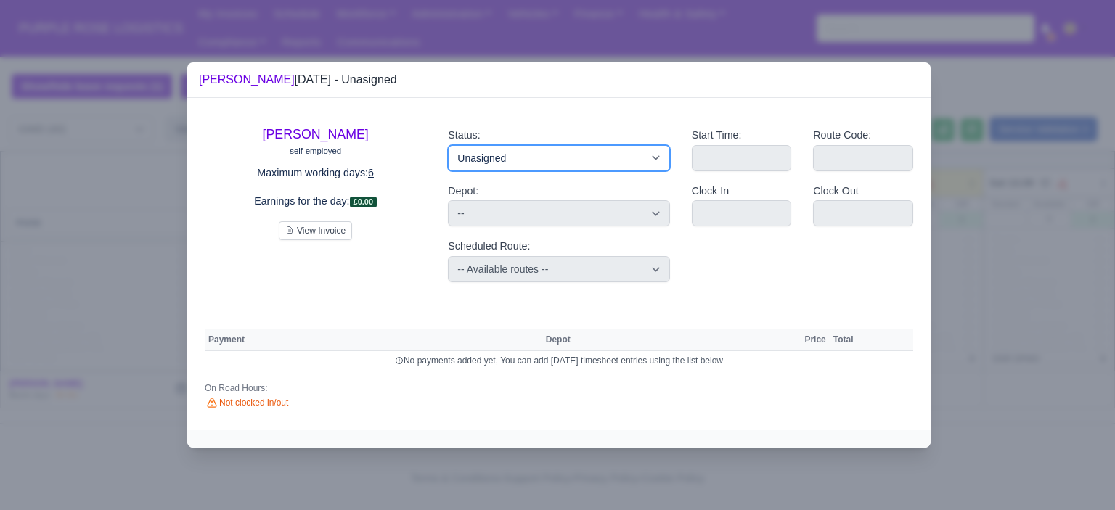
click at [561, 161] on select "Available Day Off Stand By Holiday Other Depot In Office OSM Ridealong Nursery …" at bounding box center [558, 158] width 221 height 26
select select "Day Off"
click at [448, 145] on select "Available Day Off Stand By Holiday Other Depot In Office OSM Ridealong Nursery …" at bounding box center [558, 158] width 221 height 26
select select
select select "na"
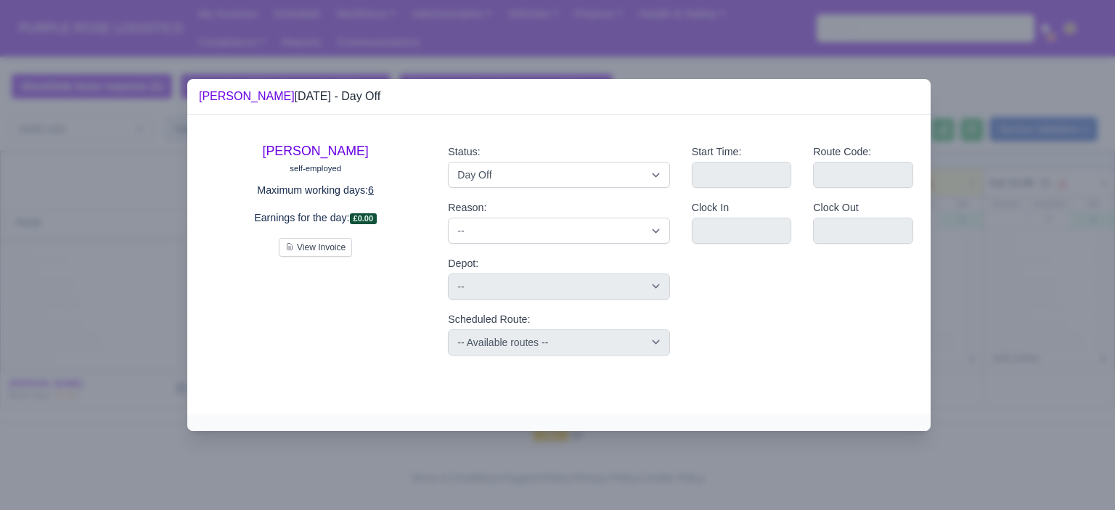
click at [1046, 235] on div at bounding box center [557, 255] width 1115 height 510
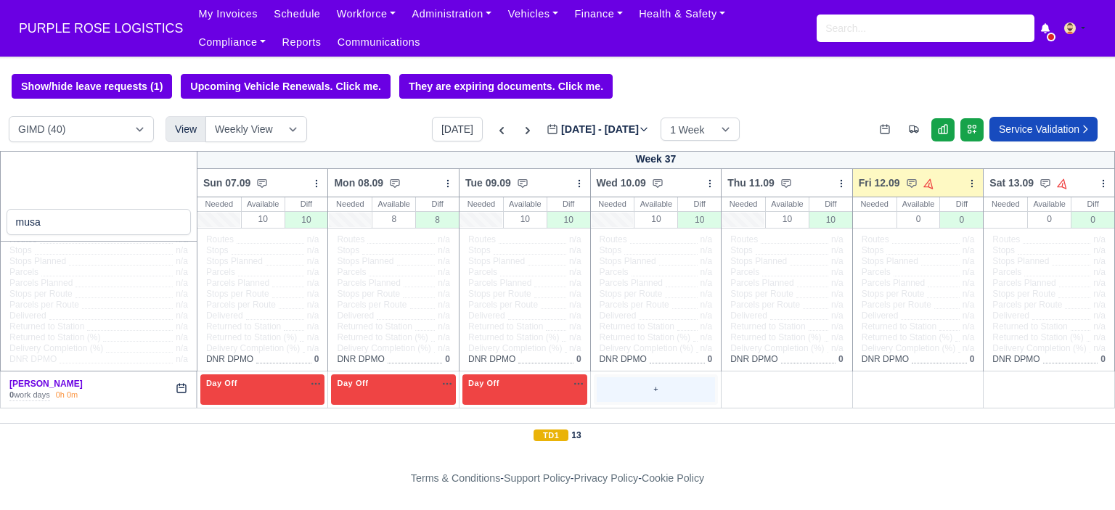
click at [662, 383] on div "+" at bounding box center [656, 390] width 119 height 24
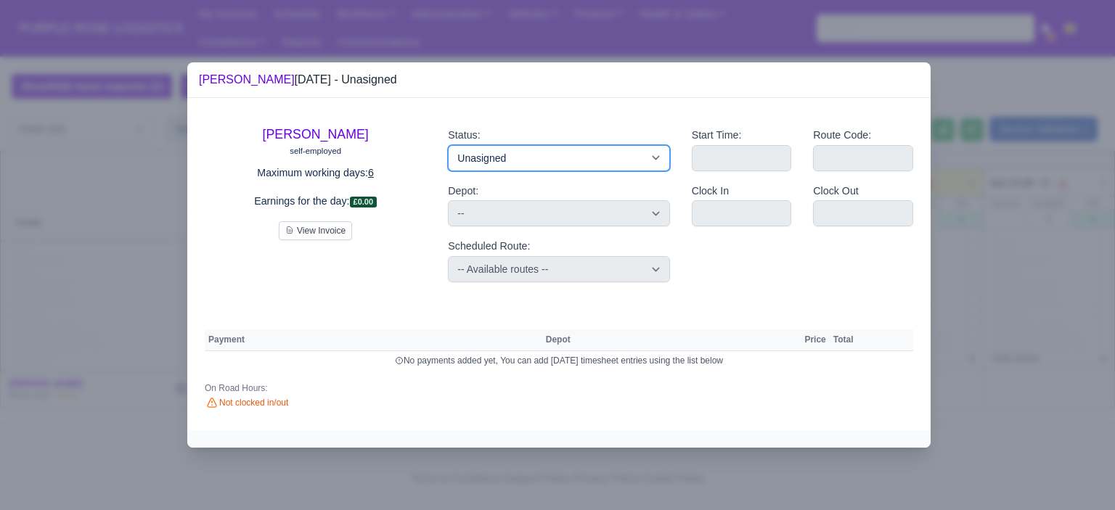
drag, startPoint x: 601, startPoint y: 160, endPoint x: 619, endPoint y: 163, distance: 17.8
click at [601, 160] on select "Available Day Off Stand By Holiday Other Depot In Office OSM Ridealong Nursery …" at bounding box center [558, 158] width 221 height 26
select select "Day Off"
click at [448, 145] on select "Available Day Off Stand By Holiday Other Depot In Office OSM Ridealong Nursery …" at bounding box center [558, 158] width 221 height 26
select select
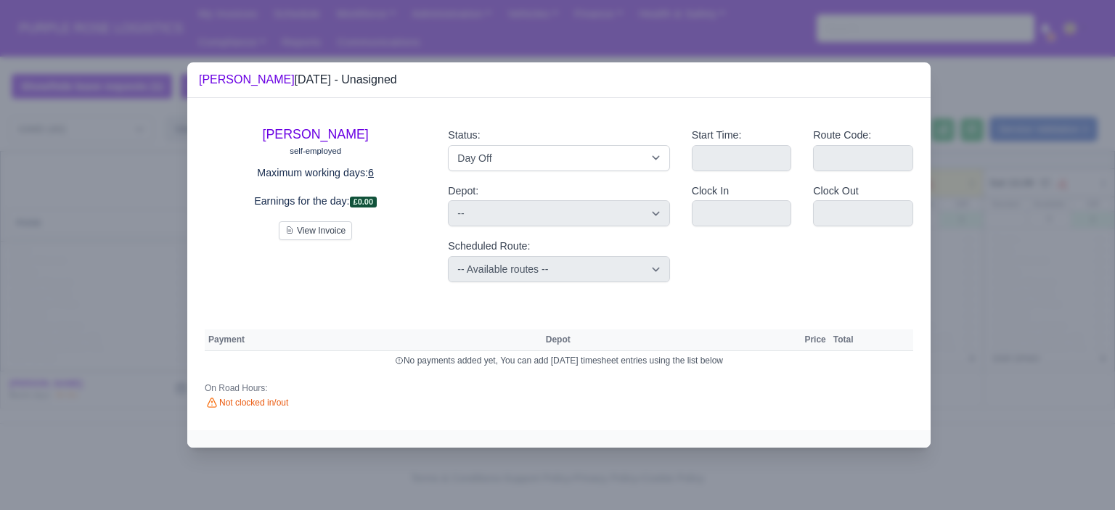
click at [1015, 236] on div at bounding box center [557, 255] width 1115 height 510
select select "na"
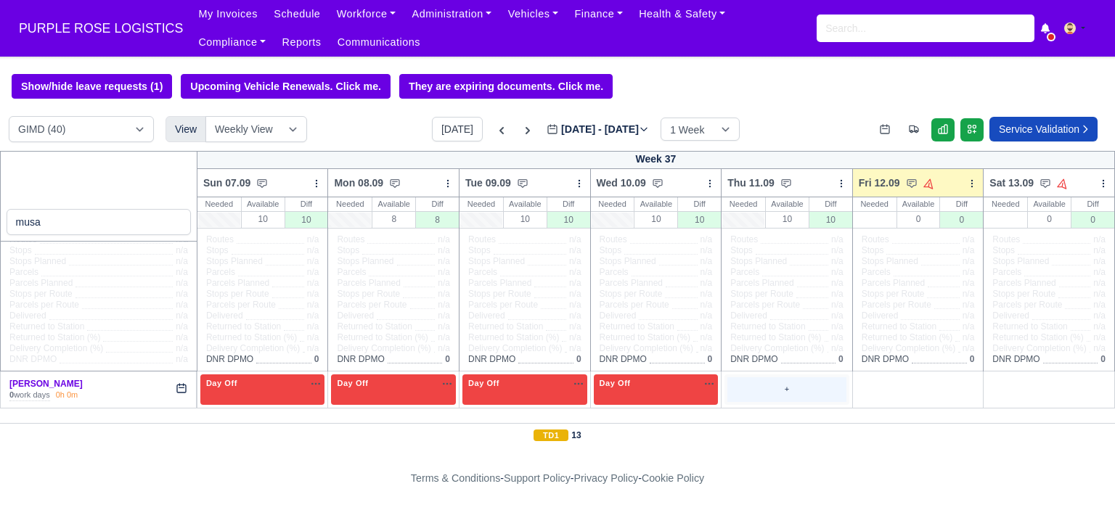
click at [771, 384] on div "+" at bounding box center [787, 390] width 119 height 24
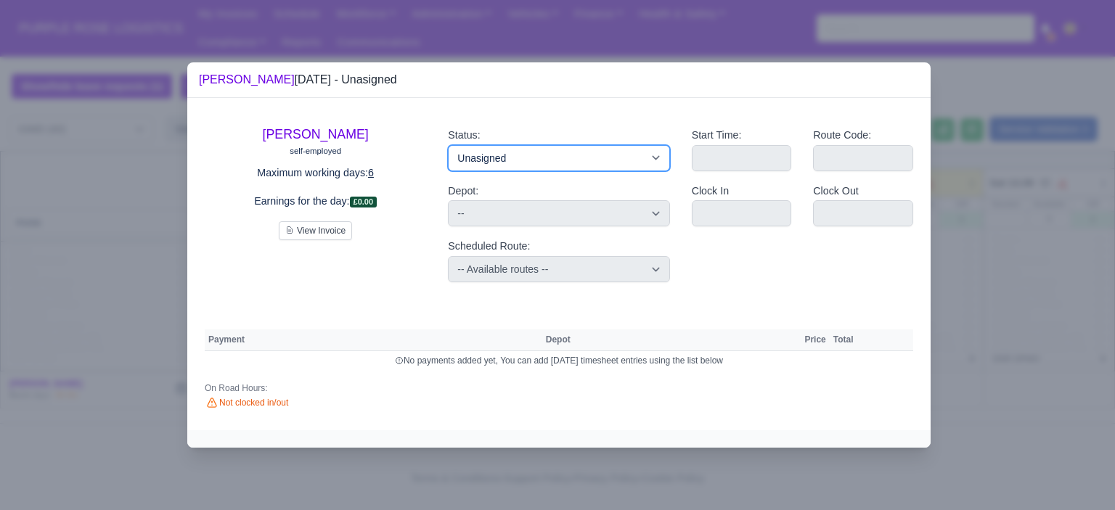
click at [549, 159] on select "Available Day Off Stand By Holiday Other Depot In Office OSM Ridealong Nursery …" at bounding box center [558, 158] width 221 height 26
select select "Training"
click at [448, 145] on select "Available Day Off Stand By Holiday Other Depot In Office OSM Ridealong Nursery …" at bounding box center [558, 158] width 221 height 26
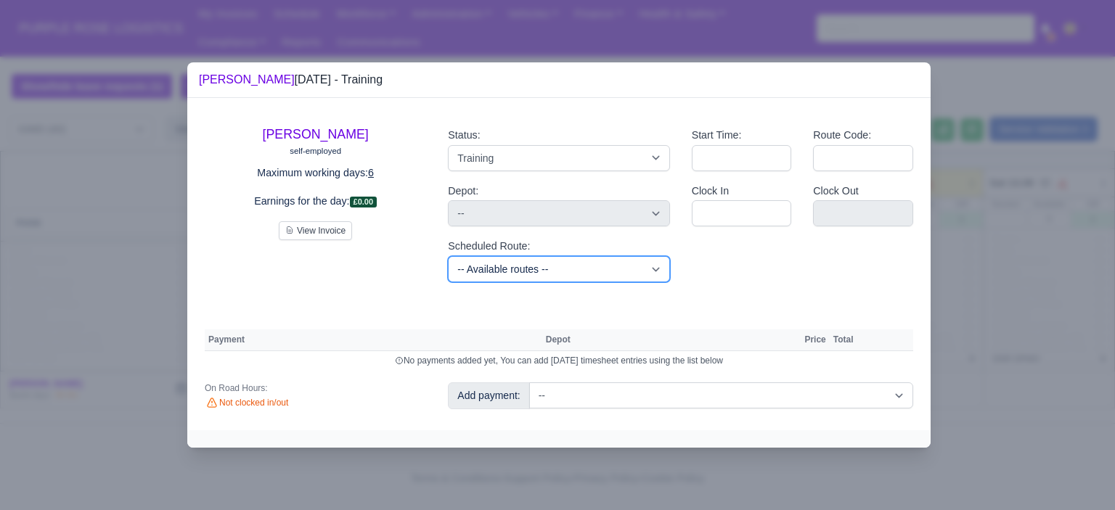
drag, startPoint x: 630, startPoint y: 275, endPoint x: 633, endPoint y: 295, distance: 19.8
click at [630, 275] on select "-- Available routes -- Standard Parcel - Block of 6 Hours - (SD6) AmFlex RTS Ve…" at bounding box center [558, 269] width 221 height 26
select select "6"
click at [448, 256] on select "-- Available routes -- Standard Parcel - Block of 6 Hours - (SD6) AmFlex RTS Ve…" at bounding box center [558, 269] width 221 height 26
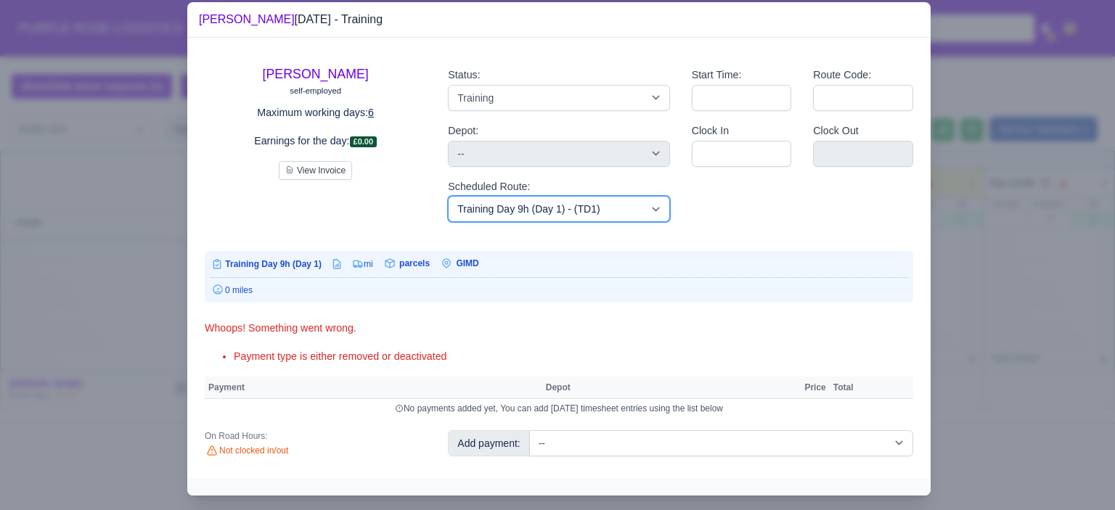
scroll to position [30, 0]
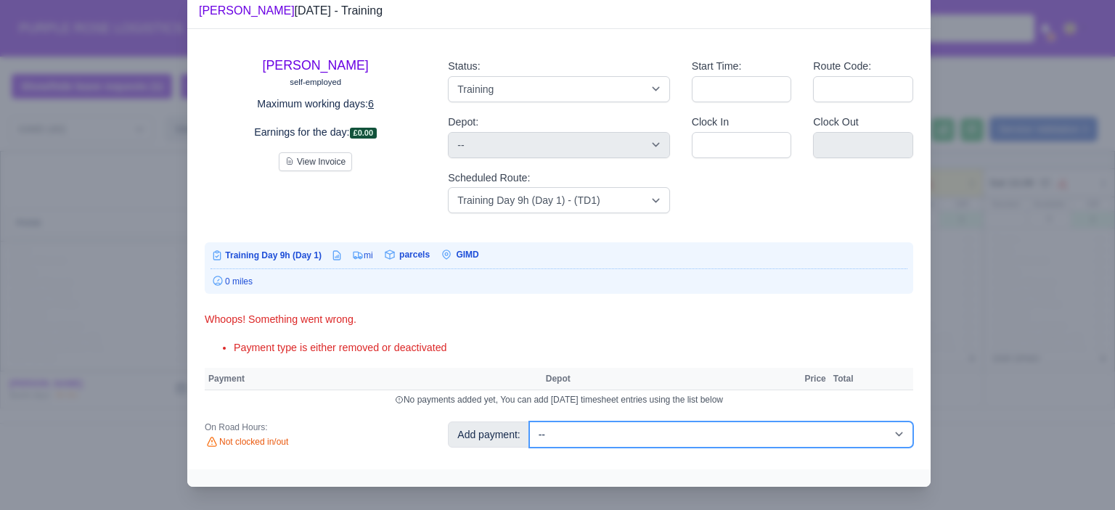
click at [776, 430] on select "-- Additional Hour Support (£14.50) Additional Hour Support (Walkers) (£13.50) …" at bounding box center [721, 435] width 384 height 26
select select "85"
click at [529, 422] on select "-- Additional Hour Support (£14.50) Additional Hour Support (Walkers) (£13.50) …" at bounding box center [721, 435] width 384 height 26
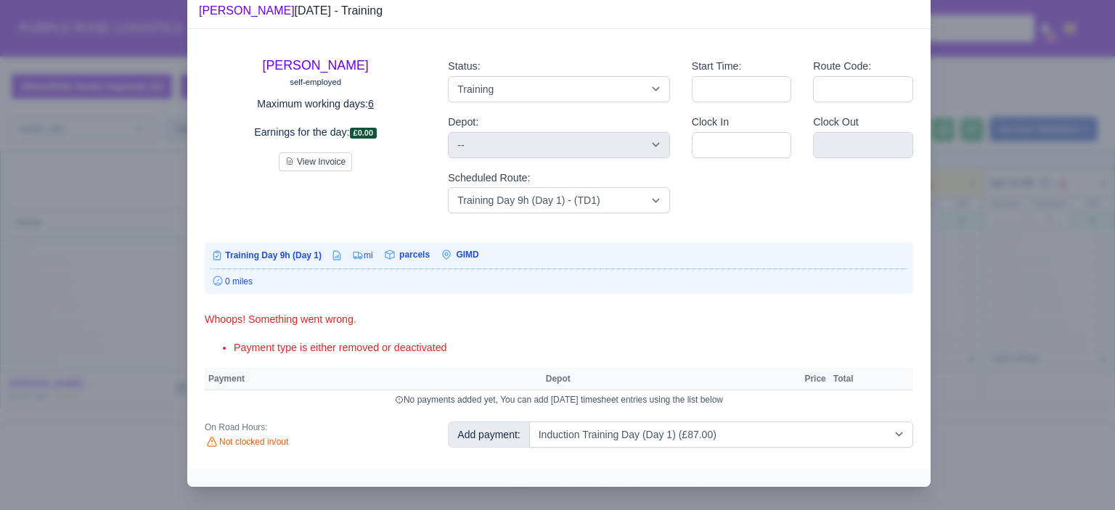
select select "5"
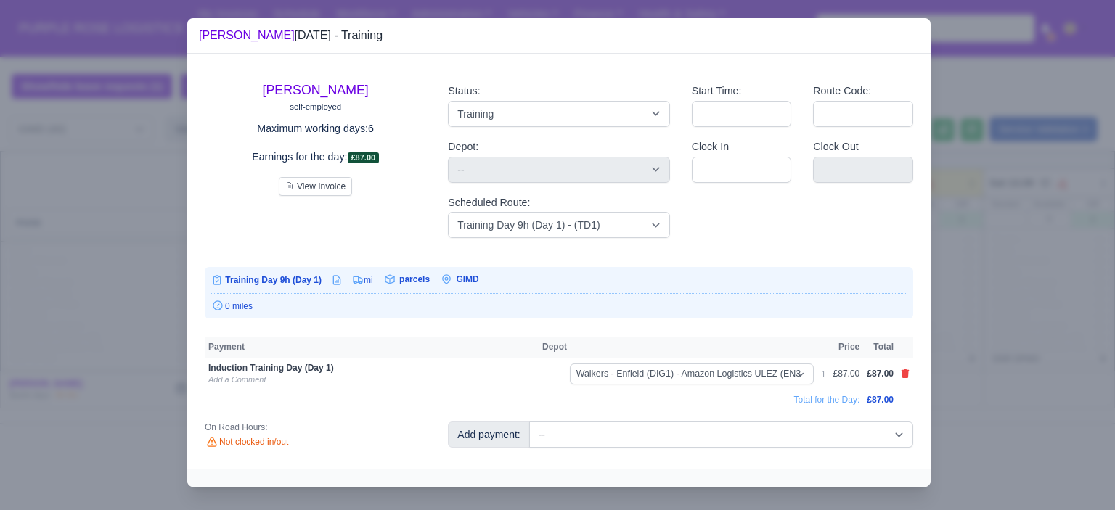
scroll to position [0, 0]
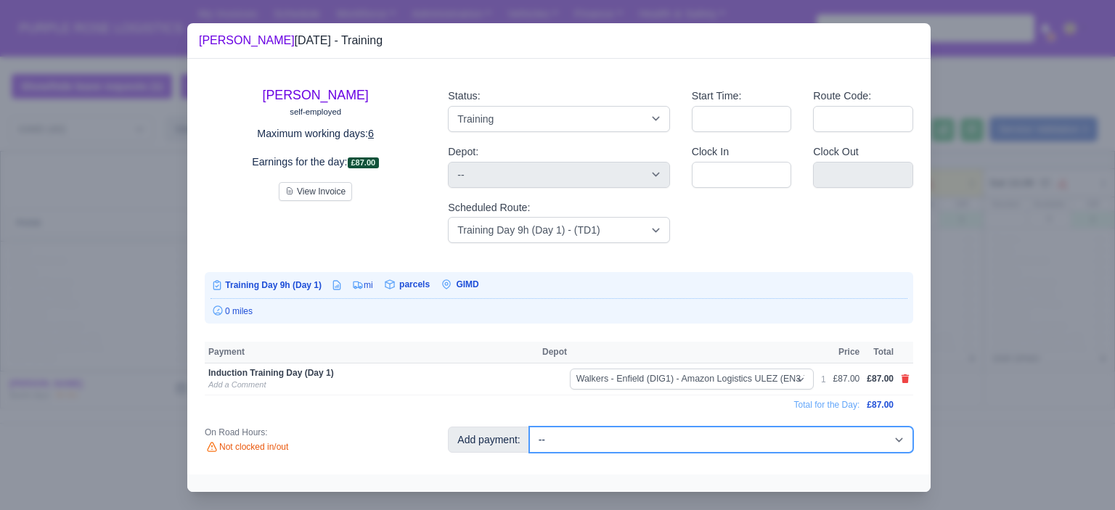
click at [766, 437] on select "-- Additional Hour Support (£14.50) Additional Hour Support (Walkers) (£13.50) …" at bounding box center [721, 440] width 384 height 26
select select "104"
click at [529, 427] on select "-- Additional Hour Support (£14.50) Additional Hour Support (Walkers) (£13.50) …" at bounding box center [721, 440] width 384 height 26
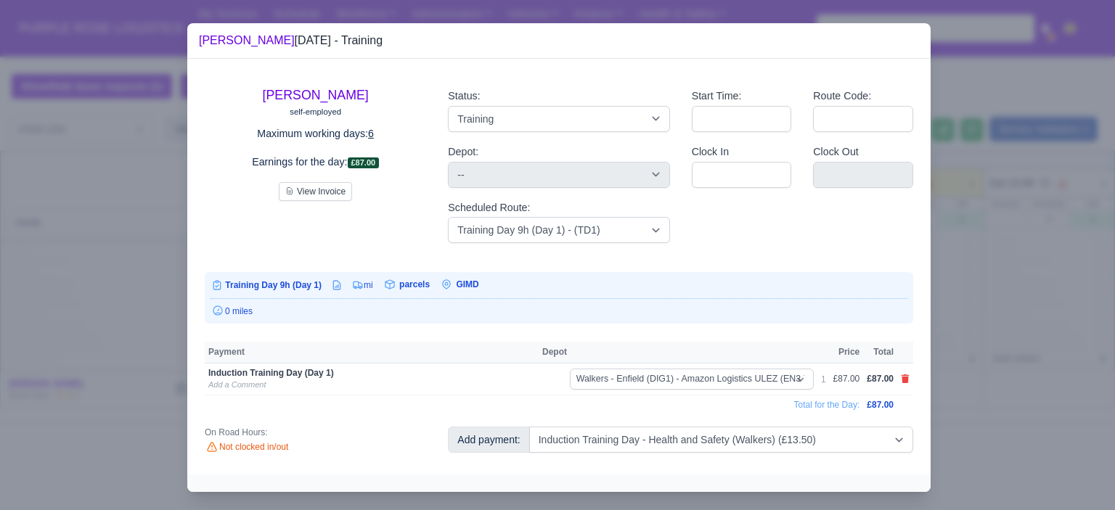
select select "5"
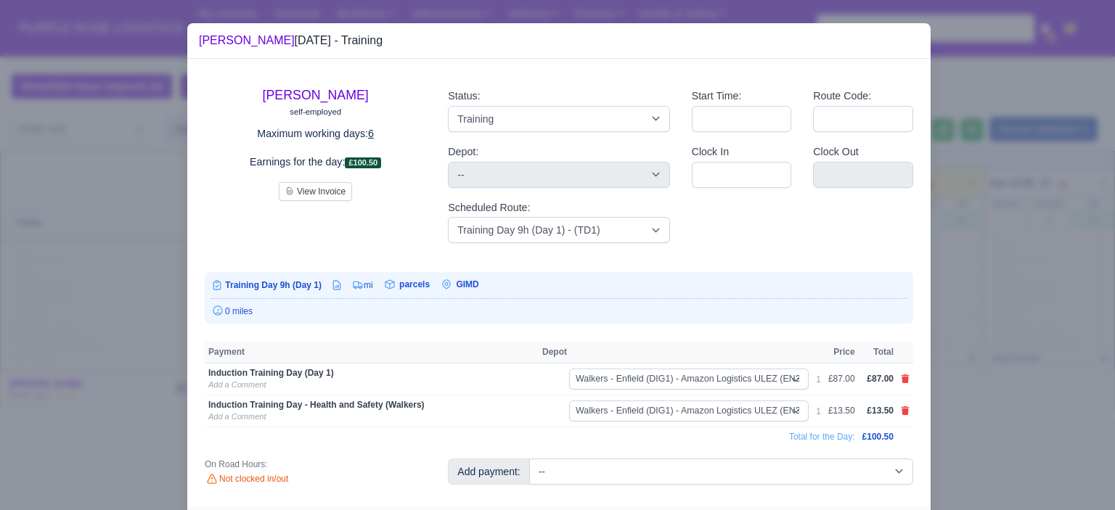
click at [1021, 354] on div at bounding box center [557, 255] width 1115 height 510
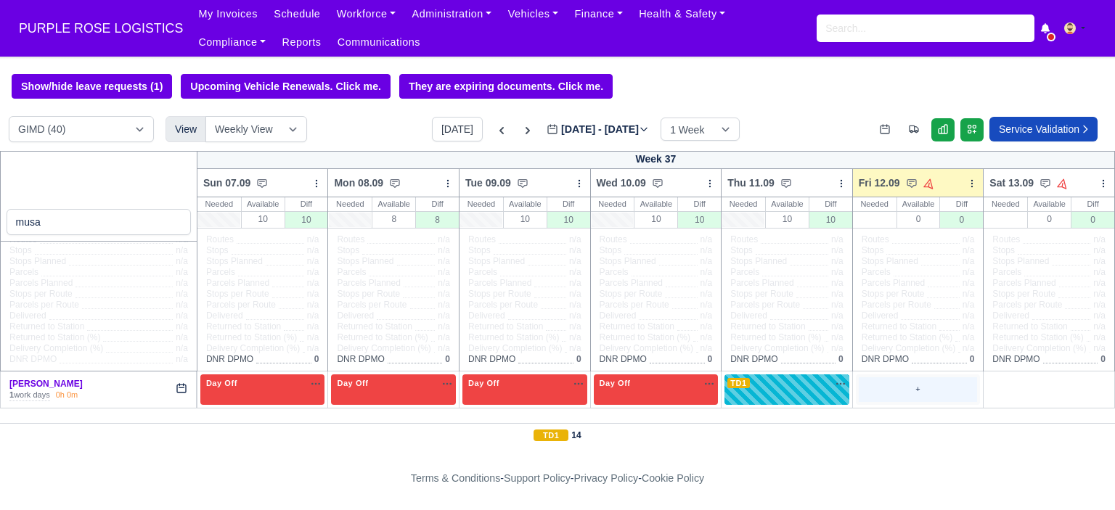
click at [895, 391] on div "+" at bounding box center [918, 390] width 119 height 24
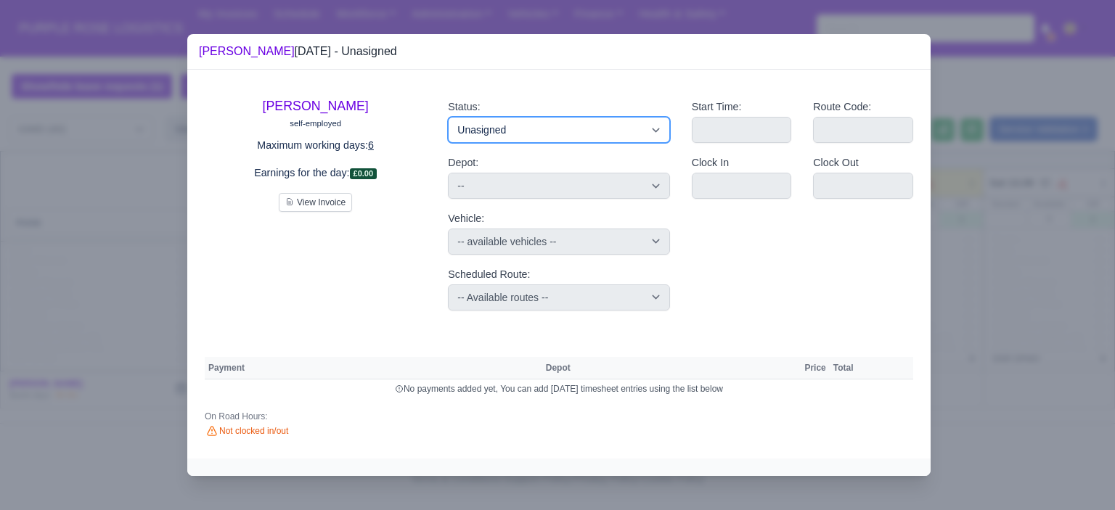
click at [514, 124] on select "Available Day Off Stand By Holiday Other Depot In Office OSM Ridealong Nursery …" at bounding box center [558, 130] width 221 height 26
select select "Day Off"
click at [448, 117] on select "Available Day Off Stand By Holiday Other Depot In Office OSM Ridealong Nursery …" at bounding box center [558, 130] width 221 height 26
select select "na"
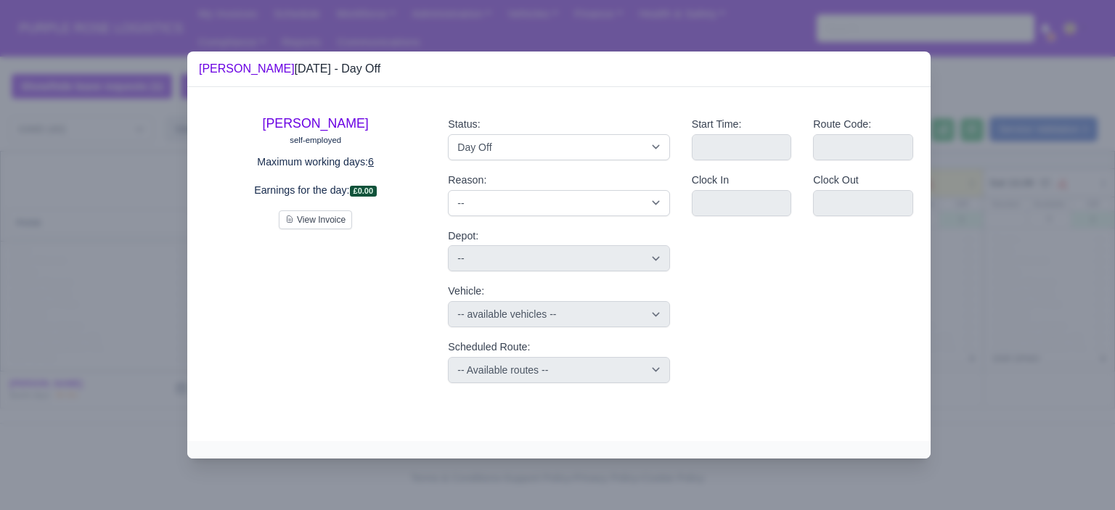
click at [1008, 267] on div at bounding box center [557, 255] width 1115 height 510
